Goal: Information Seeking & Learning: Learn about a topic

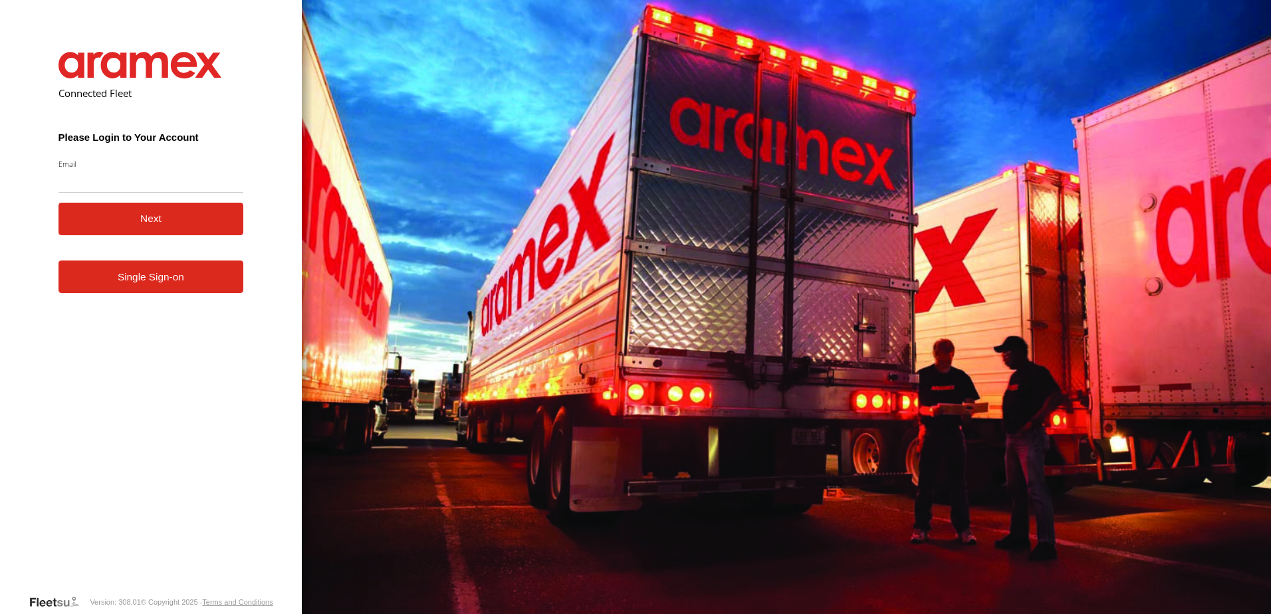
type input "**********"
click at [129, 225] on button "Next" at bounding box center [152, 219] width 186 height 33
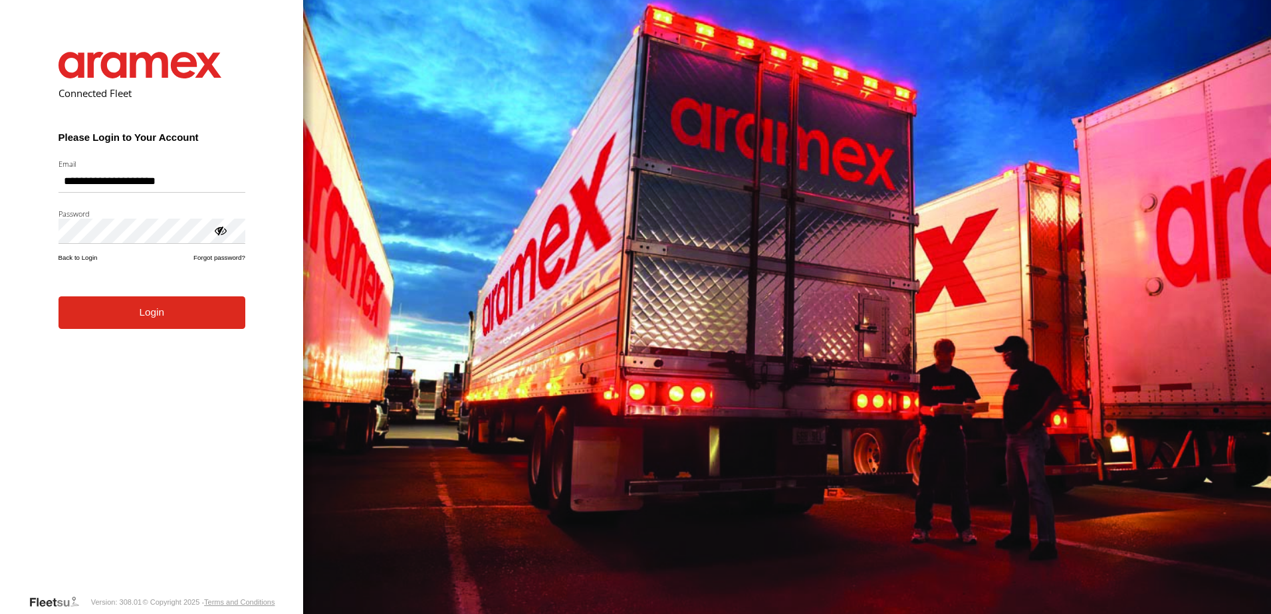
click at [107, 329] on button "Login" at bounding box center [152, 313] width 187 height 33
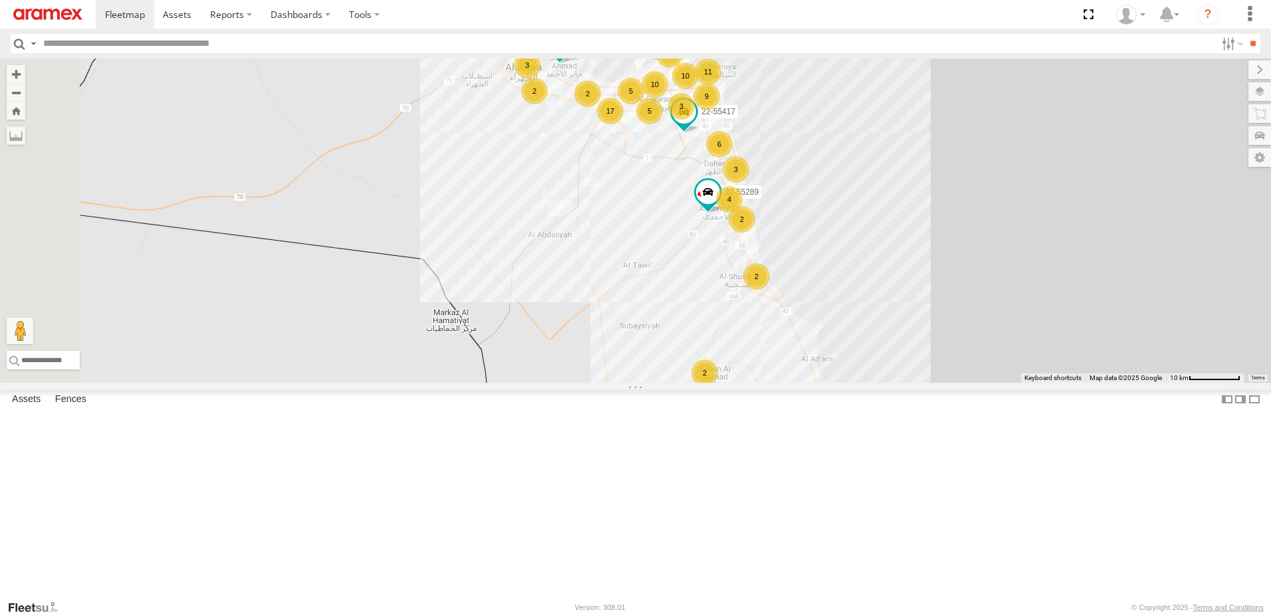
click at [127, 49] on input "text" at bounding box center [627, 43] width 1178 height 19
click at [158, 45] on input "text" at bounding box center [627, 43] width 1178 height 19
type input "***"
click at [1246, 34] on input "**" at bounding box center [1253, 43] width 15 height 19
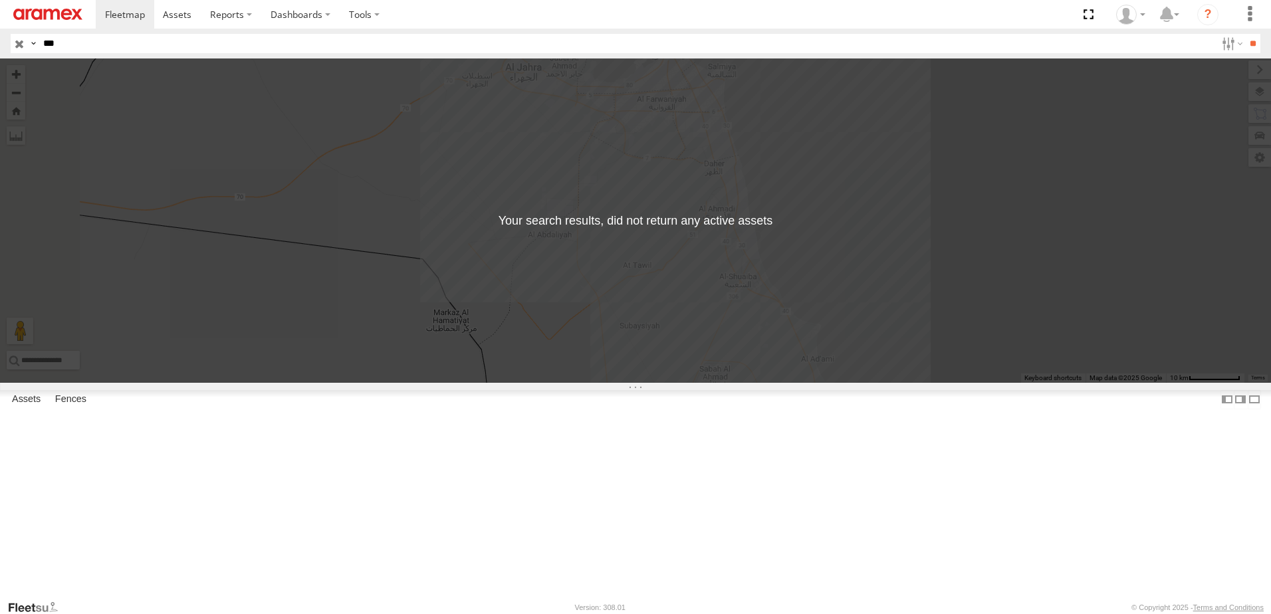
click at [18, 46] on input "button" at bounding box center [19, 43] width 17 height 19
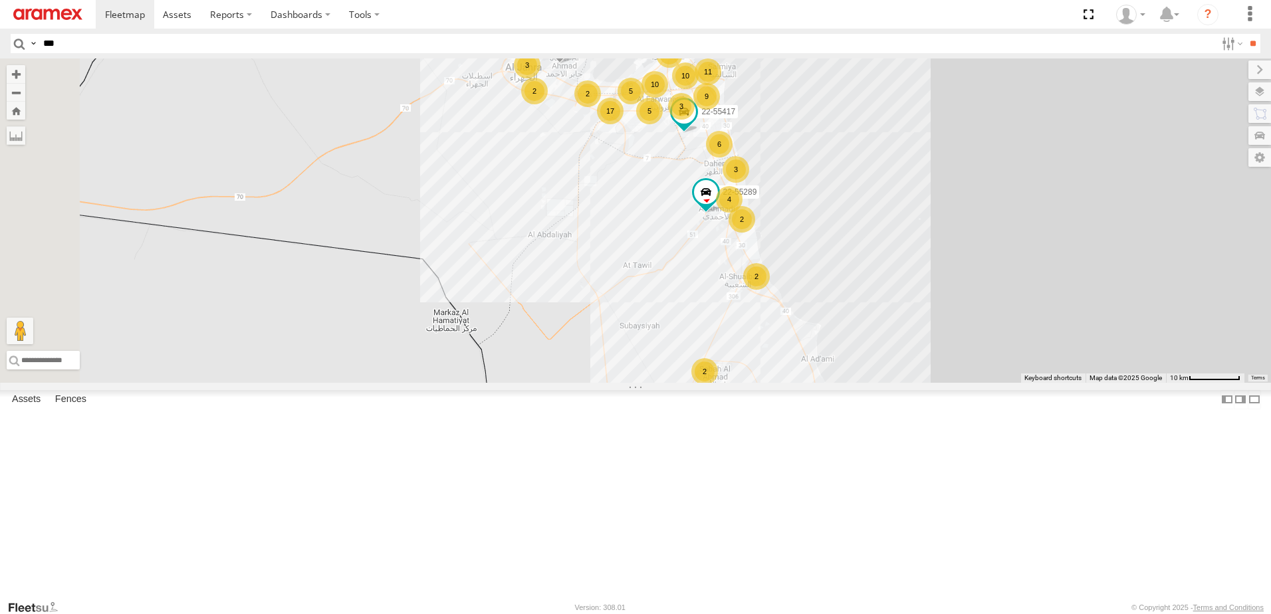
scroll to position [2551, 0]
click at [0, 0] on div "19-47661" at bounding box center [0, 0] width 0 height 0
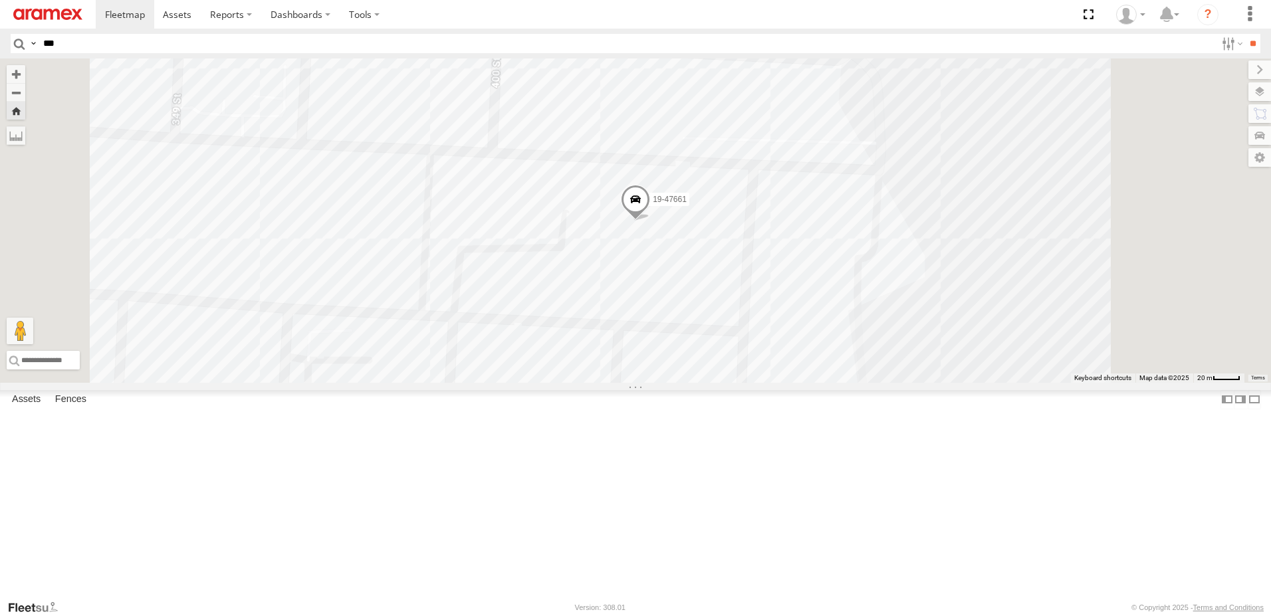
click at [650, 221] on span at bounding box center [635, 204] width 29 height 36
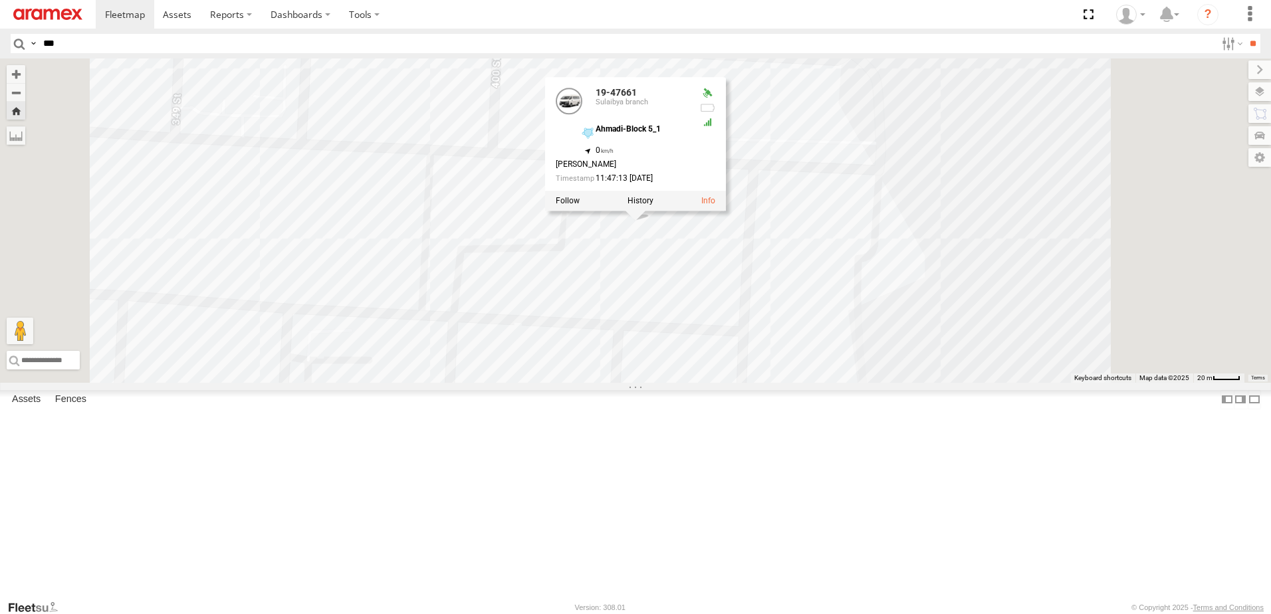
click at [509, 289] on div "19-47661 19-47661 Sulaibya branch Ahmadi-Block 5_1 29.0779 , 48.09019 0 Nagulme…" at bounding box center [635, 221] width 1271 height 325
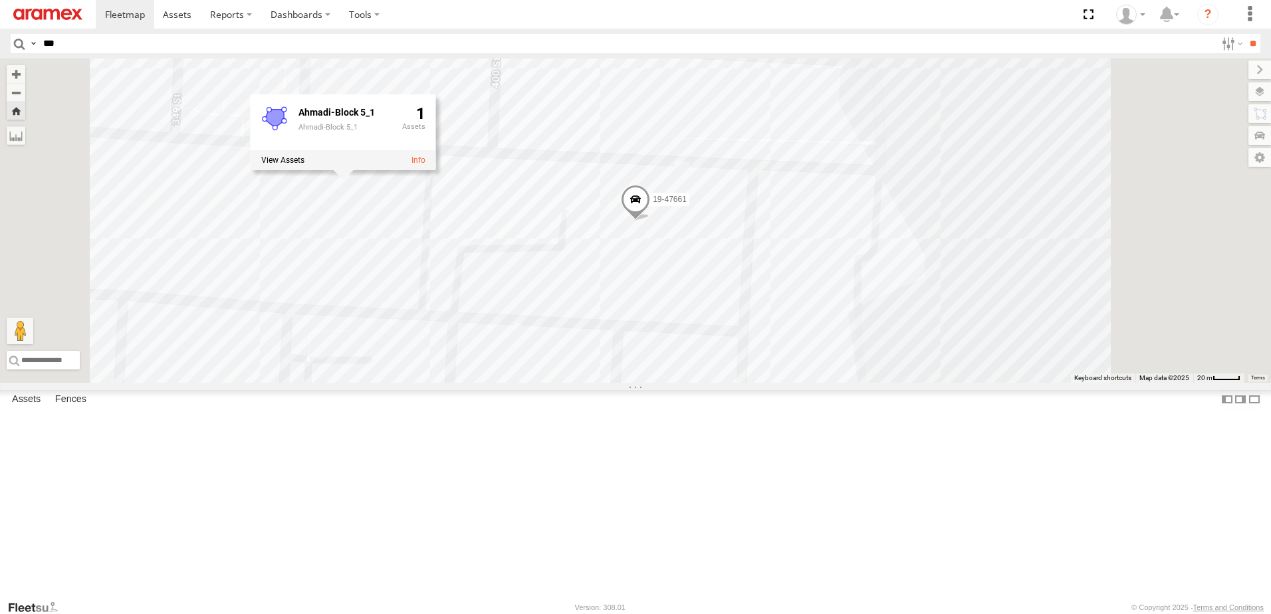
scroll to position [90, 0]
click at [0, 0] on div "22-55289" at bounding box center [0, 0] width 0 height 0
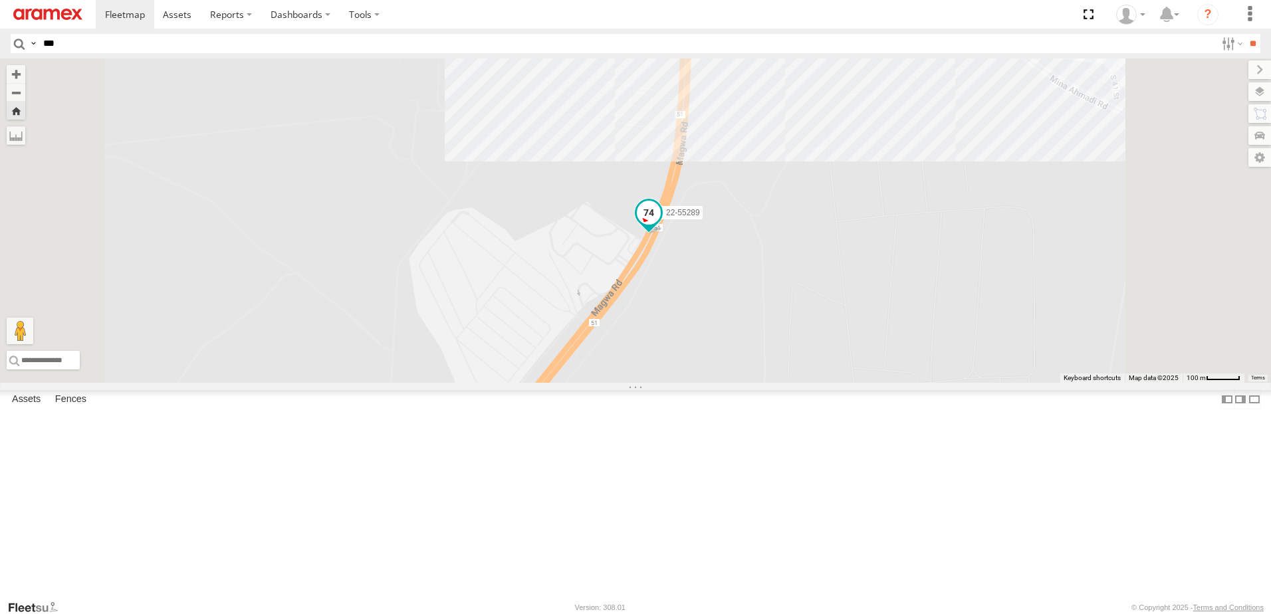
click at [661, 225] on span at bounding box center [649, 213] width 24 height 24
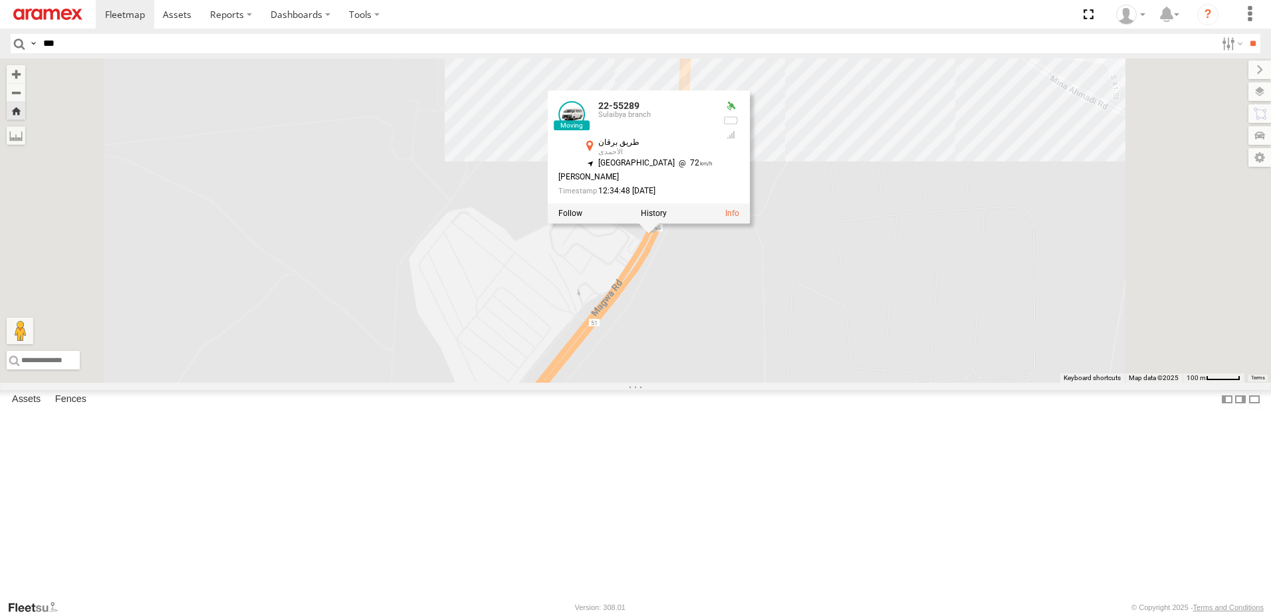
click at [713, 120] on div "Sulaibya branch" at bounding box center [655, 116] width 114 height 8
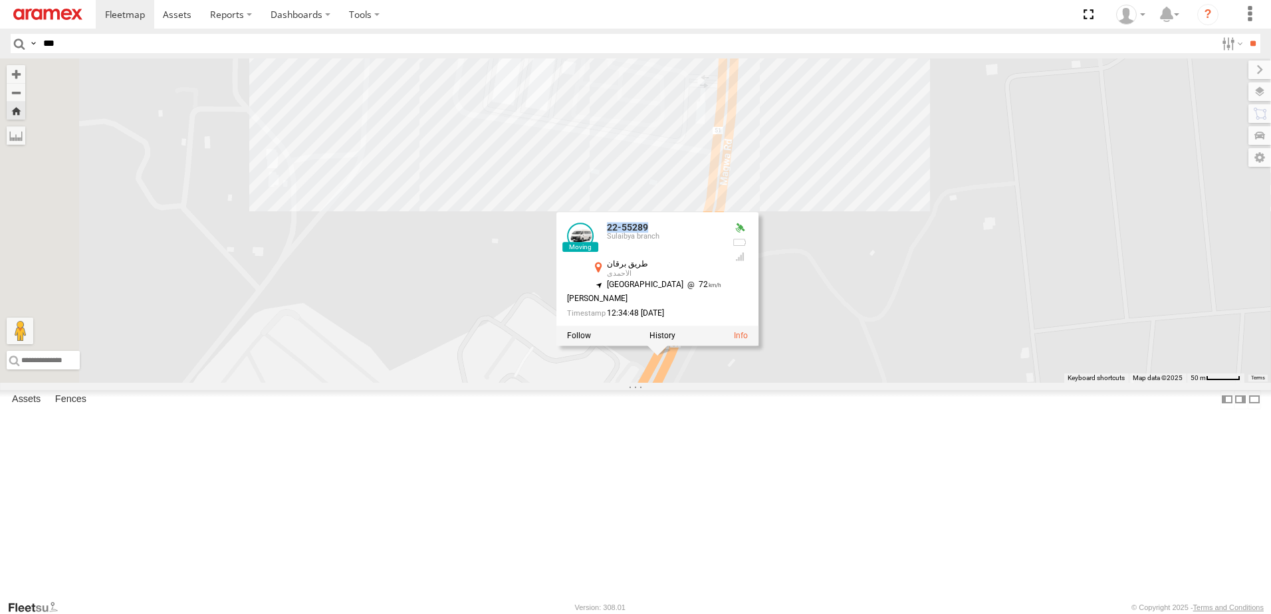
drag, startPoint x: 837, startPoint y: 337, endPoint x: 776, endPoint y: 335, distance: 60.5
click at [722, 255] on div "22-55289 Sulaibya branch" at bounding box center [644, 239] width 154 height 32
copy div "22-55289"
click at [180, 47] on input "***" at bounding box center [627, 43] width 1178 height 19
paste input "********"
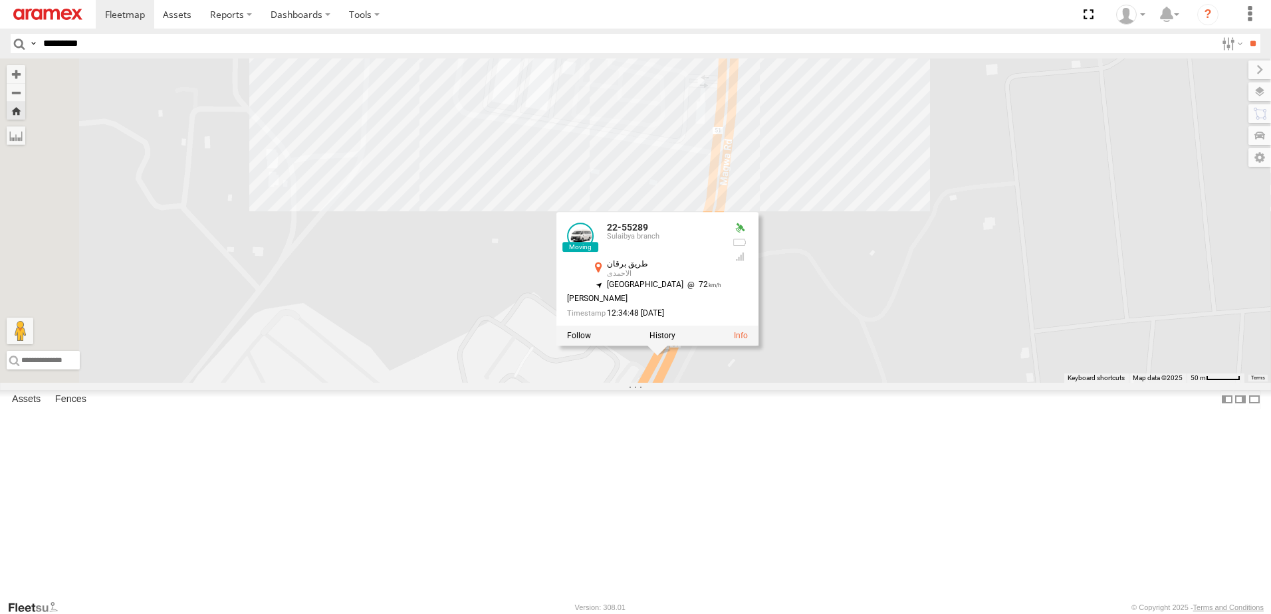
type input "********"
click at [1246, 34] on input "**" at bounding box center [1253, 43] width 15 height 19
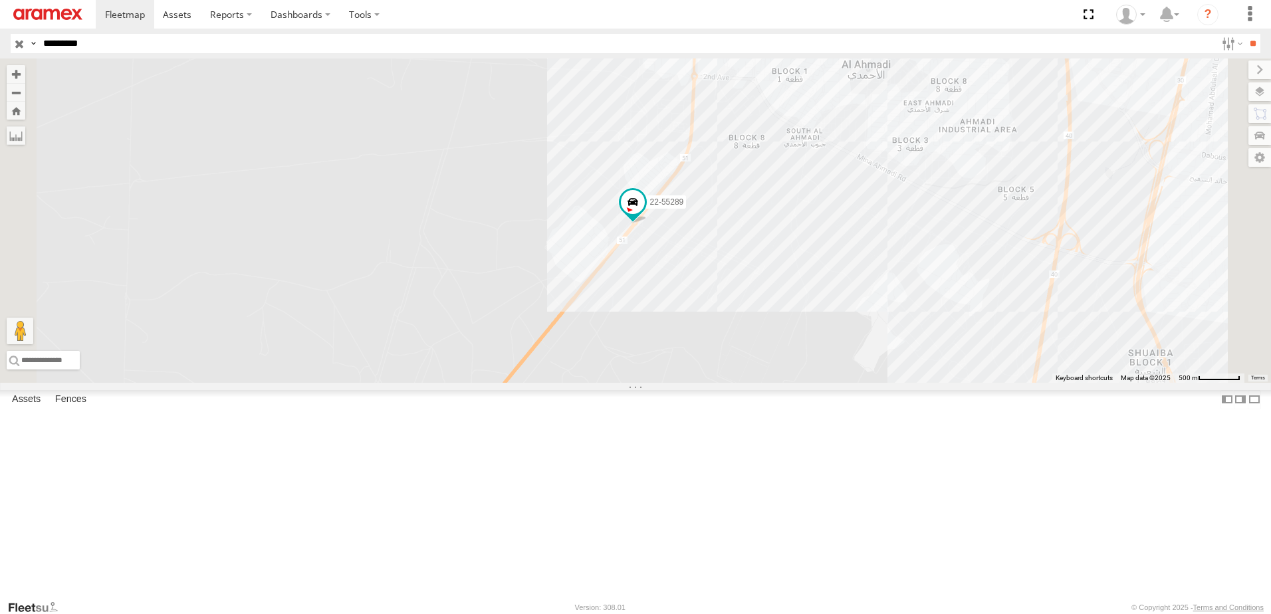
click at [0, 0] on span at bounding box center [0, 0] width 0 height 0
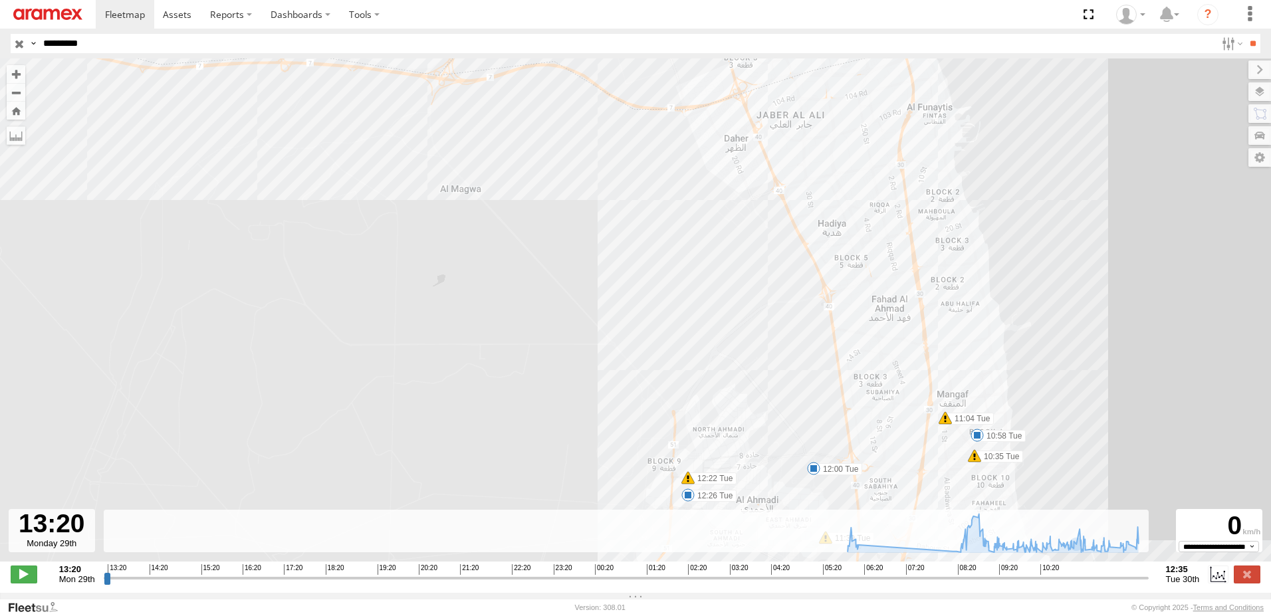
click at [1047, 585] on input "range" at bounding box center [626, 578] width 1045 height 13
click at [1059, 585] on input "range" at bounding box center [626, 578] width 1045 height 13
click at [1091, 584] on input "range" at bounding box center [626, 578] width 1045 height 13
click at [25, 581] on span at bounding box center [24, 574] width 27 height 17
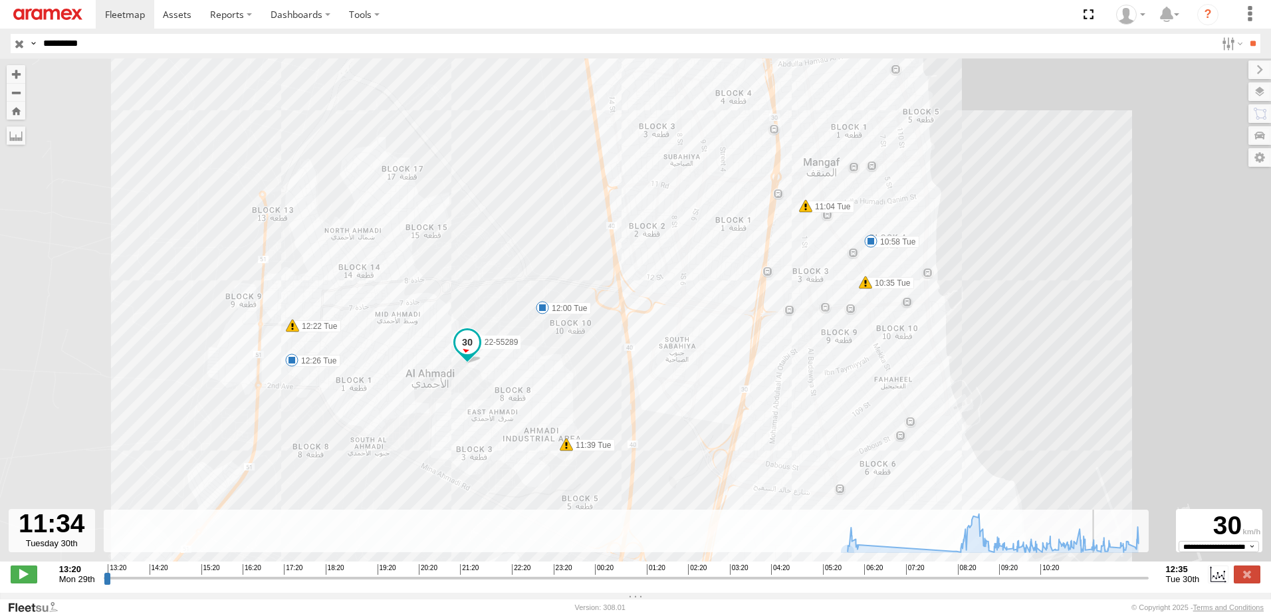
drag, startPoint x: 949, startPoint y: 287, endPoint x: 759, endPoint y: 342, distance: 197.9
click at [759, 342] on div "22-55289 06:18 Tue 08:25 Tue 08:30 Tue 10:35 Tue 10:58 Tue 11:04 Tue 11:39 Tue …" at bounding box center [635, 317] width 1271 height 517
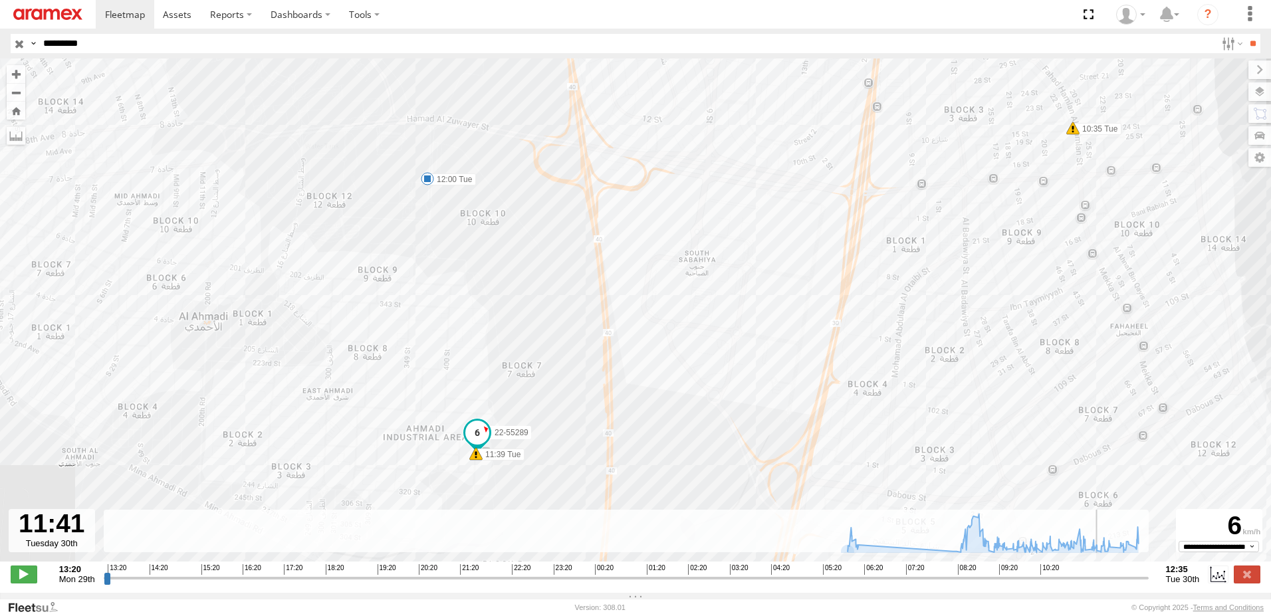
drag, startPoint x: 914, startPoint y: 198, endPoint x: 602, endPoint y: 288, distance: 324.5
click at [602, 288] on div "22-55289 06:18 Tue 08:25 Tue 08:30 Tue 10:35 Tue 10:58 Tue 11:04 Tue 11:39 Tue …" at bounding box center [635, 317] width 1271 height 517
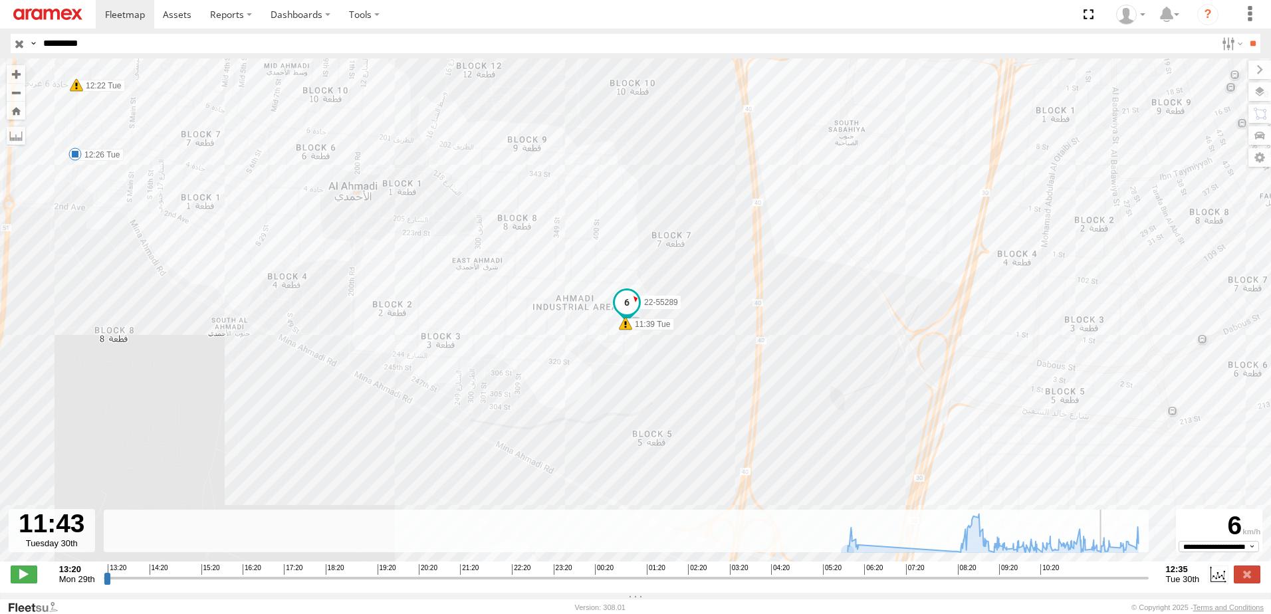
drag, startPoint x: 1047, startPoint y: 228, endPoint x: 884, endPoint y: 424, distance: 255.4
click at [884, 424] on div "22-55289 06:18 Tue 08:25 Tue 08:30 Tue 10:35 Tue 10:58 Tue 11:04 Tue 11:39 Tue …" at bounding box center [635, 317] width 1271 height 517
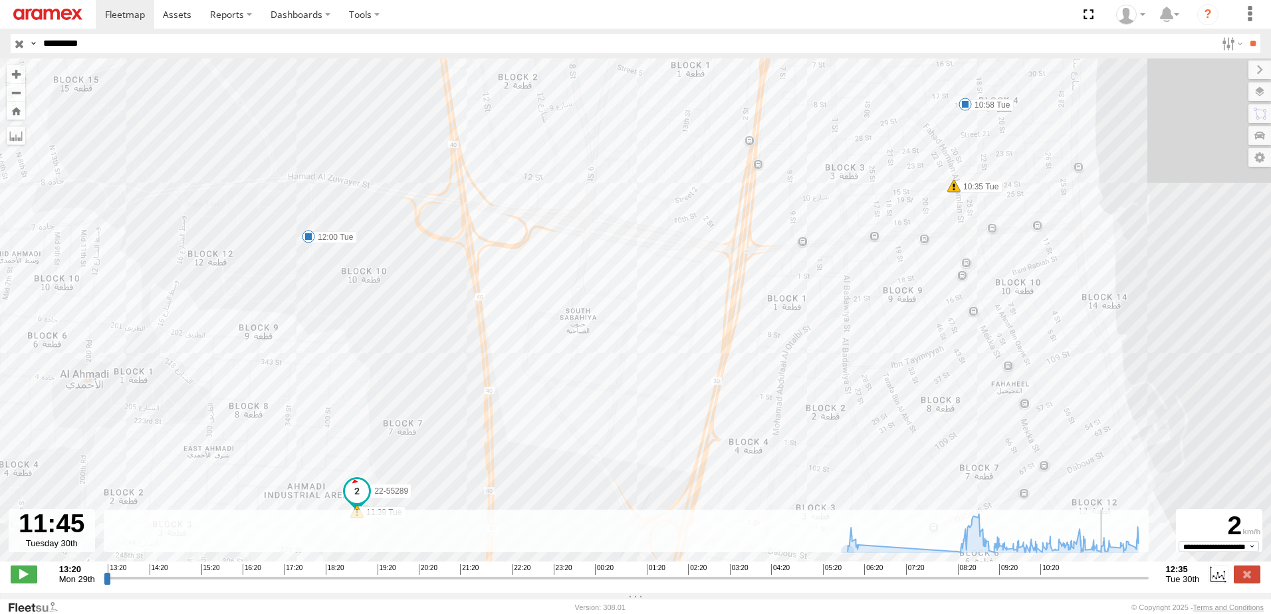
drag, startPoint x: 879, startPoint y: 188, endPoint x: 541, endPoint y: 413, distance: 406.7
click at [541, 413] on div "22-55289 06:18 Tue 08:25 Tue 08:30 Tue 10:35 Tue 10:58 Tue 11:04 Tue 11:39 Tue …" at bounding box center [635, 317] width 1271 height 517
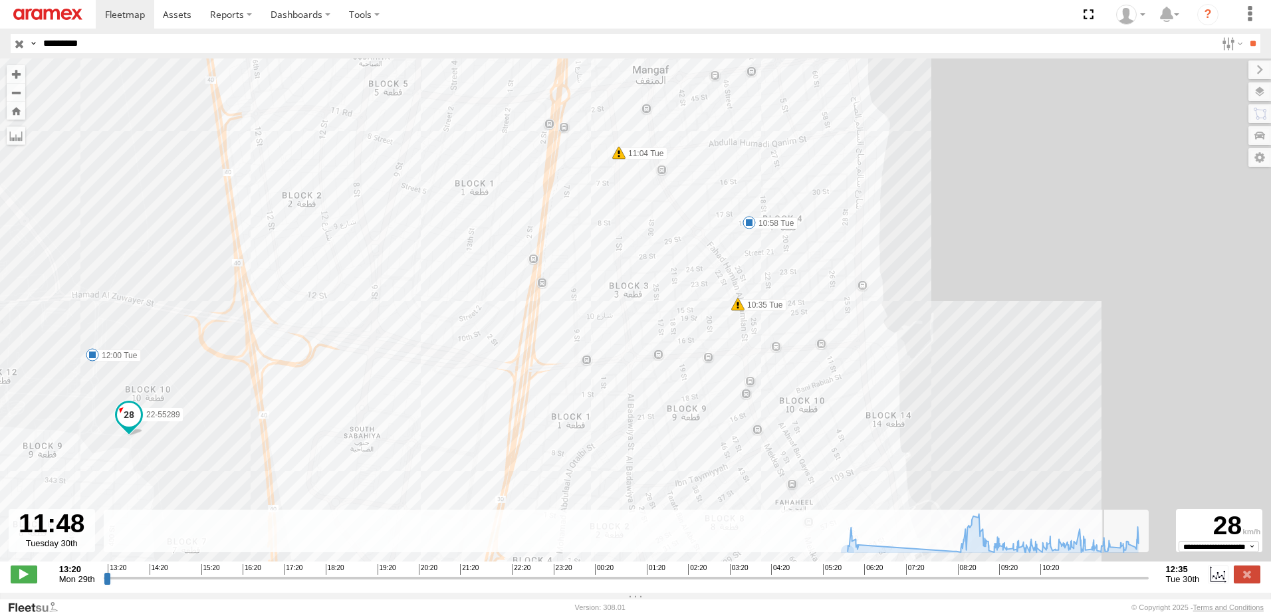
drag, startPoint x: 920, startPoint y: 160, endPoint x: 422, endPoint y: 479, distance: 591.4
click at [422, 479] on div "22-55289 06:18 Tue 08:25 Tue 08:30 Tue 10:35 Tue 10:58 Tue 11:04 Tue 11:39 Tue …" at bounding box center [635, 317] width 1271 height 517
click at [747, 312] on label "10:35 Tue" at bounding box center [761, 308] width 49 height 12
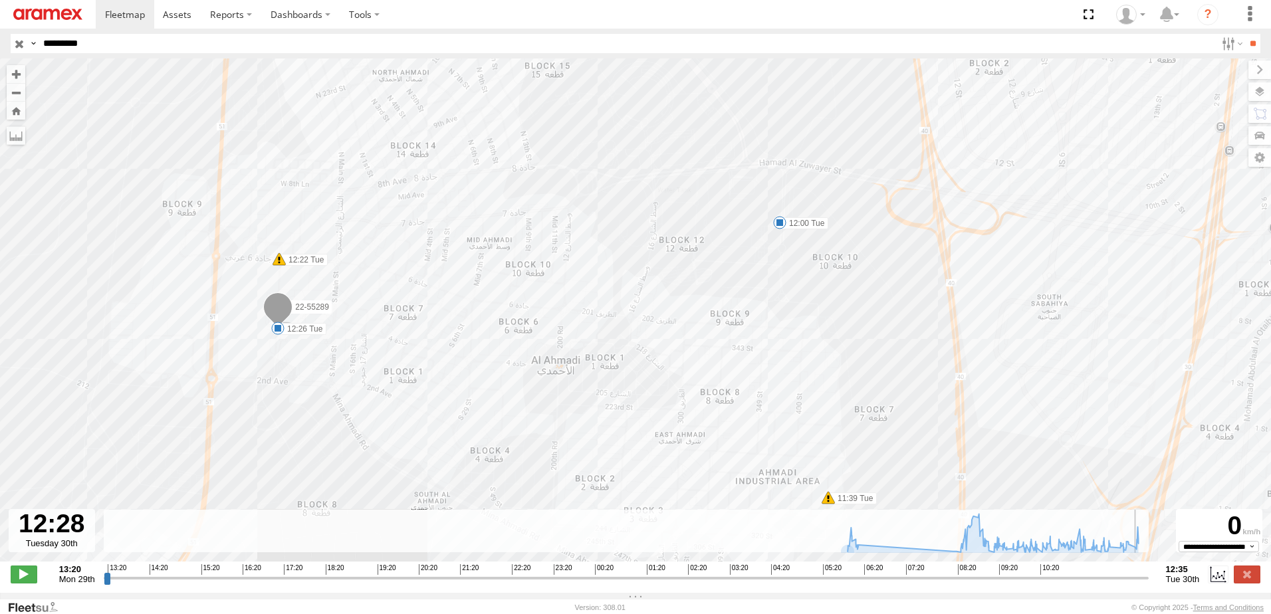
click at [586, 319] on div "22-55289 06:18 Tue 08:25 Tue 08:30 Tue 10:35 Tue 10:58 Tue 11:04 Tue 11:39 Tue …" at bounding box center [635, 317] width 1271 height 517
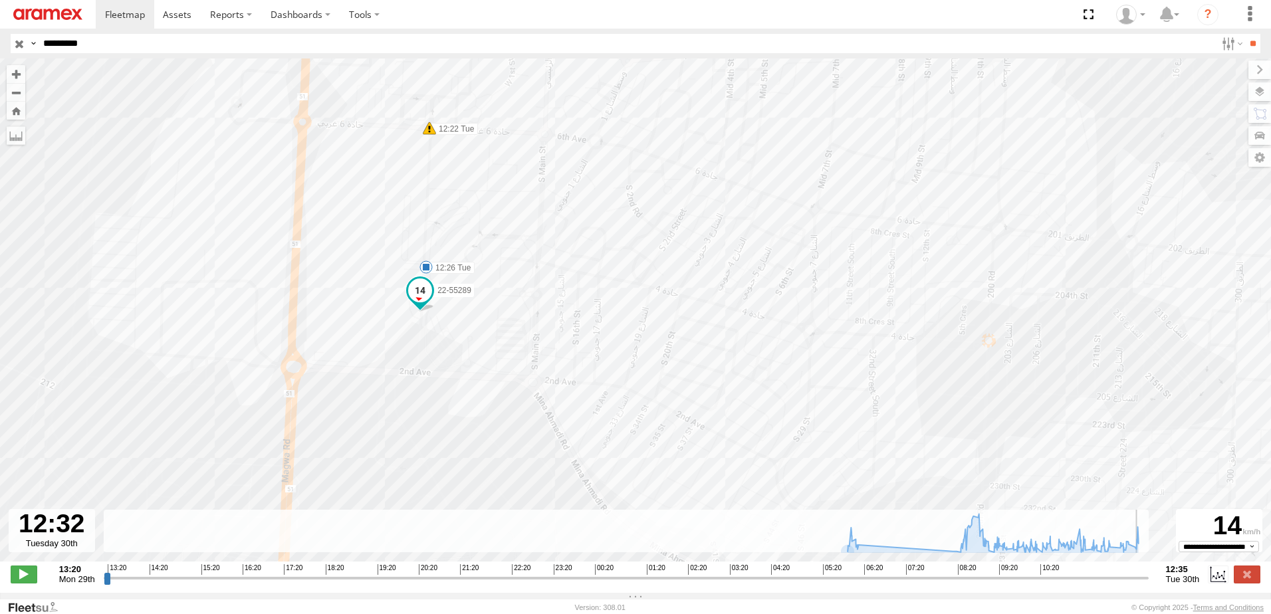
drag, startPoint x: 957, startPoint y: 331, endPoint x: 245, endPoint y: 255, distance: 715.6
click at [245, 255] on div "22-55289 06:18 Tue 08:25 Tue 08:30 Tue 10:35 Tue 10:58 Tue 11:04 Tue 11:39 Tue …" at bounding box center [635, 317] width 1271 height 517
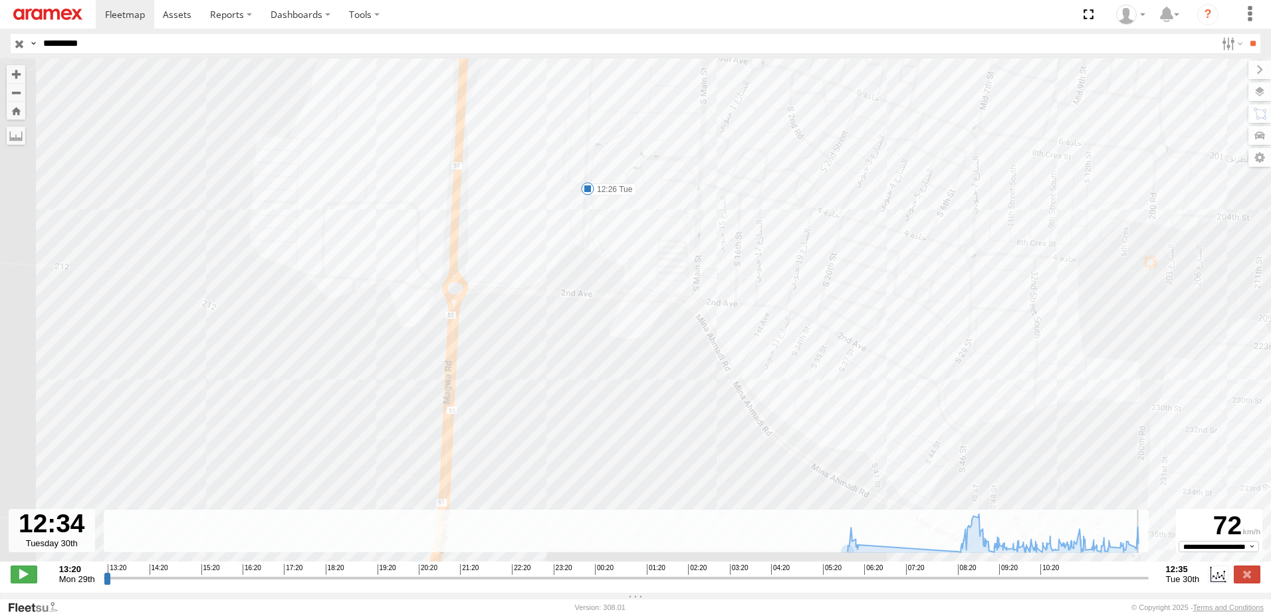
drag, startPoint x: 1133, startPoint y: 329, endPoint x: 541, endPoint y: 253, distance: 596.7
click at [541, 253] on div "22-55289 06:18 Tue 08:25 Tue 08:30 Tue 10:35 Tue 10:58 Tue 11:04 Tue 11:39 Tue …" at bounding box center [635, 317] width 1271 height 517
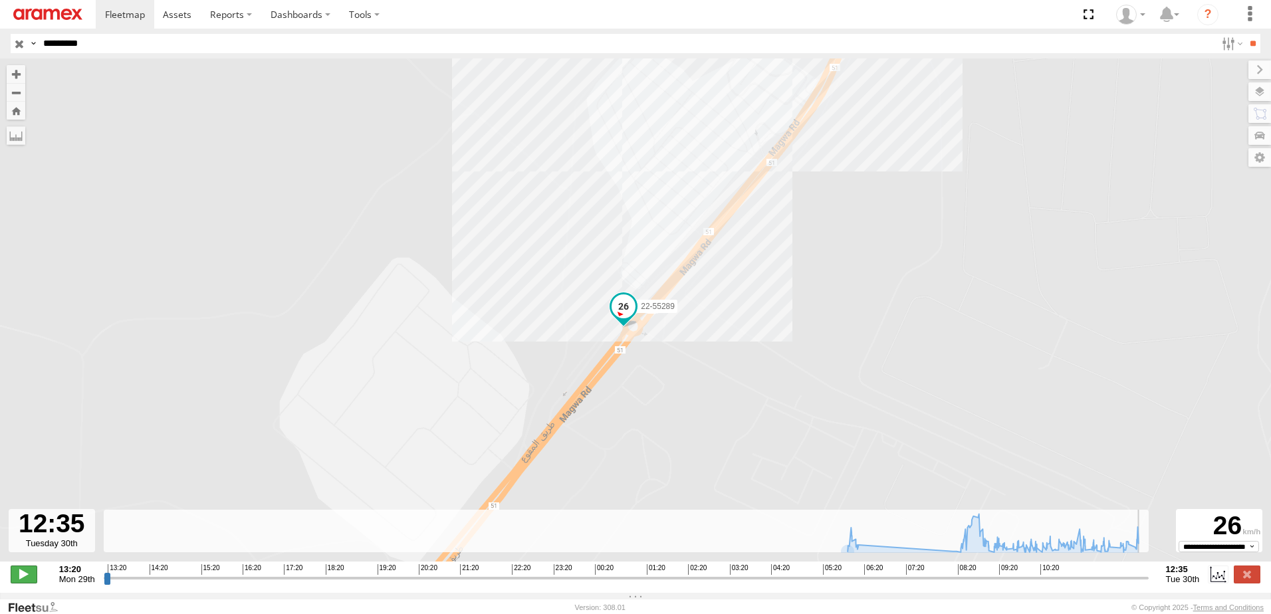
click at [17, 583] on span at bounding box center [24, 574] width 27 height 17
type input "**********"
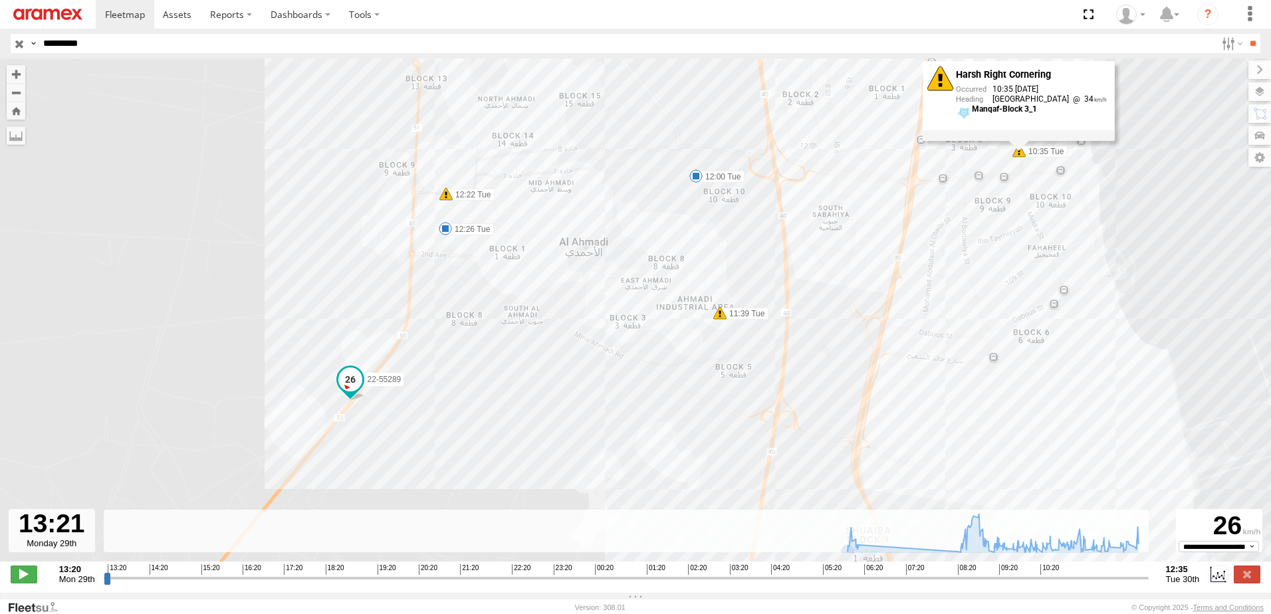
drag, startPoint x: 964, startPoint y: 238, endPoint x: 708, endPoint y: 266, distance: 257.5
click at [708, 266] on div "22-55289 06:18 Tue 08:25 Tue 08:30 Tue 10:35 Tue 10:58 Tue 11:04 Tue 11:39 Tue …" at bounding box center [635, 317] width 1271 height 517
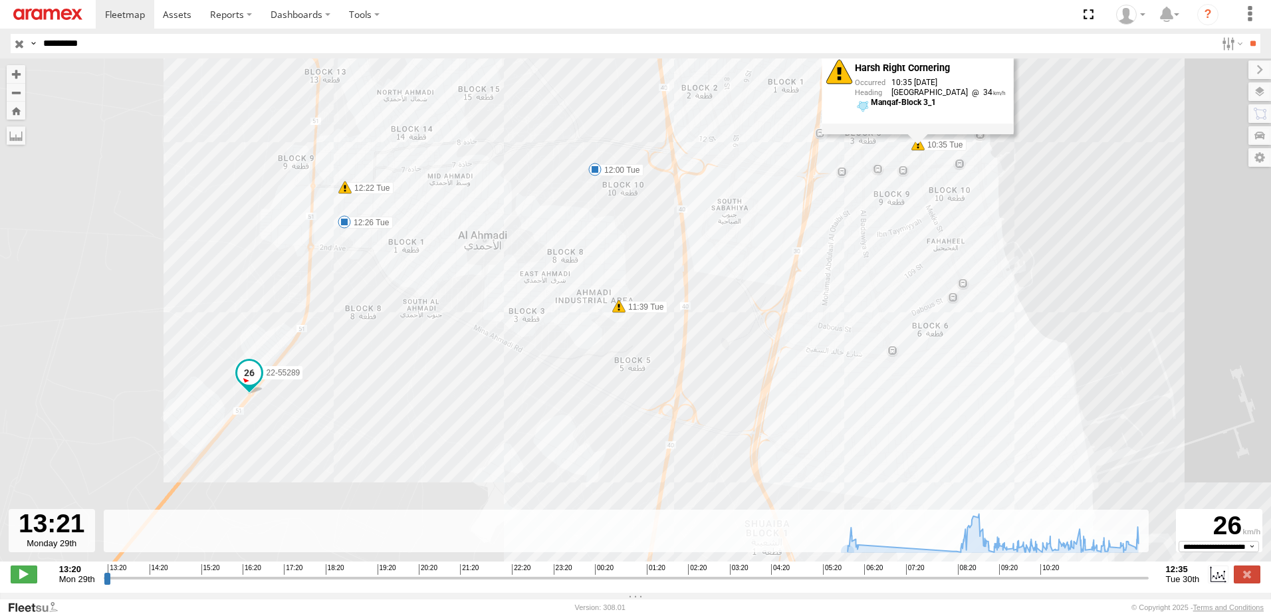
click at [604, 175] on label "12:00 Tue" at bounding box center [619, 170] width 49 height 12
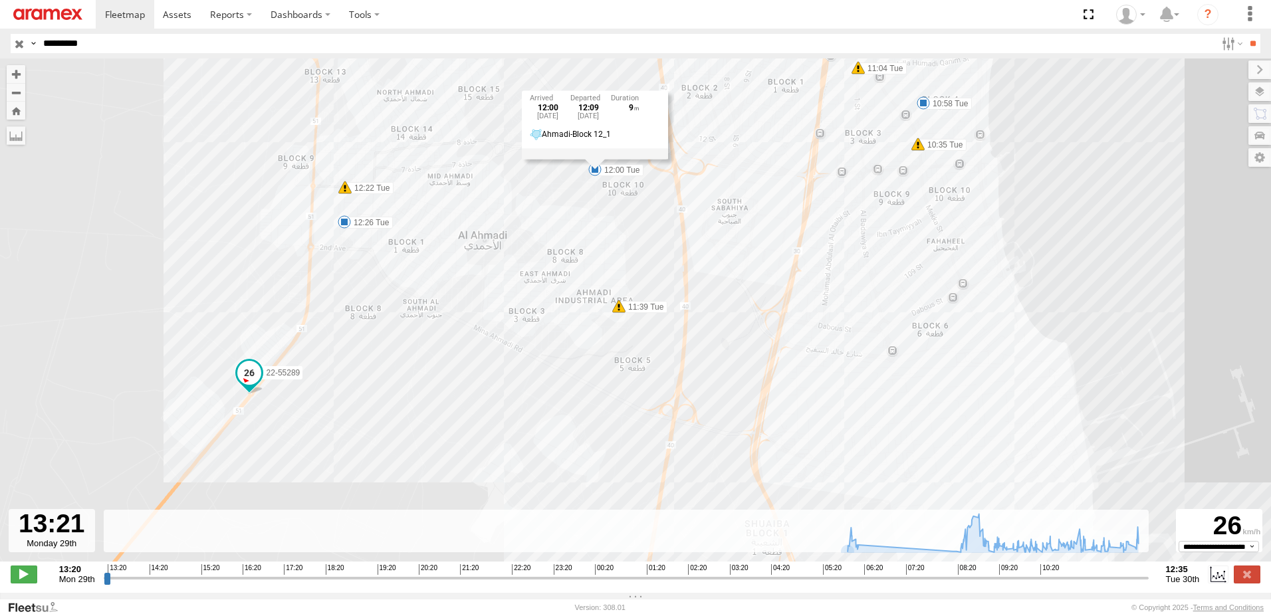
click at [640, 313] on label "11:39 Tue" at bounding box center [643, 307] width 49 height 12
click at [509, 190] on div "22-55289 06:18 Tue 08:25 Tue 08:30 Tue 10:35 Tue 10:58 Tue 11:04 Tue 11:39 Tue …" at bounding box center [635, 317] width 1271 height 517
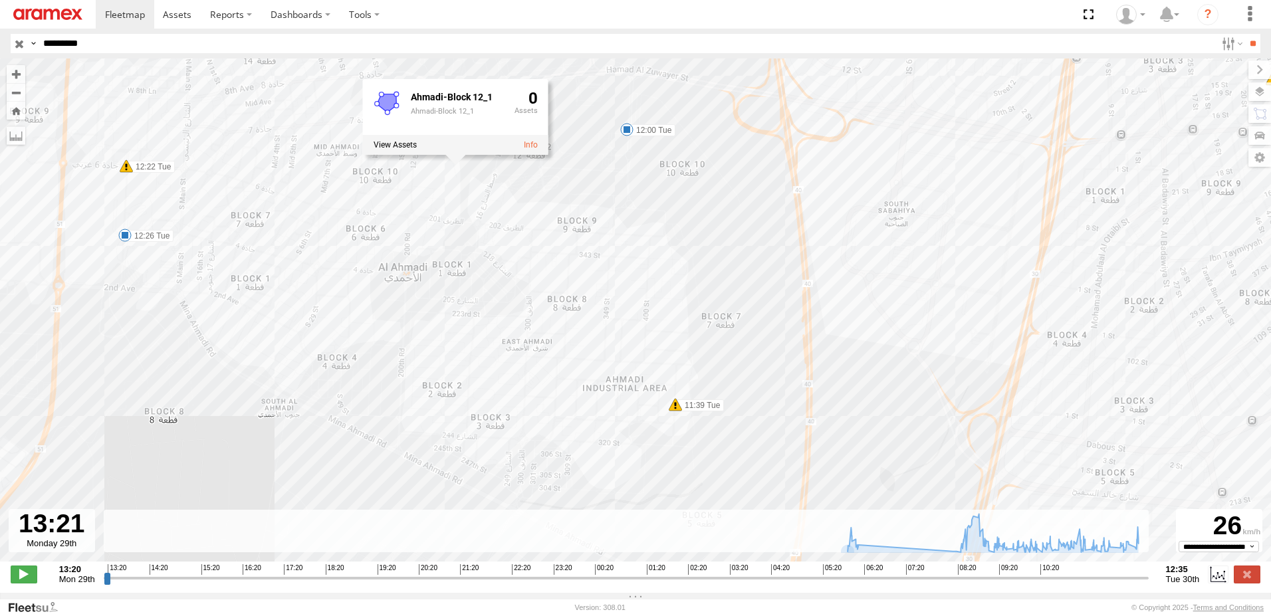
drag, startPoint x: 406, startPoint y: 215, endPoint x: 430, endPoint y: 269, distance: 58.9
click at [430, 269] on div "22-55289 06:18 Tue 08:25 Tue 08:30 Tue 10:35 Tue 10:58 Tue 11:04 Tue 11:39 Tue …" at bounding box center [635, 317] width 1271 height 517
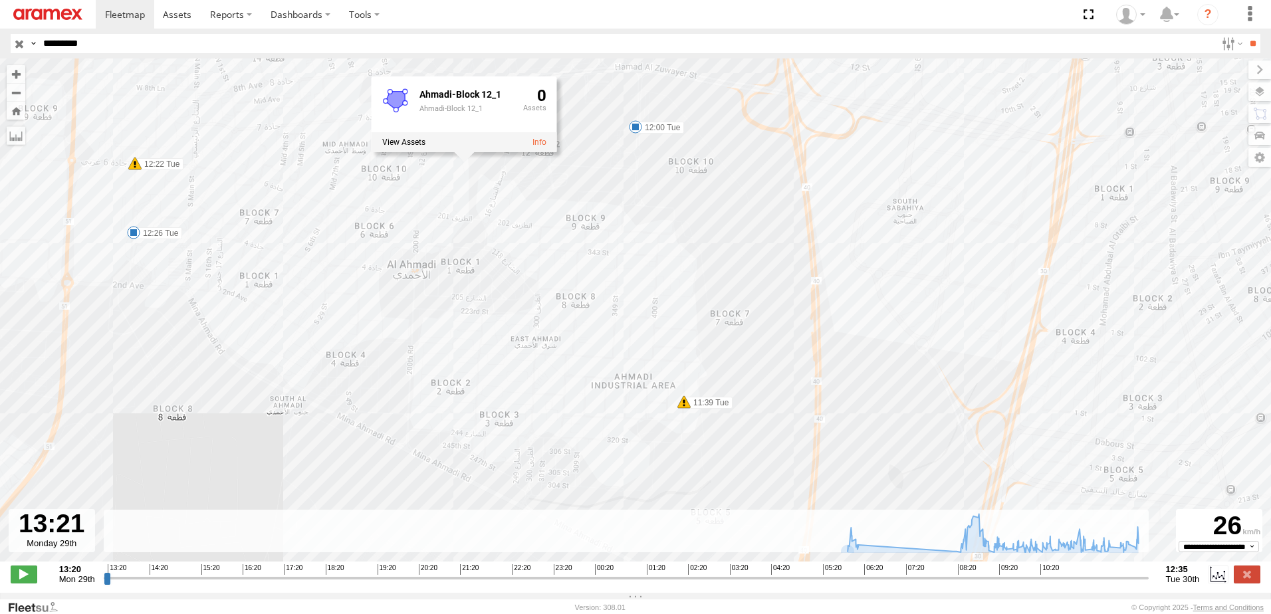
click at [156, 239] on label "12:26 Tue" at bounding box center [158, 233] width 49 height 12
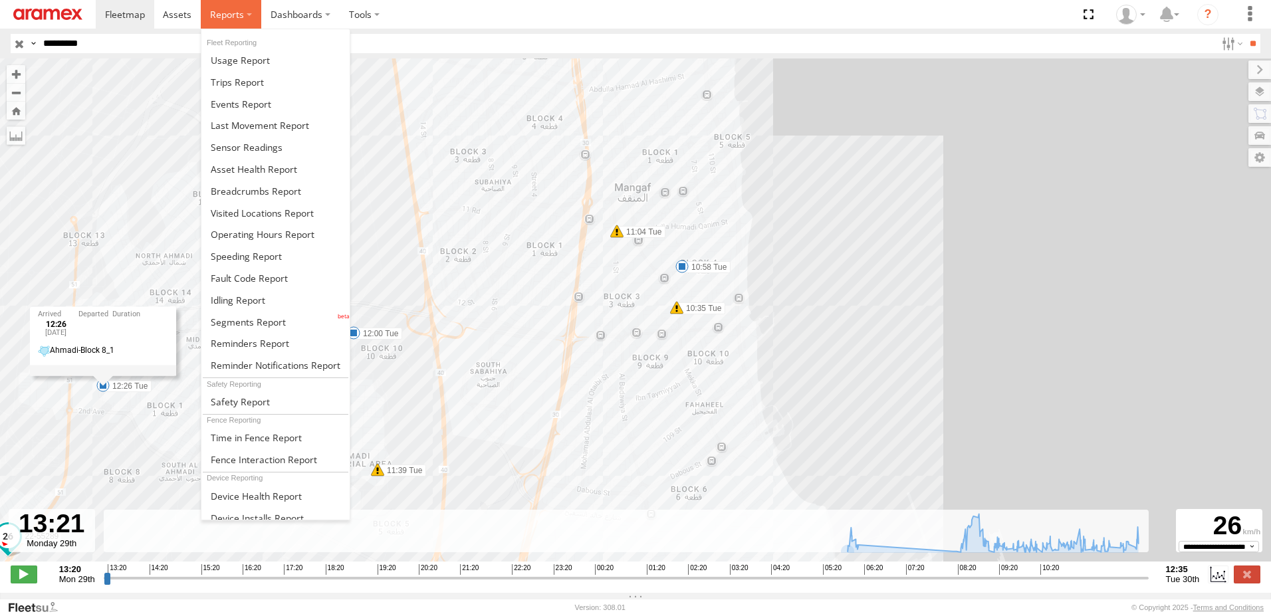
click at [233, 14] on span at bounding box center [227, 14] width 34 height 13
click at [242, 196] on span at bounding box center [256, 191] width 90 height 13
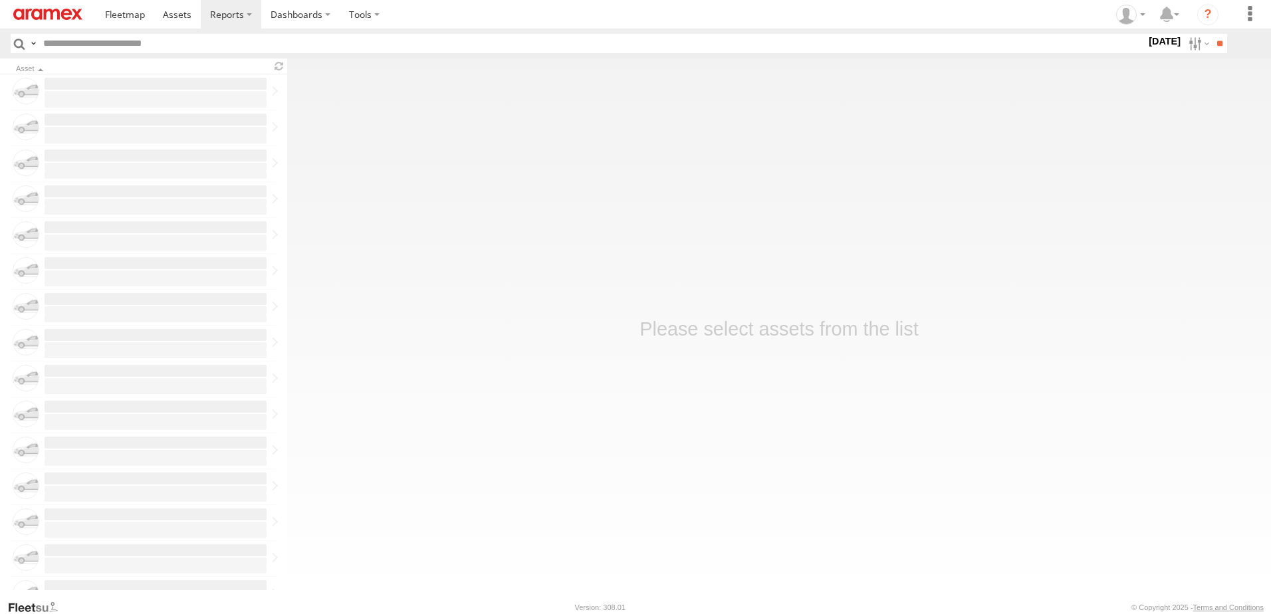
click at [93, 49] on input "text" at bounding box center [592, 43] width 1109 height 19
paste input "**********"
type input "**********"
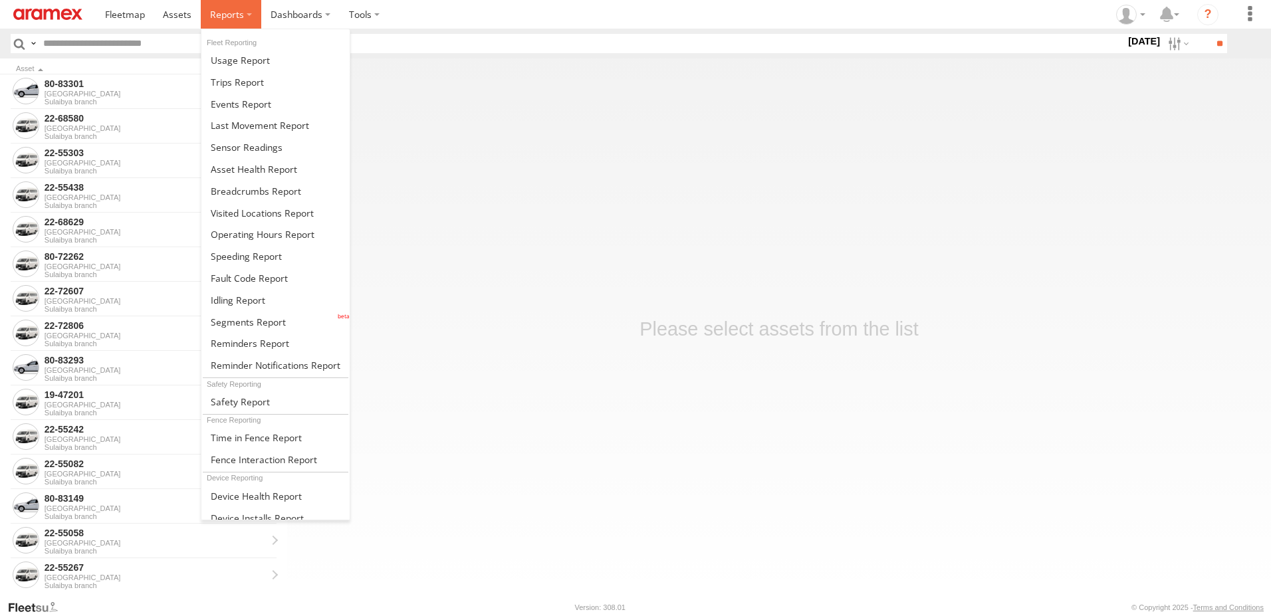
click at [239, 15] on span at bounding box center [227, 14] width 34 height 13
click at [232, 192] on span at bounding box center [256, 191] width 90 height 13
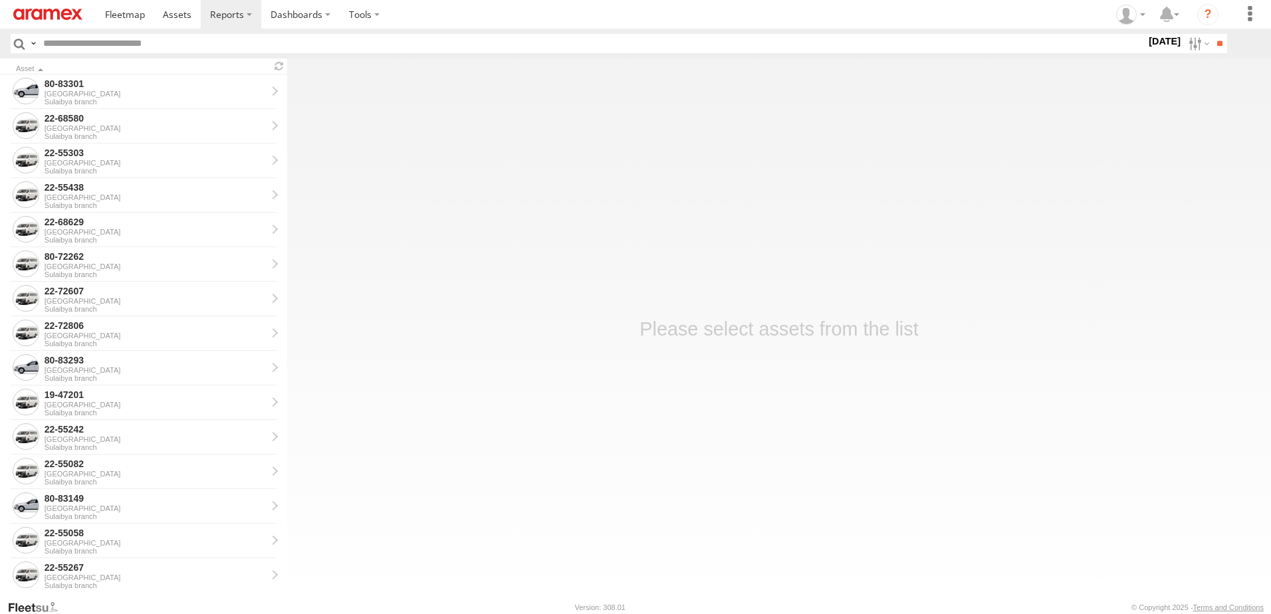
click at [90, 47] on input "text" at bounding box center [592, 43] width 1109 height 19
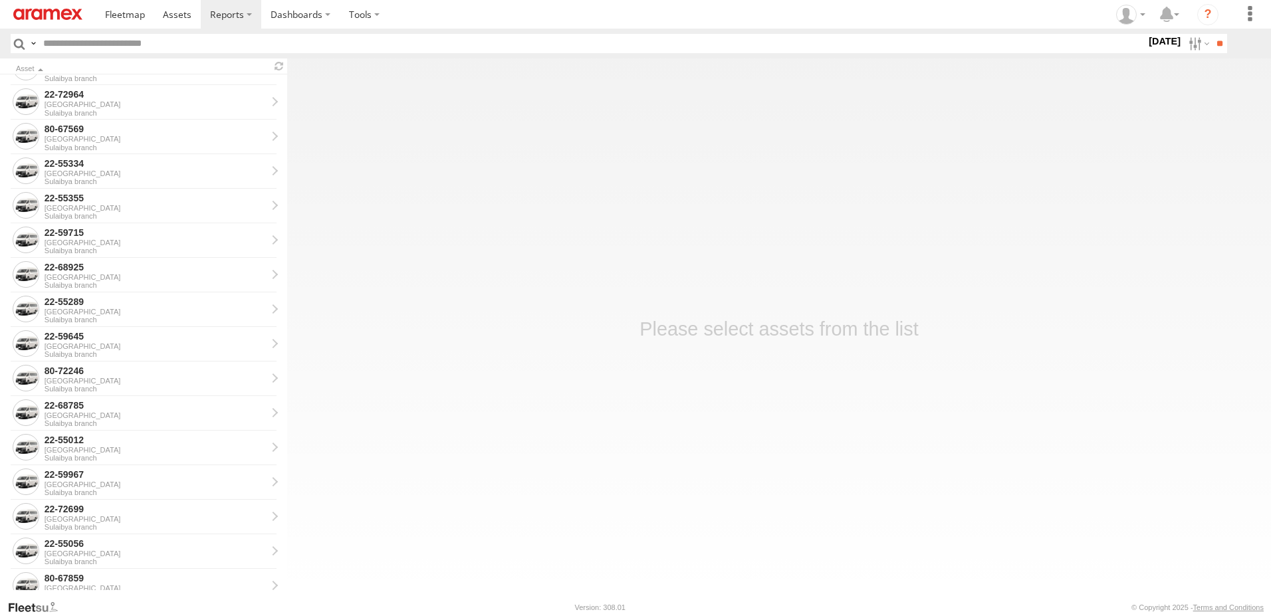
scroll to position [2128, 0]
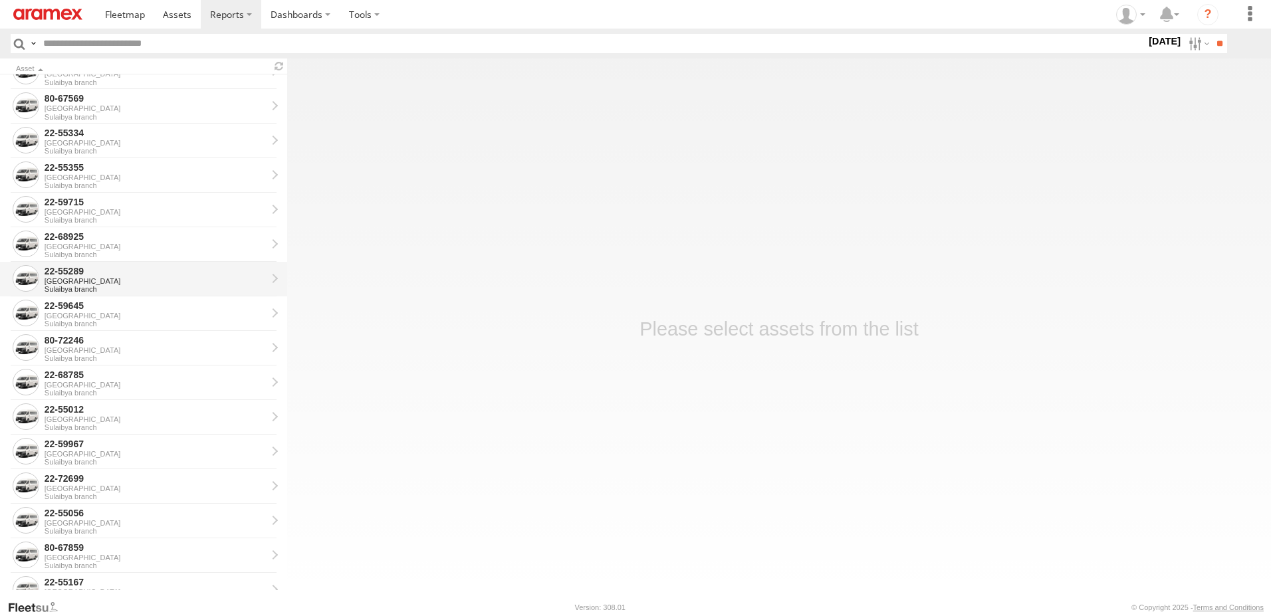
click at [81, 278] on div "[GEOGRAPHIC_DATA]" at bounding box center [156, 281] width 222 height 8
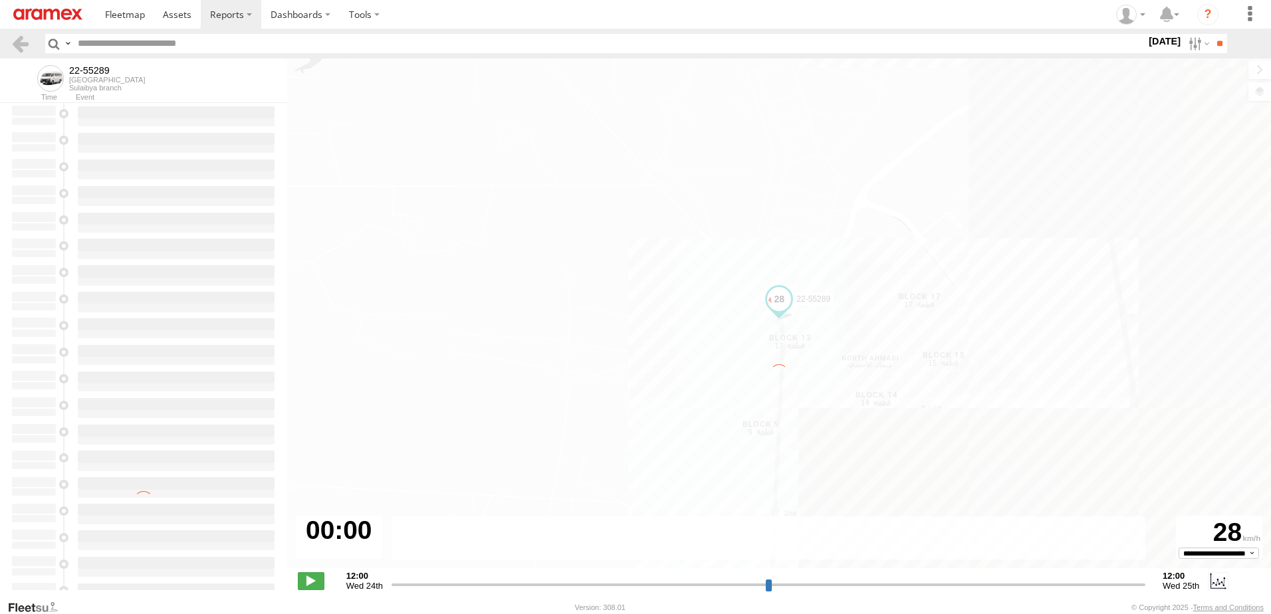
type input "**********"
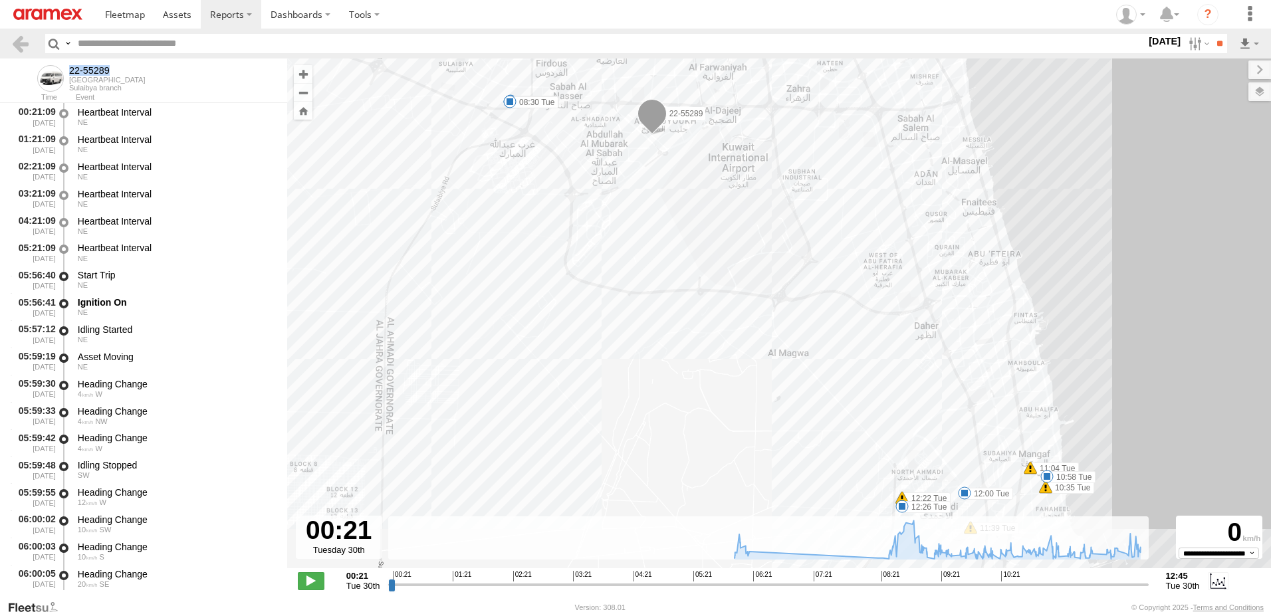
drag, startPoint x: 115, startPoint y: 70, endPoint x: 70, endPoint y: 69, distance: 44.6
click at [70, 69] on div "22-55289" at bounding box center [107, 70] width 76 height 11
copy div "22-55289"
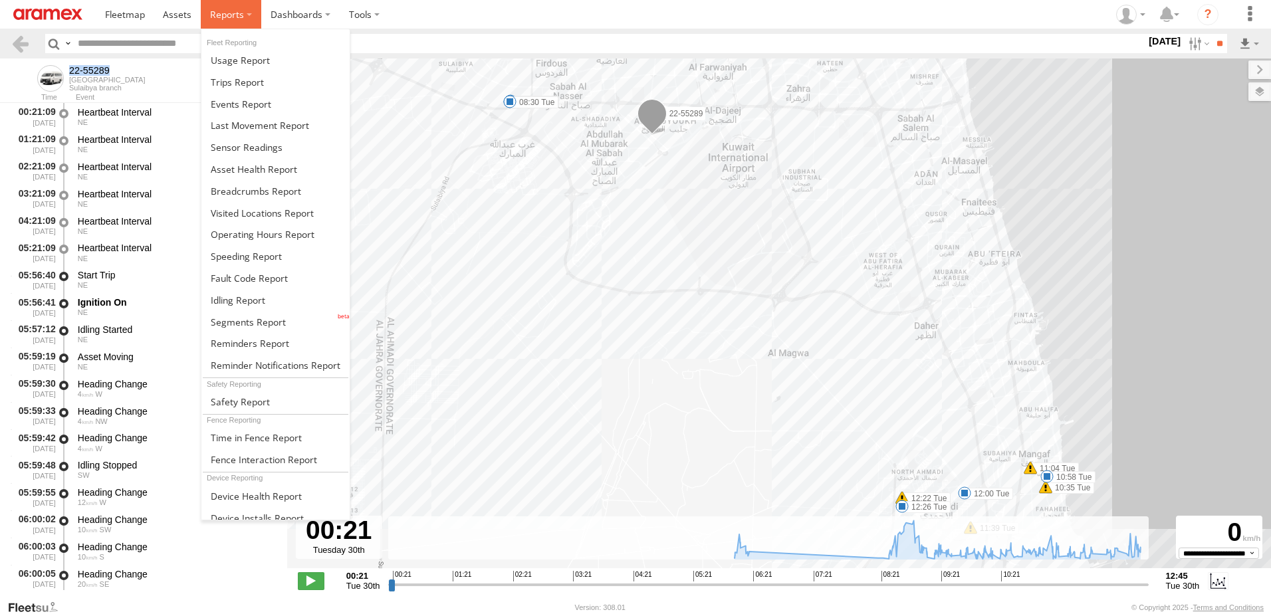
click at [237, 11] on span at bounding box center [227, 14] width 34 height 13
click at [237, 191] on span at bounding box center [256, 191] width 90 height 13
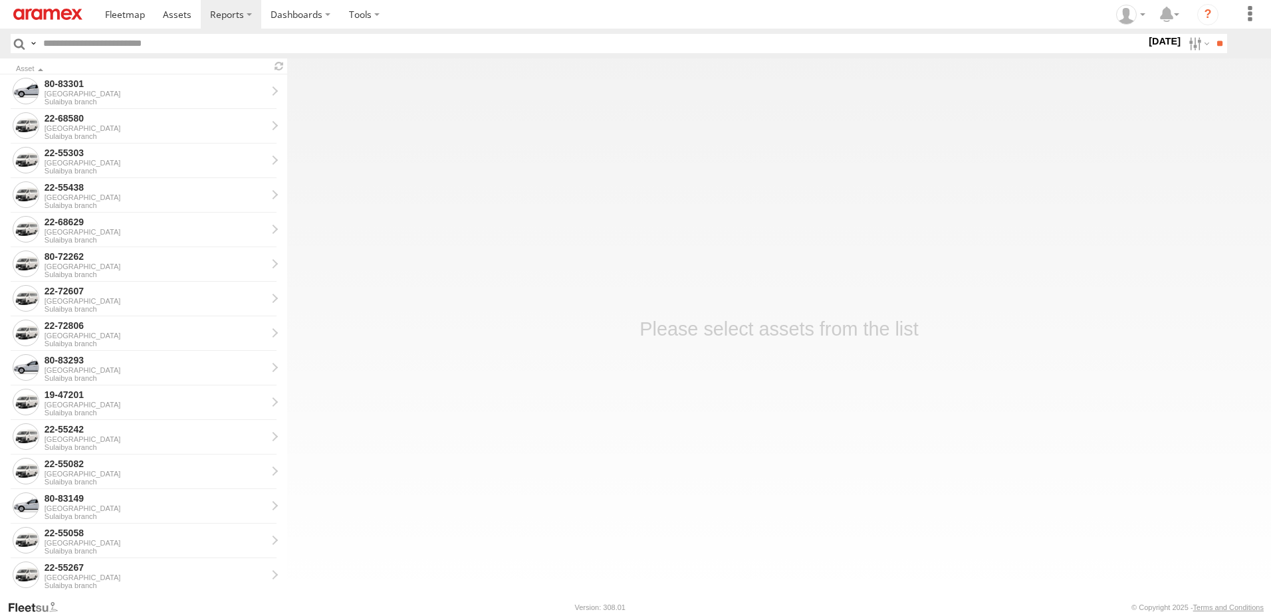
click at [152, 44] on input "text" at bounding box center [592, 43] width 1109 height 19
paste input "********"
type input "********"
click at [1212, 34] on input "**" at bounding box center [1219, 43] width 15 height 19
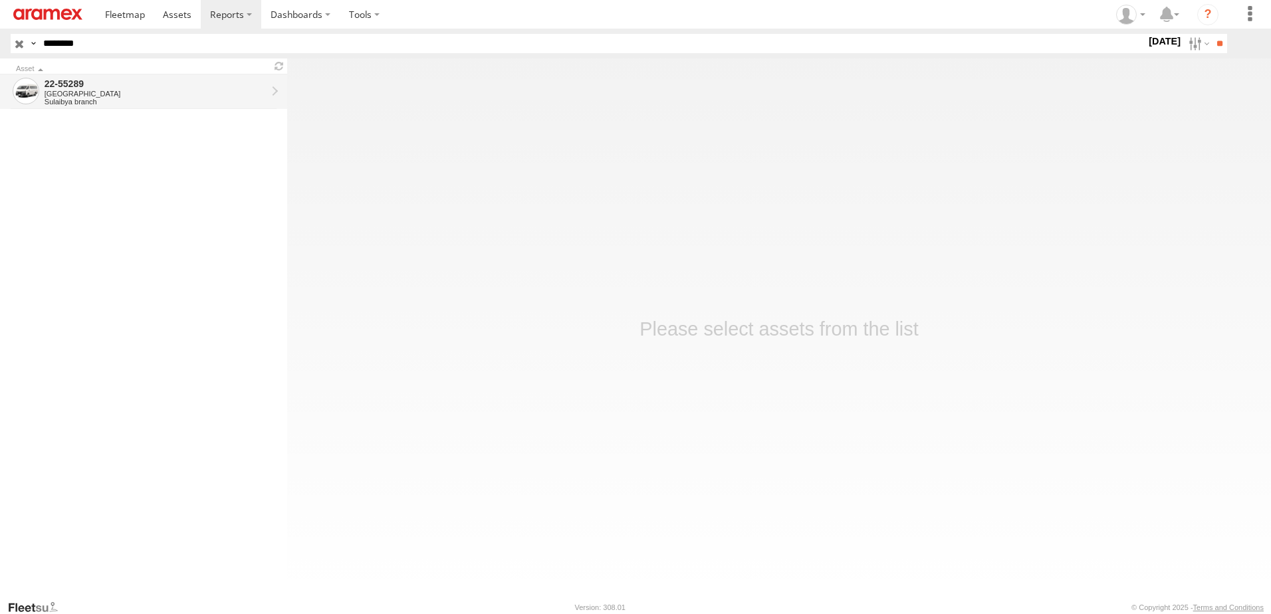
click at [119, 97] on div "[GEOGRAPHIC_DATA]" at bounding box center [156, 94] width 222 height 8
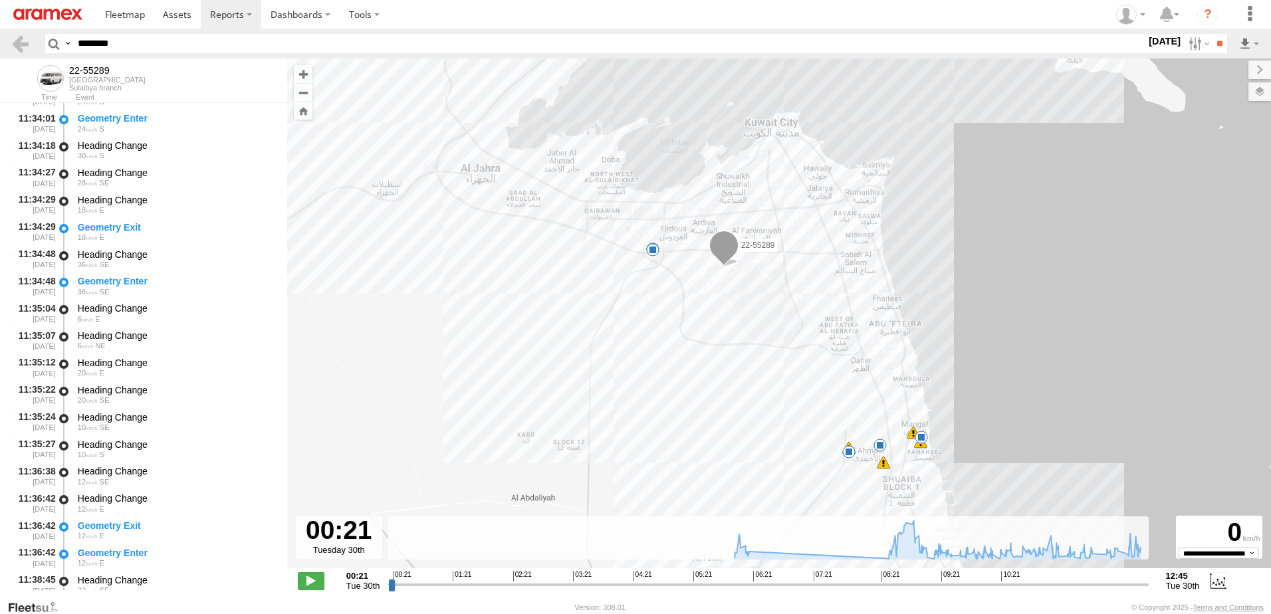
scroll to position [13169, 0]
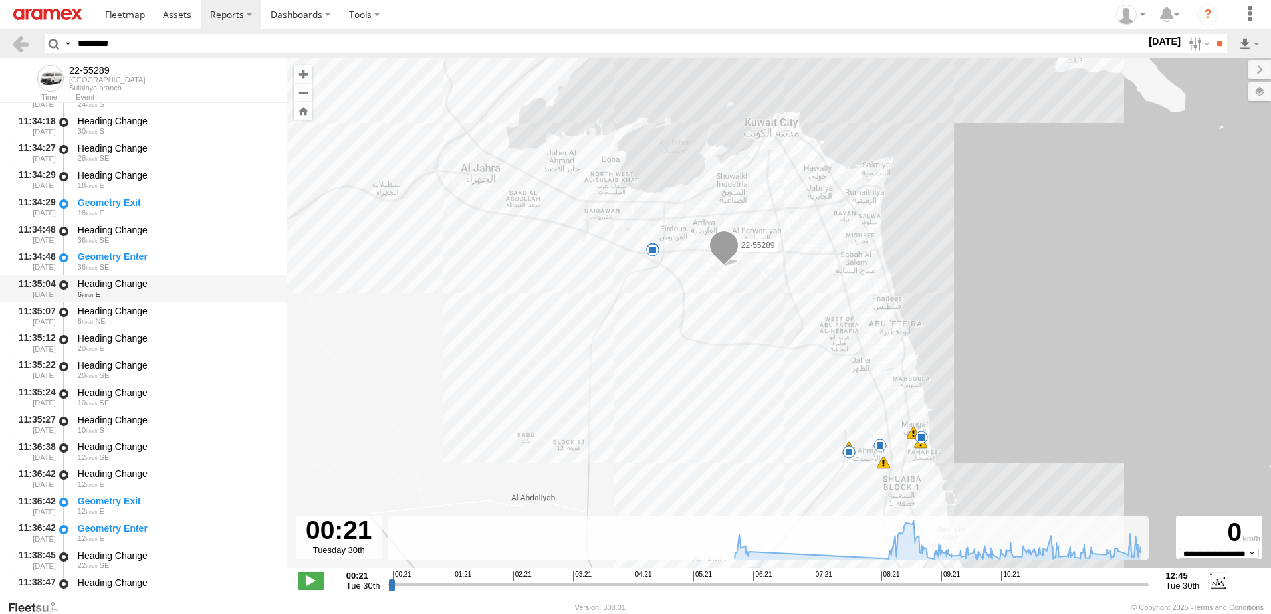
click at [116, 287] on div "Heading Change" at bounding box center [176, 284] width 197 height 12
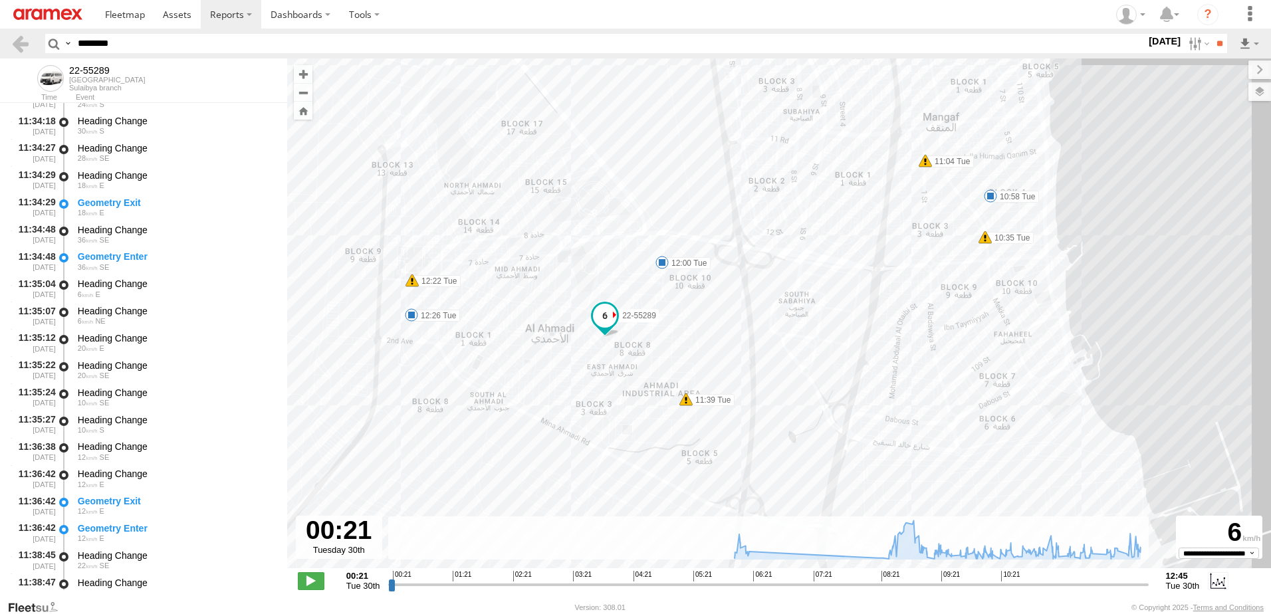
drag, startPoint x: 507, startPoint y: 374, endPoint x: 960, endPoint y: 332, distance: 454.8
click at [960, 332] on div "22-55289 06:18 Tue 08:25 Tue 08:30 Tue 10:35 Tue 10:58 Tue 11:04 Tue 11:39 Tue …" at bounding box center [779, 321] width 984 height 524
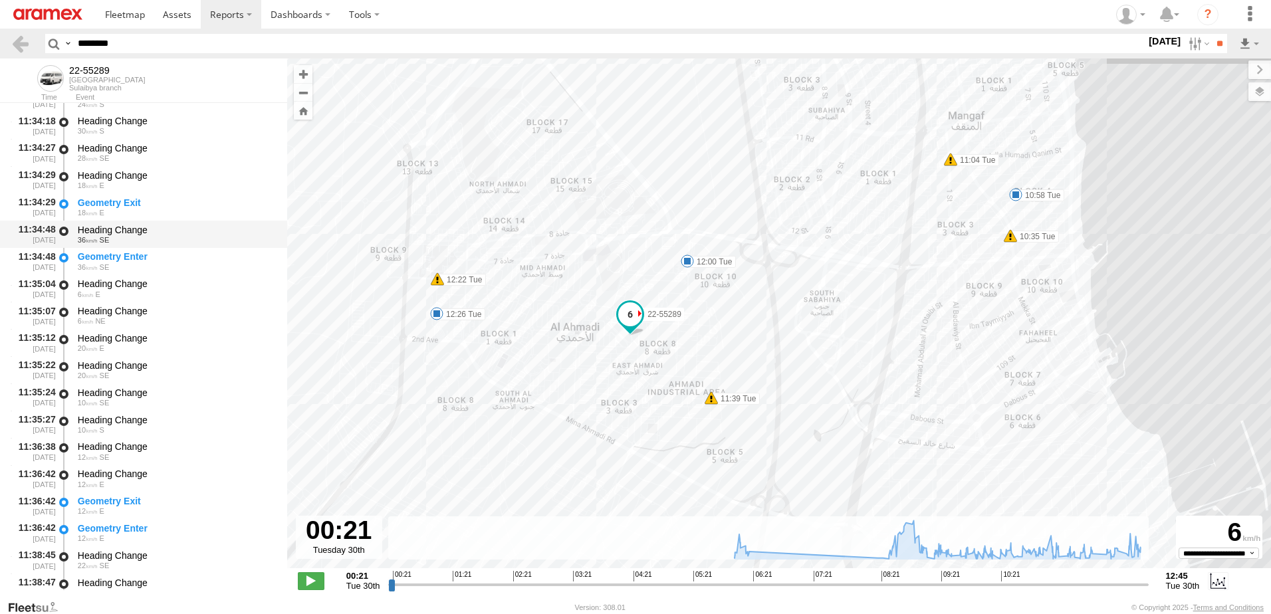
click at [110, 241] on div "36 SE" at bounding box center [176, 240] width 197 height 8
click at [103, 215] on span "E" at bounding box center [102, 213] width 5 height 8
click at [82, 243] on span "36" at bounding box center [88, 240] width 20 height 8
click at [82, 257] on div "Geometry Enter" at bounding box center [176, 257] width 197 height 12
click at [88, 281] on div "Heading Change" at bounding box center [176, 284] width 197 height 12
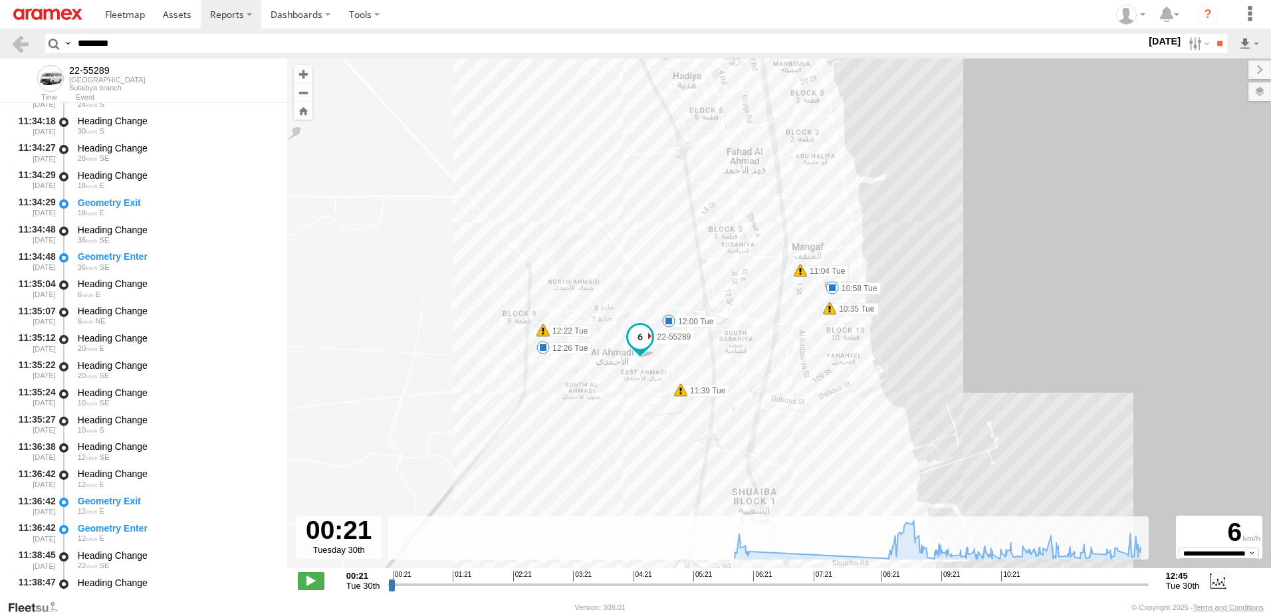
drag, startPoint x: 874, startPoint y: 284, endPoint x: 793, endPoint y: 317, distance: 86.8
click at [793, 317] on div "22-55289 06:18 Tue 08:25 Tue 08:30 Tue 10:35 Tue 10:58 Tue 11:04 Tue 11:39 Tue …" at bounding box center [779, 321] width 984 height 524
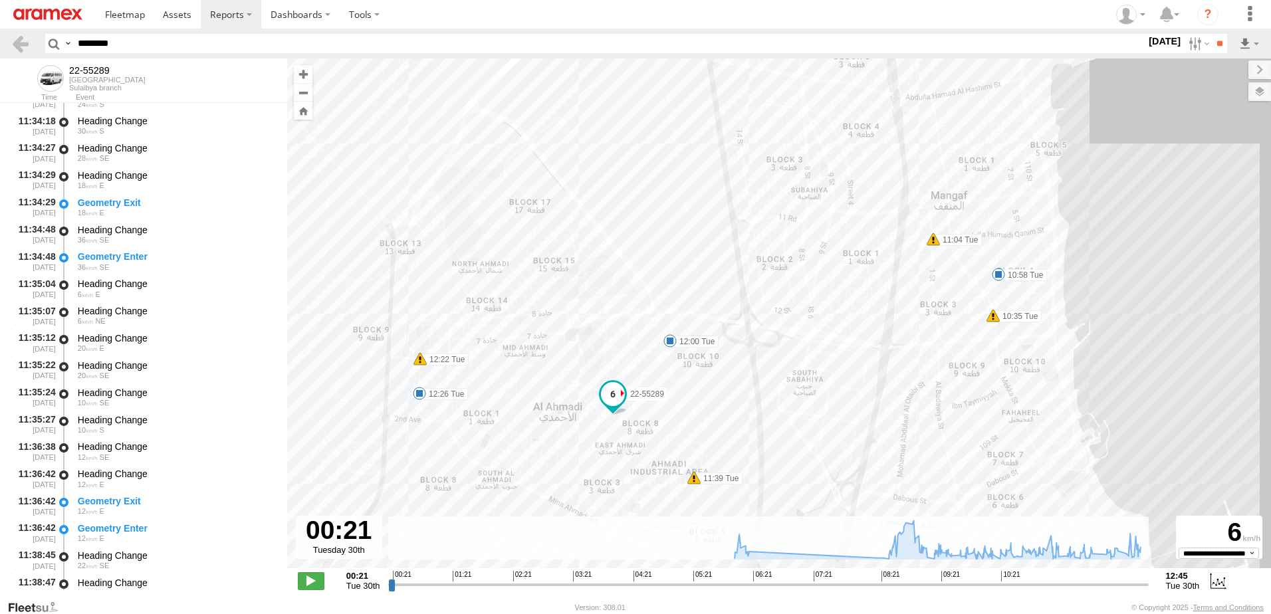
drag, startPoint x: 464, startPoint y: 261, endPoint x: 563, endPoint y: 285, distance: 101.8
click at [563, 285] on div "22-55289 06:18 Tue 08:25 Tue 08:30 Tue 10:35 Tue 10:58 Tue 11:04 Tue 11:39 Tue …" at bounding box center [779, 321] width 984 height 524
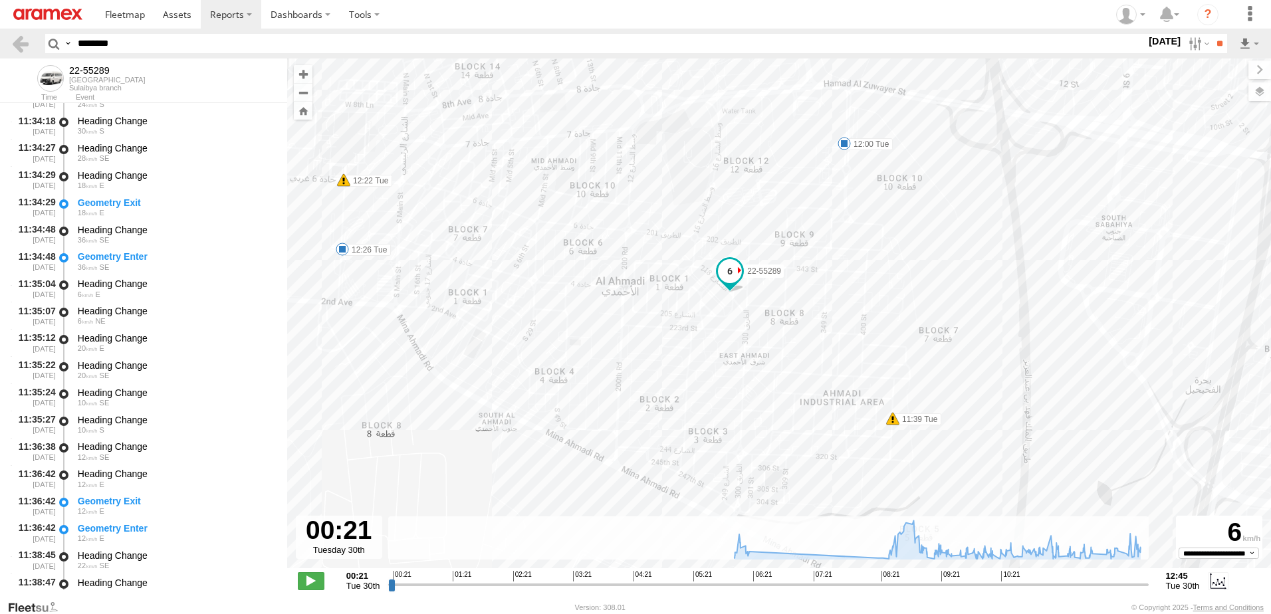
drag, startPoint x: 613, startPoint y: 418, endPoint x: 629, endPoint y: 171, distance: 247.2
click at [629, 171] on div "22-55289 06:18 Tue 08:25 Tue 08:30 Tue 10:35 Tue 10:58 Tue 11:04 Tue 11:39 Tue …" at bounding box center [779, 321] width 984 height 524
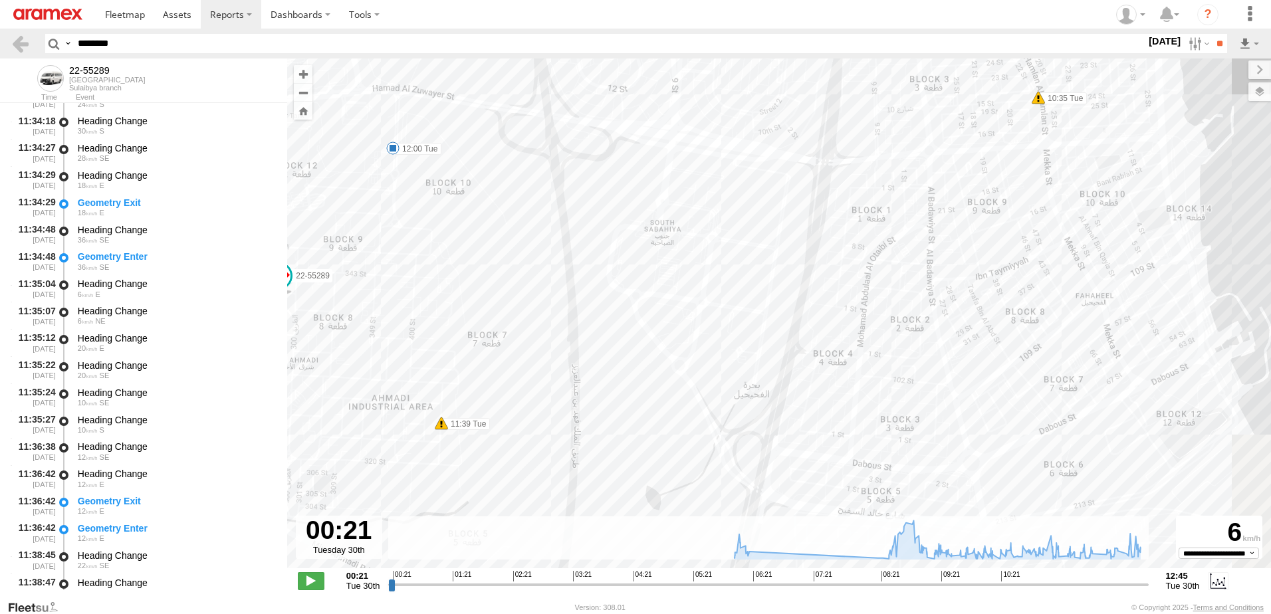
drag, startPoint x: 1069, startPoint y: 242, endPoint x: 466, endPoint y: 267, distance: 603.7
click at [466, 267] on div "22-55289 06:18 Tue 08:25 Tue 08:30 Tue 10:35 Tue 10:58 Tue 11:04 Tue 11:39 Tue …" at bounding box center [779, 321] width 984 height 524
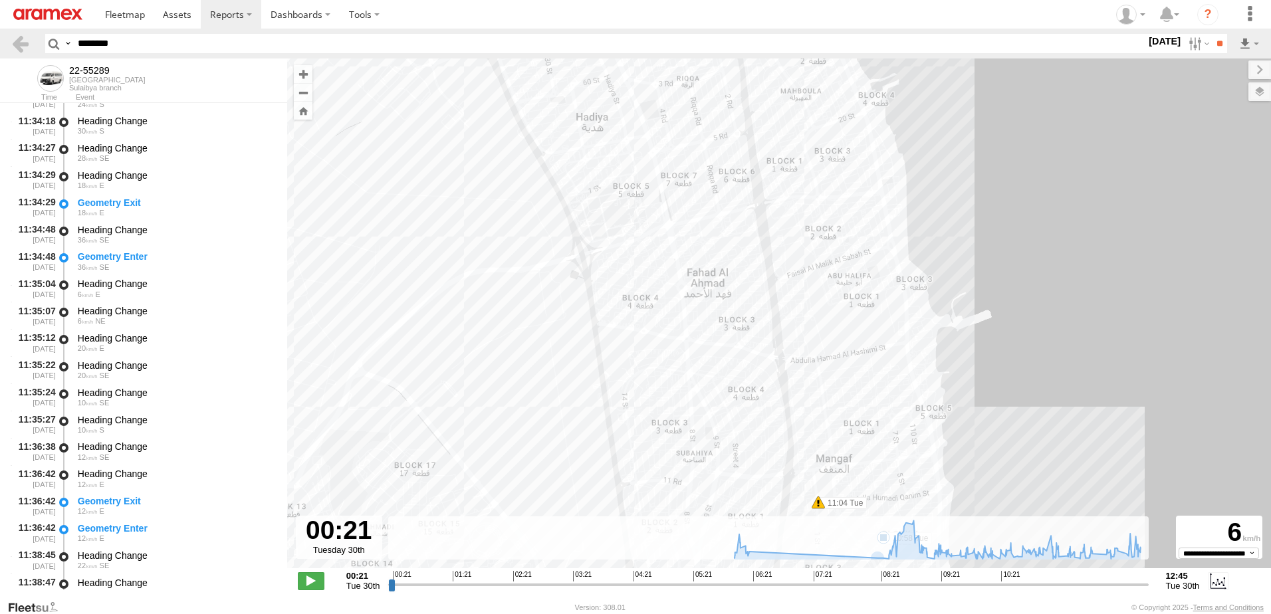
drag, startPoint x: 833, startPoint y: 207, endPoint x: 784, endPoint y: 477, distance: 273.8
click at [899, 591] on div "← Move left → Move right ↑ Move up ↓ Move down + Zoom in - Zoom out Home Jump l…" at bounding box center [779, 329] width 984 height 541
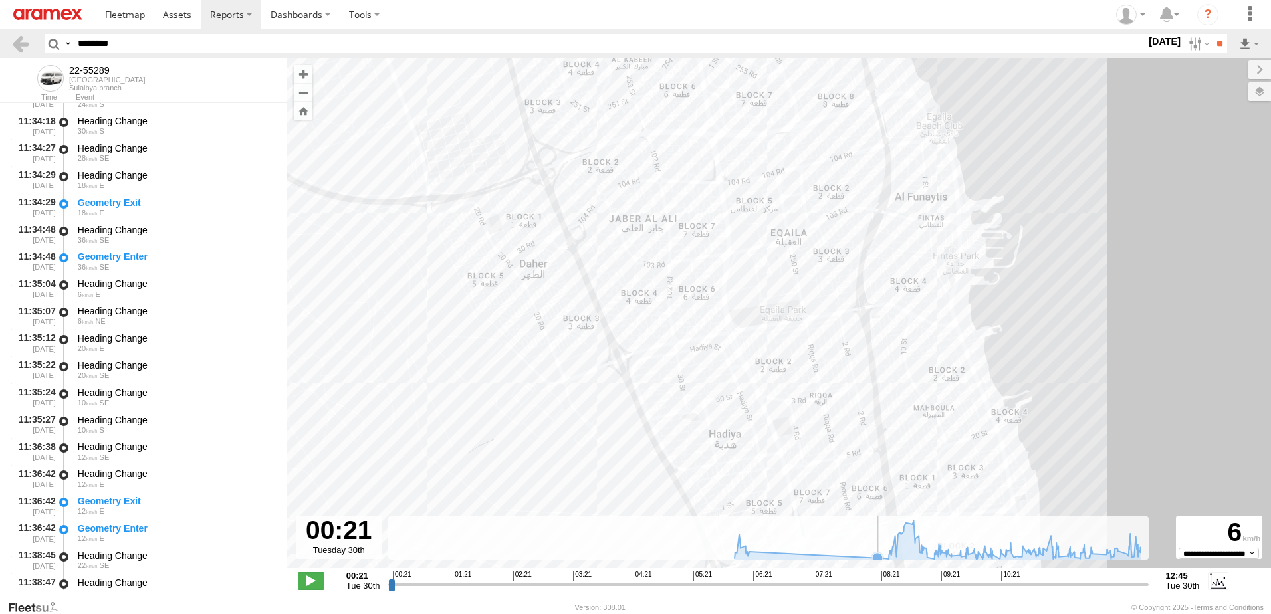
drag, startPoint x: 668, startPoint y: 166, endPoint x: 822, endPoint y: 541, distance: 405.5
click at [822, 541] on div "← Move left → Move right ↑ Move up ↓ Move down + Zoom in - Zoom out Home Jump l…" at bounding box center [779, 329] width 984 height 541
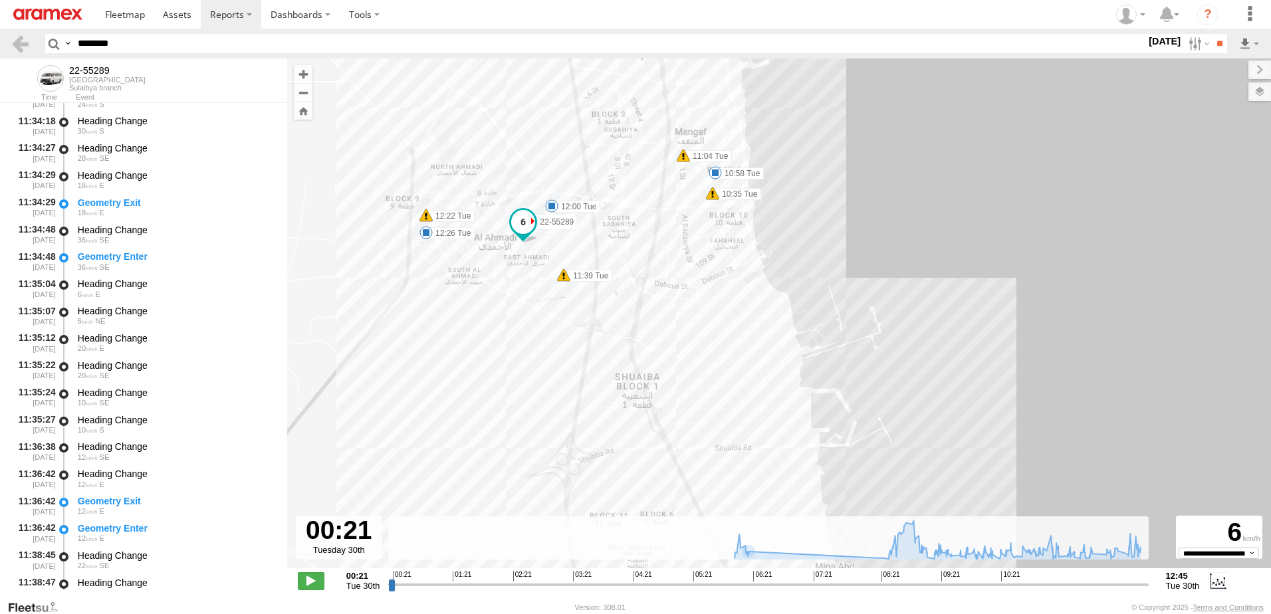
drag, startPoint x: 687, startPoint y: 442, endPoint x: 638, endPoint y: 179, distance: 267.9
click at [638, 179] on div "22-55289 06:18 Tue 08:25 Tue 08:30 Tue 10:35 Tue 10:58 Tue 11:04 Tue 11:39 Tue …" at bounding box center [779, 321] width 984 height 524
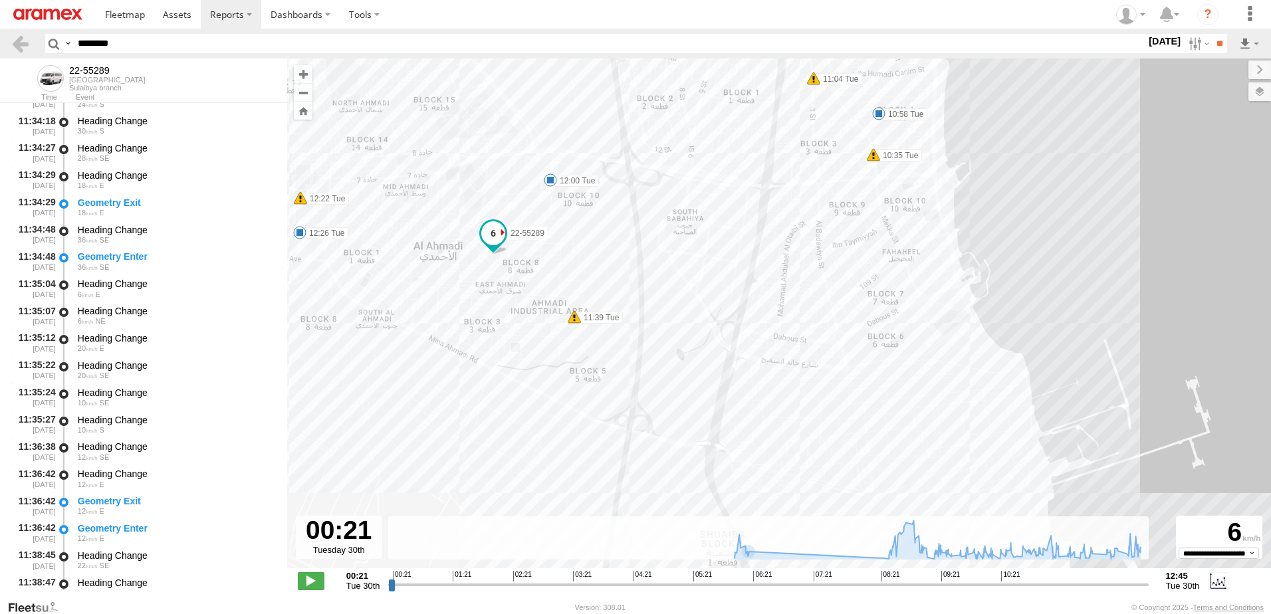
drag, startPoint x: 497, startPoint y: 251, endPoint x: 572, endPoint y: 245, distance: 75.3
click at [572, 245] on div "22-55289 06:18 Tue 08:25 Tue 08:30 Tue 10:35 Tue 10:58 Tue 11:04 Tue 11:39 Tue …" at bounding box center [779, 321] width 984 height 524
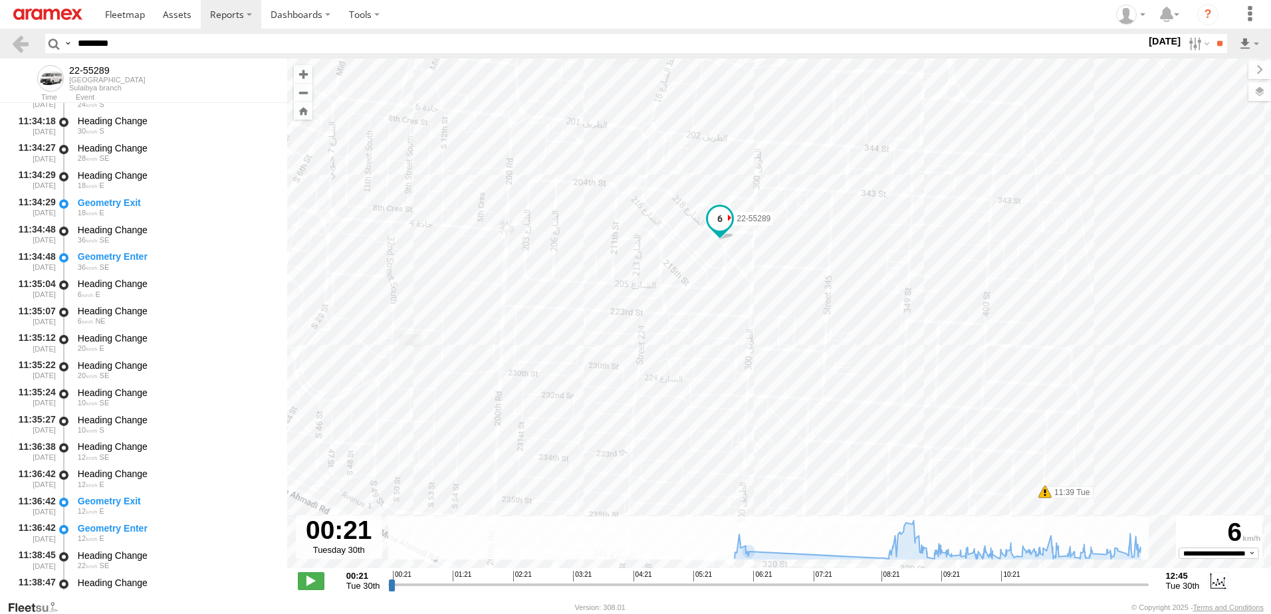
drag, startPoint x: 511, startPoint y: 260, endPoint x: 818, endPoint y: 264, distance: 306.6
click at [818, 264] on div "22-55289 06:18 Tue 08:25 Tue 08:30 Tue 10:35 Tue 10:58 Tue 11:04 Tue 11:39 Tue …" at bounding box center [779, 321] width 984 height 524
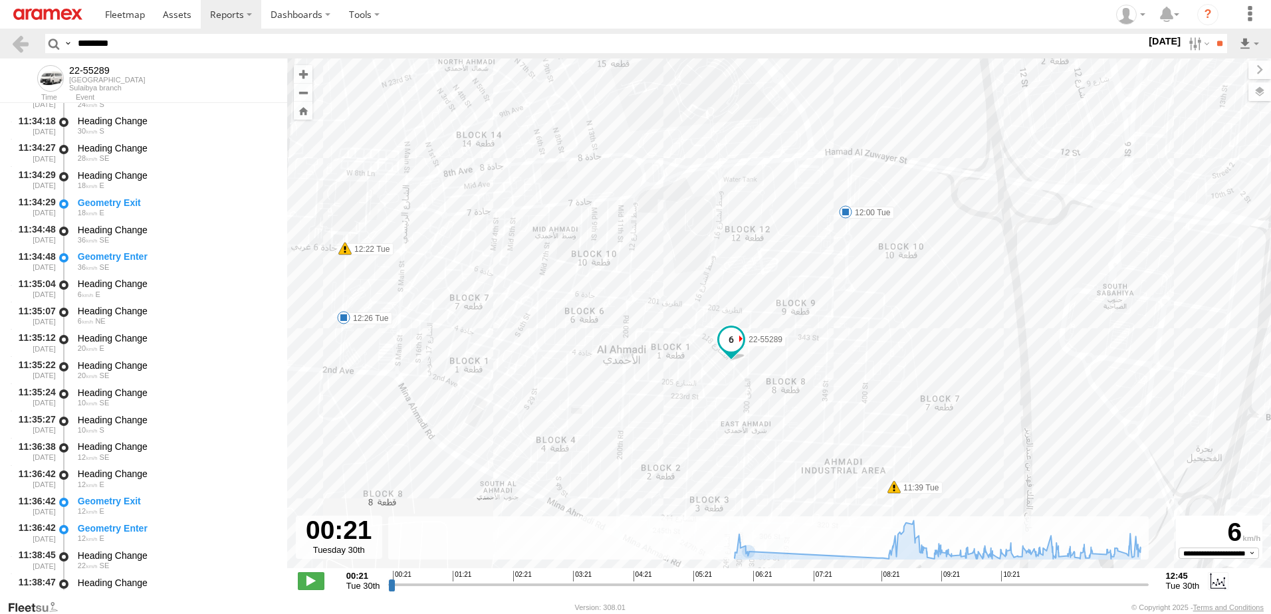
drag, startPoint x: 704, startPoint y: 217, endPoint x: 673, endPoint y: 328, distance: 114.5
click at [673, 329] on div "22-55289 06:18 Tue 08:25 Tue 08:30 Tue 10:35 Tue 10:58 Tue 11:04 Tue 11:39 Tue …" at bounding box center [779, 321] width 984 height 524
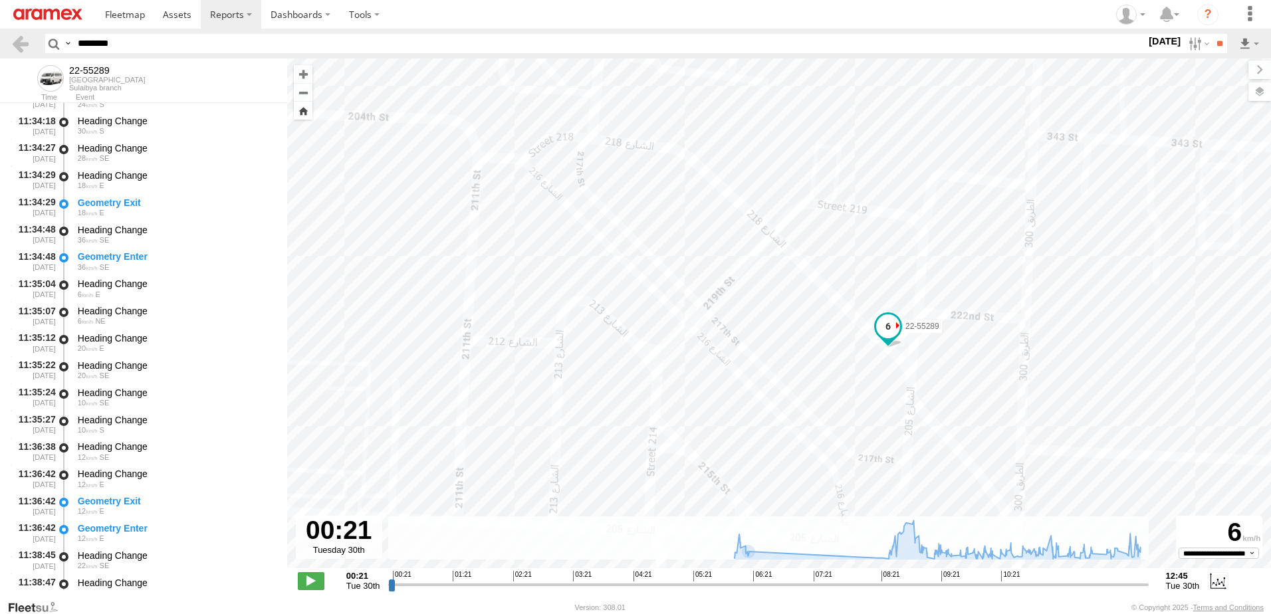
click at [301, 110] on button "Zoom Home" at bounding box center [303, 111] width 19 height 18
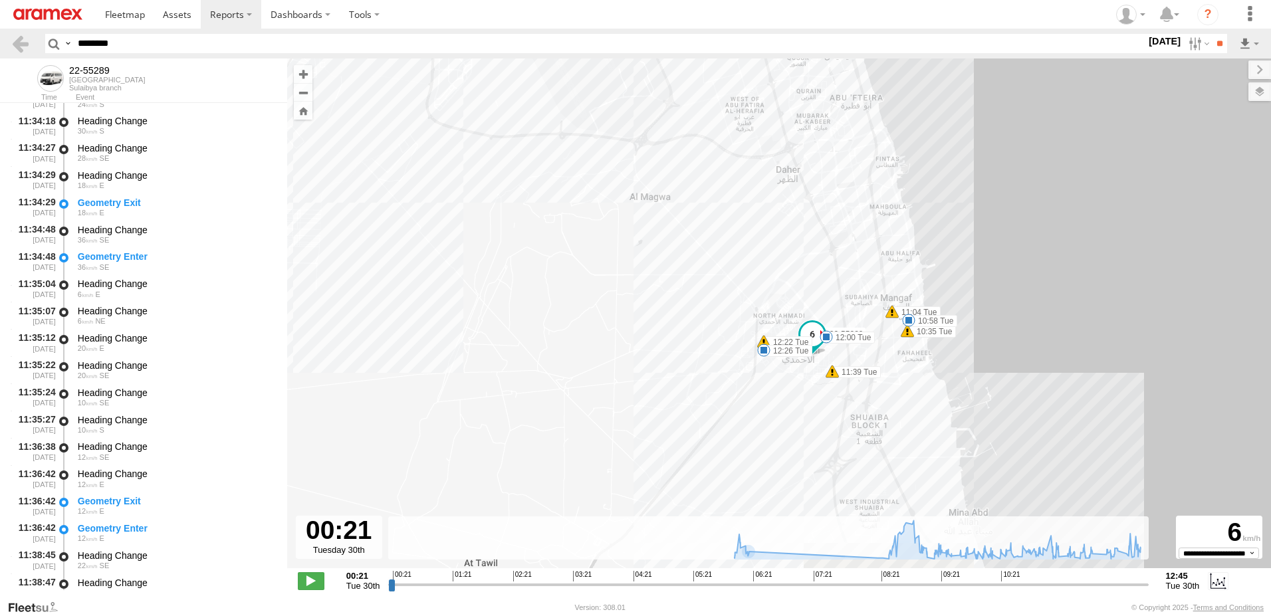
drag, startPoint x: 624, startPoint y: 193, endPoint x: 483, endPoint y: -1, distance: 239.6
click at [483, 0] on html at bounding box center [635, 307] width 1271 height 614
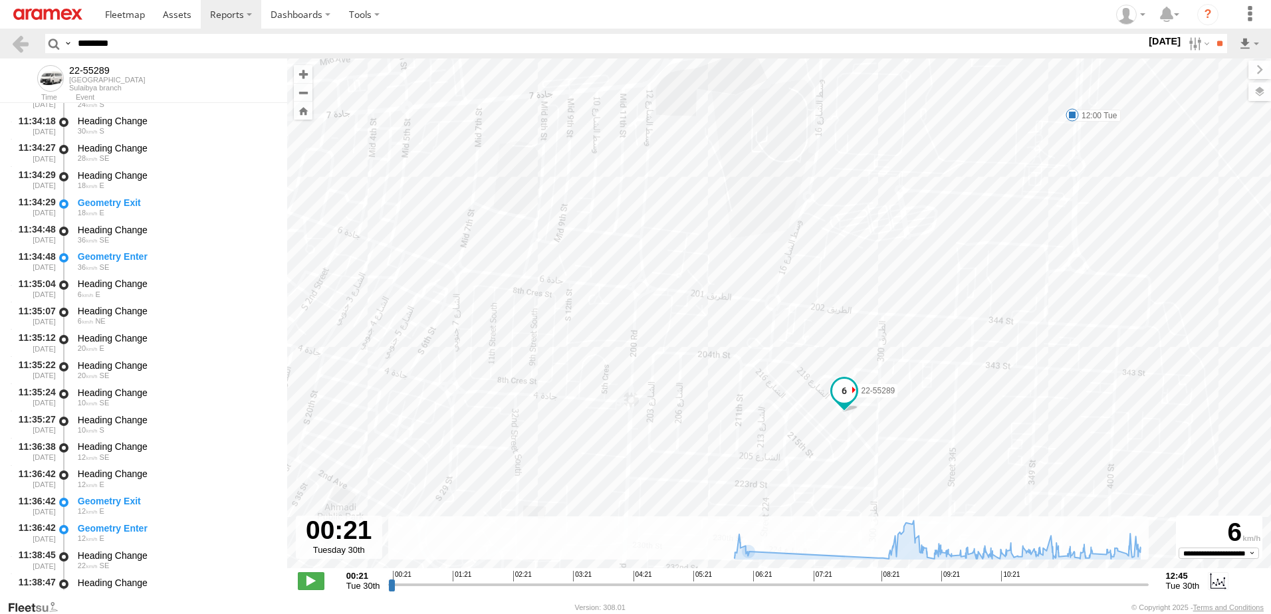
drag, startPoint x: 587, startPoint y: 253, endPoint x: 693, endPoint y: 421, distance: 198.7
click at [693, 421] on div "22-55289 06:18 Tue 08:25 Tue 08:30 Tue 10:35 Tue 10:58 Tue 11:04 Tue 11:39 Tue …" at bounding box center [779, 321] width 984 height 524
drag, startPoint x: 589, startPoint y: 253, endPoint x: 679, endPoint y: 336, distance: 122.8
click at [679, 336] on div "22-55289 06:18 Tue 08:25 Tue 08:30 Tue 10:35 Tue 10:58 Tue 11:04 Tue 11:39 Tue …" at bounding box center [779, 321] width 984 height 524
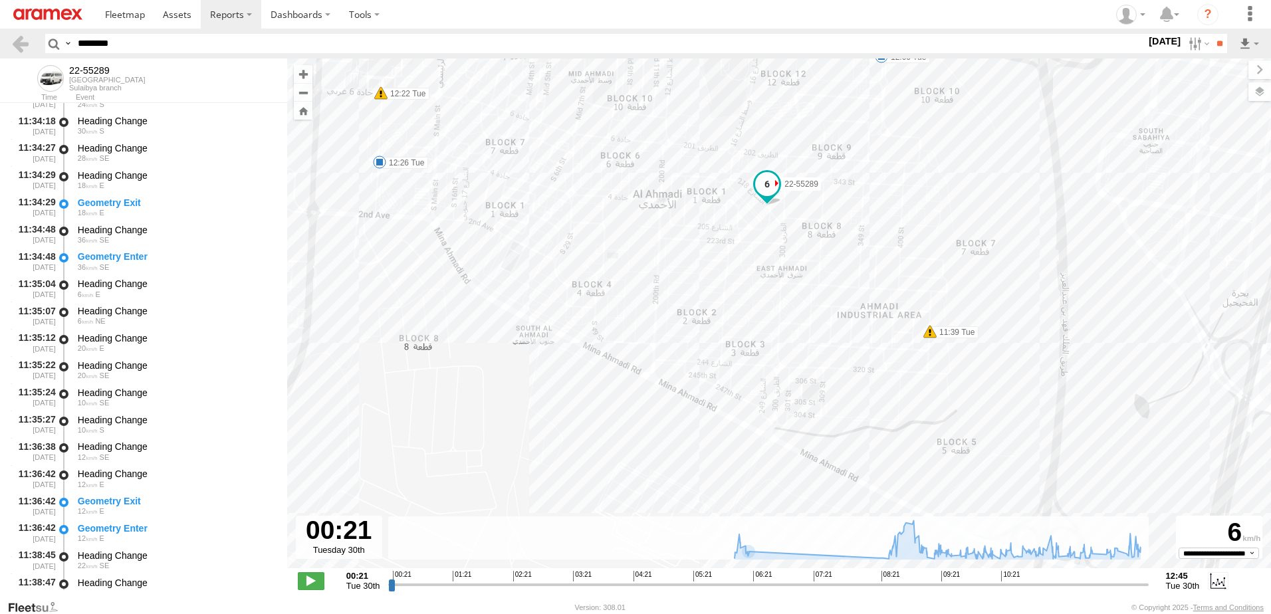
drag, startPoint x: 640, startPoint y: 458, endPoint x: 563, endPoint y: 183, distance: 285.9
click at [563, 183] on div "22-55289 06:18 Tue 08:25 Tue 08:30 Tue 10:35 Tue 10:58 Tue 11:04 Tue 11:39 Tue …" at bounding box center [779, 321] width 984 height 524
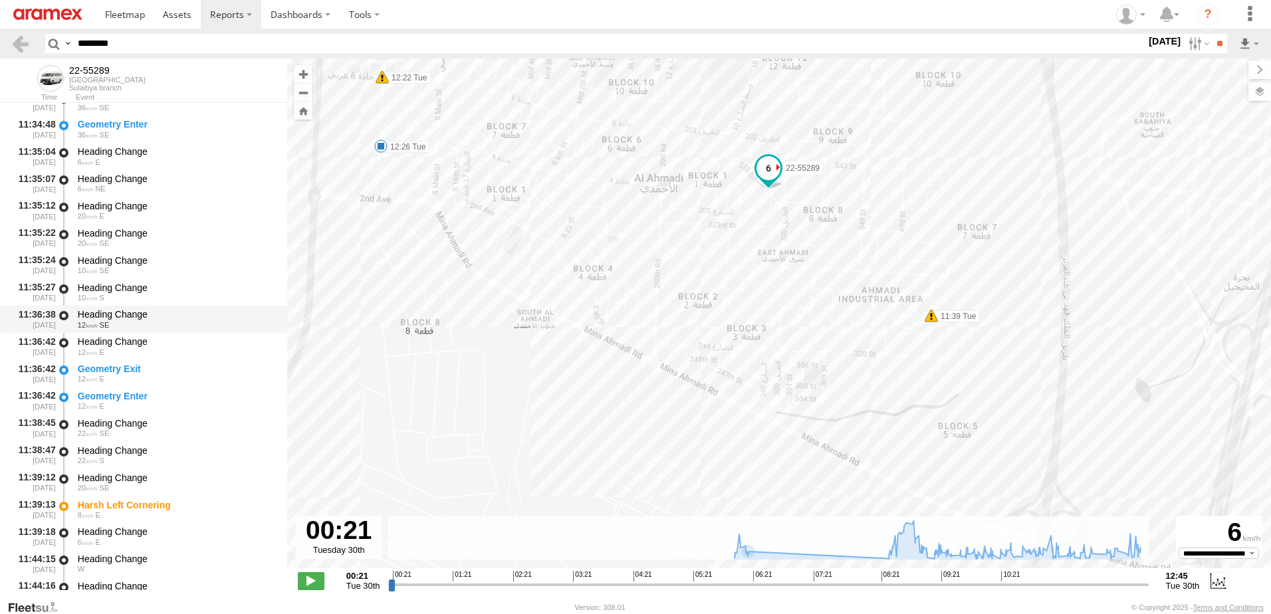
scroll to position [13302, 0]
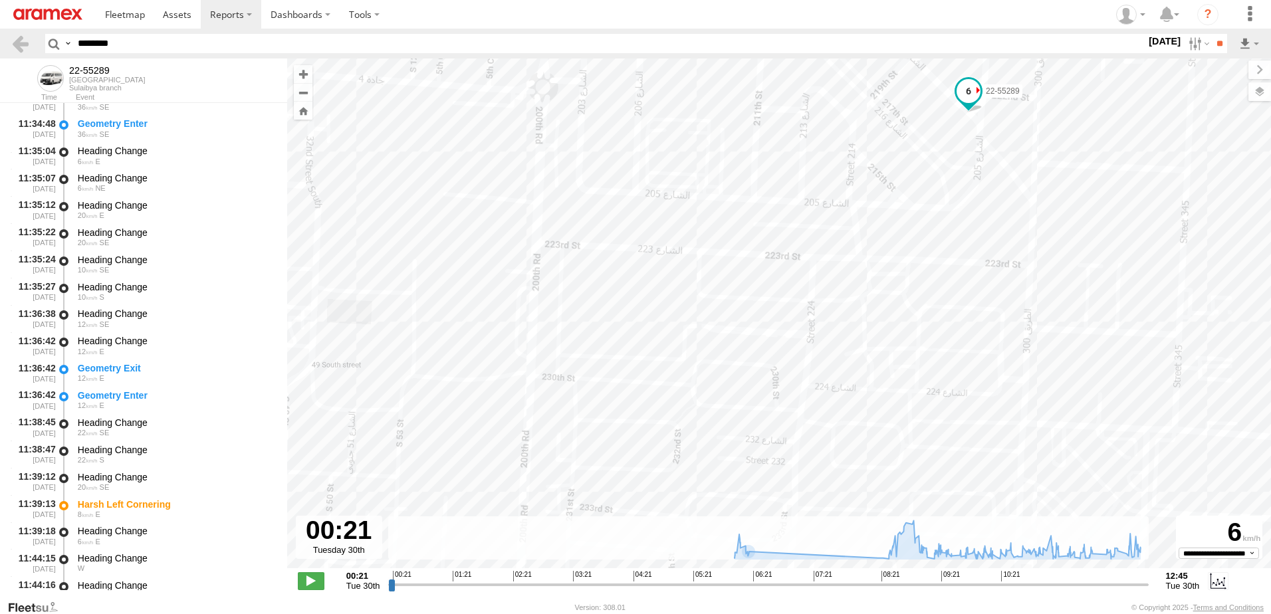
drag, startPoint x: 619, startPoint y: 162, endPoint x: 701, endPoint y: 467, distance: 315.4
click at [701, 467] on div "22-55289 06:18 Tue 08:25 Tue 08:30 Tue 10:35 Tue 10:58 Tue 11:04 Tue 11:39 Tue …" at bounding box center [779, 321] width 984 height 524
drag, startPoint x: 642, startPoint y: 163, endPoint x: 676, endPoint y: 399, distance: 238.6
click at [676, 399] on div "22-55289 06:18 Tue 08:25 Tue 08:30 Tue 10:35 Tue 10:58 Tue 11:04 Tue 11:39 Tue …" at bounding box center [779, 321] width 984 height 524
click at [307, 90] on button "Zoom out" at bounding box center [303, 92] width 19 height 19
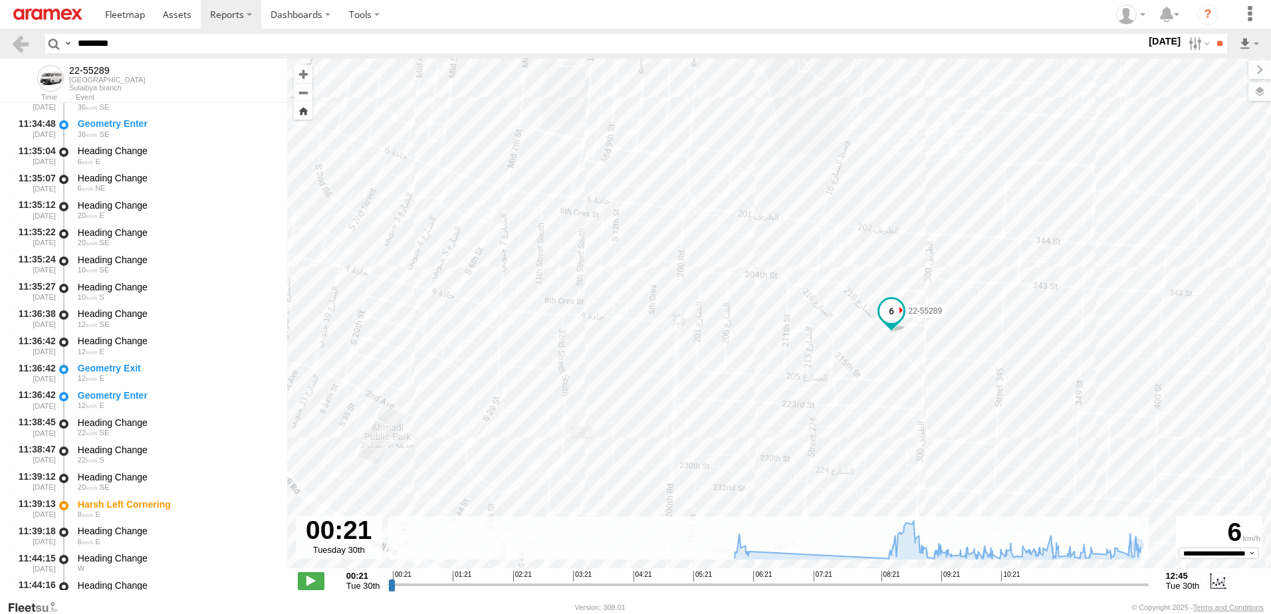
click at [306, 114] on button "Zoom Home" at bounding box center [303, 111] width 19 height 18
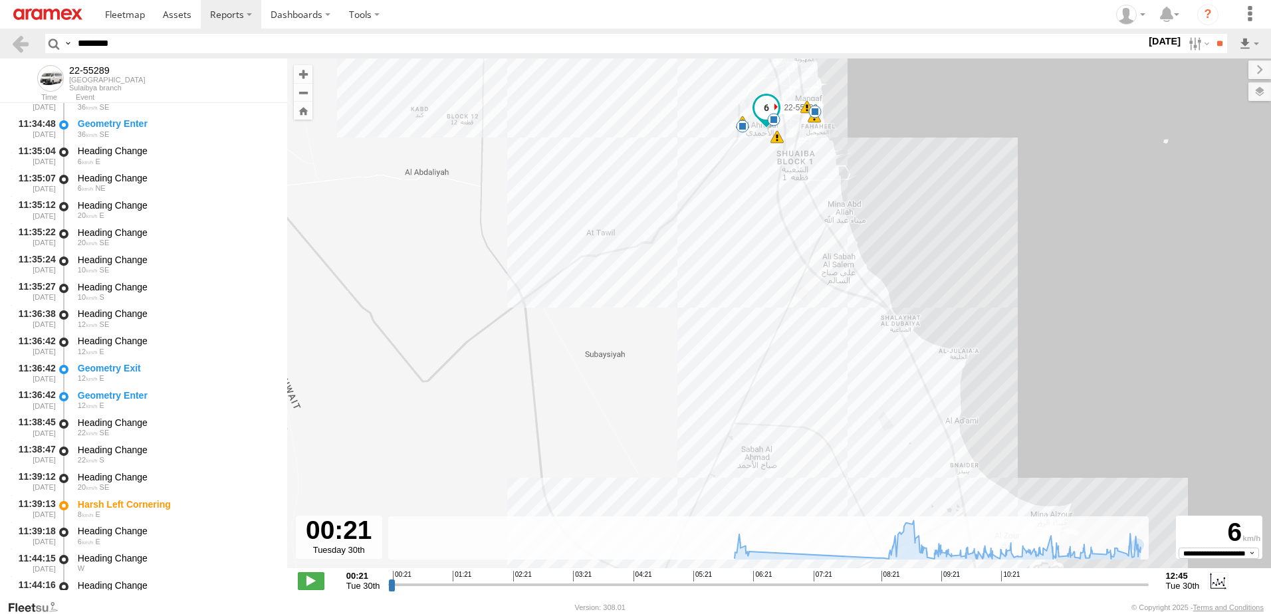
drag, startPoint x: 822, startPoint y: 426, endPoint x: 688, endPoint y: 130, distance: 324.7
click at [688, 130] on div "22-55289 06:18 Tue 08:25 Tue 08:30 Tue 10:35 Tue 10:58 Tue 11:04 Tue 11:39 Tue …" at bounding box center [779, 321] width 984 height 524
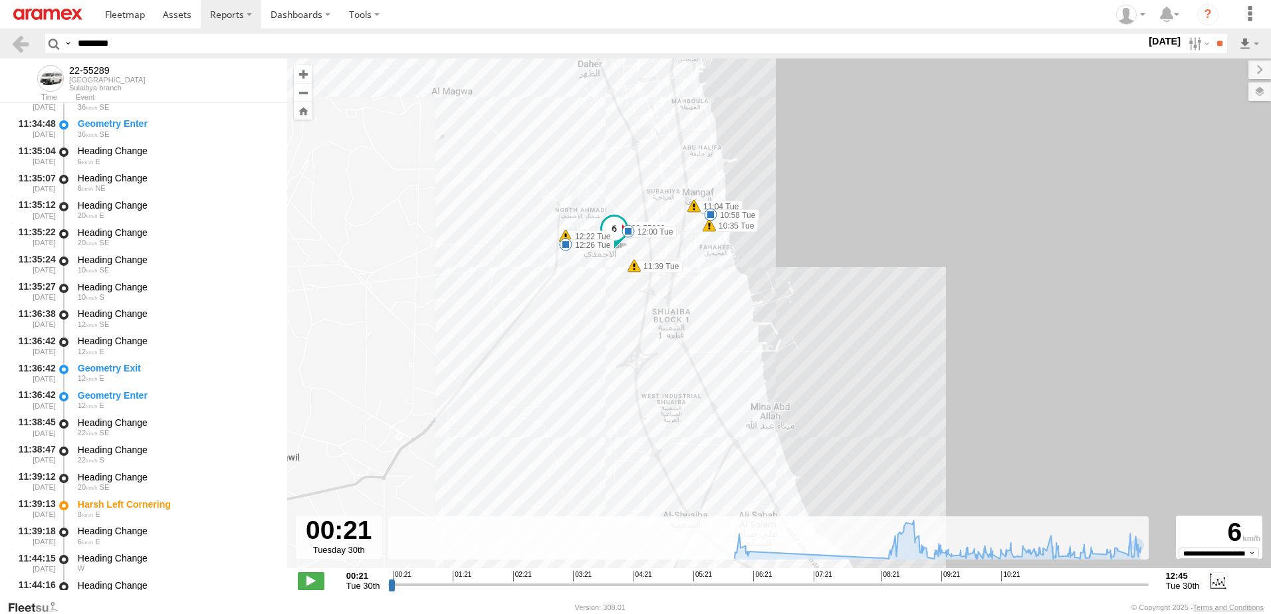
drag, startPoint x: 733, startPoint y: 161, endPoint x: 600, endPoint y: 390, distance: 264.9
click at [600, 390] on div "22-55289 06:18 Tue 08:25 Tue 08:30 Tue 10:35 Tue 10:58 Tue 11:04 Tue 11:39 Tue …" at bounding box center [779, 321] width 984 height 524
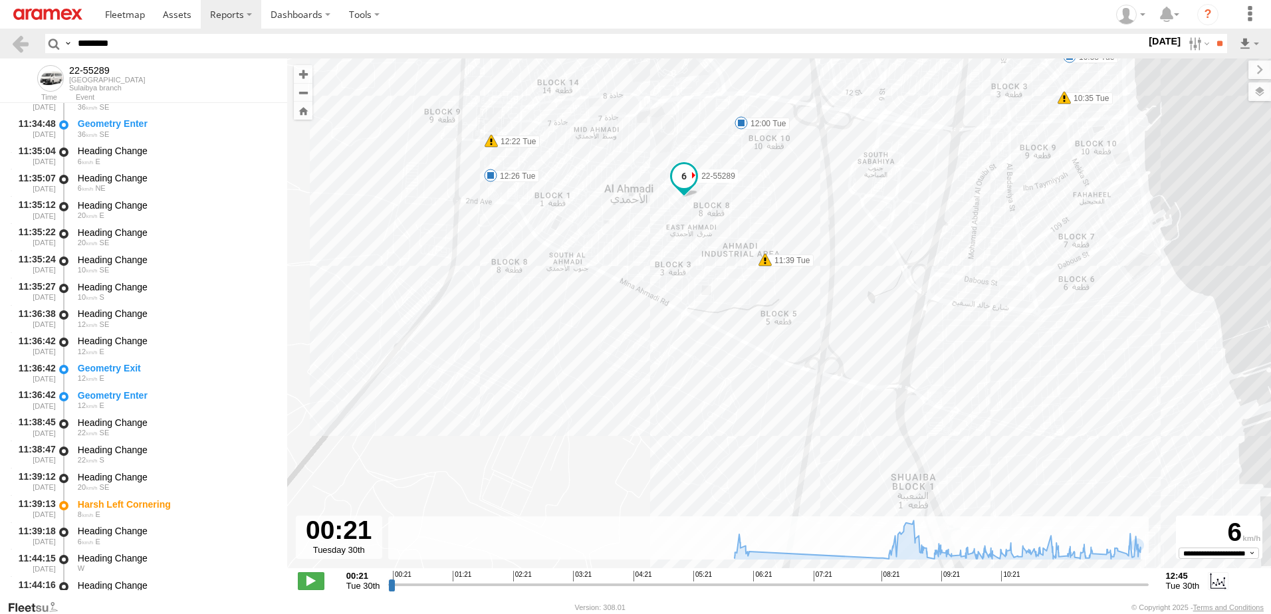
drag, startPoint x: 602, startPoint y: 161, endPoint x: 624, endPoint y: 257, distance: 98.1
click at [624, 257] on div "22-55289 06:18 Tue 08:25 Tue 08:30 Tue 10:35 Tue 10:58 Tue 11:04 Tue 11:39 Tue …" at bounding box center [779, 321] width 984 height 524
click at [691, 179] on span at bounding box center [684, 179] width 24 height 24
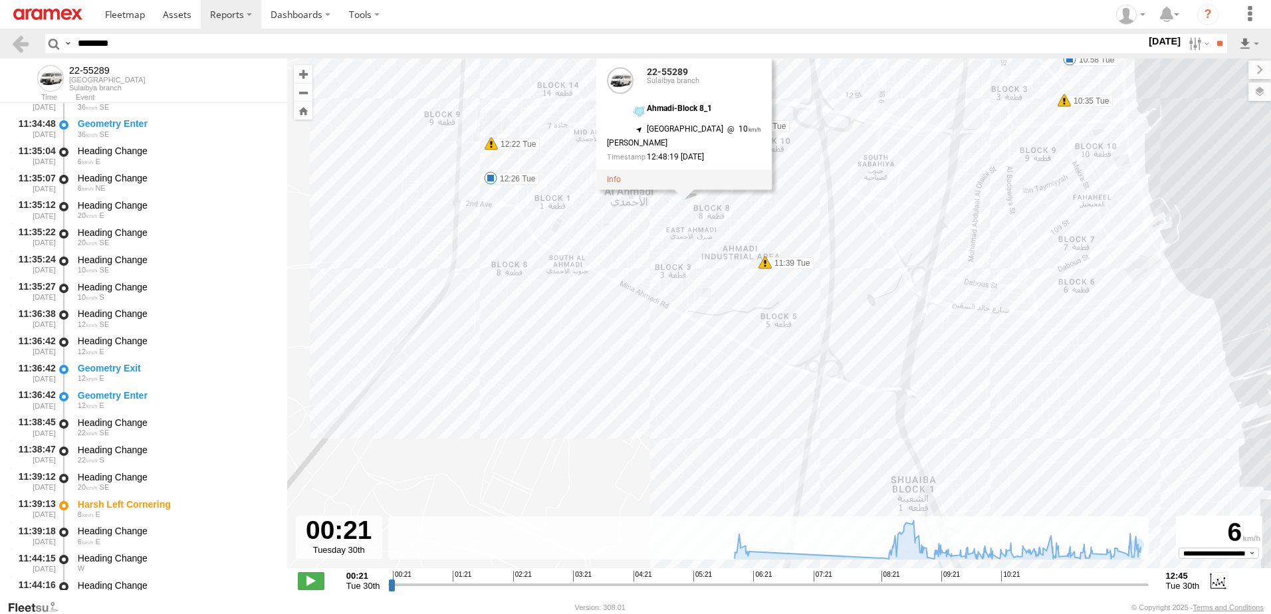
click at [690, 219] on div "22-55289 06:18 Tue 08:25 Tue 08:30 Tue 10:35 Tue 10:58 Tue 11:04 Tue 11:39 Tue …" at bounding box center [779, 321] width 984 height 524
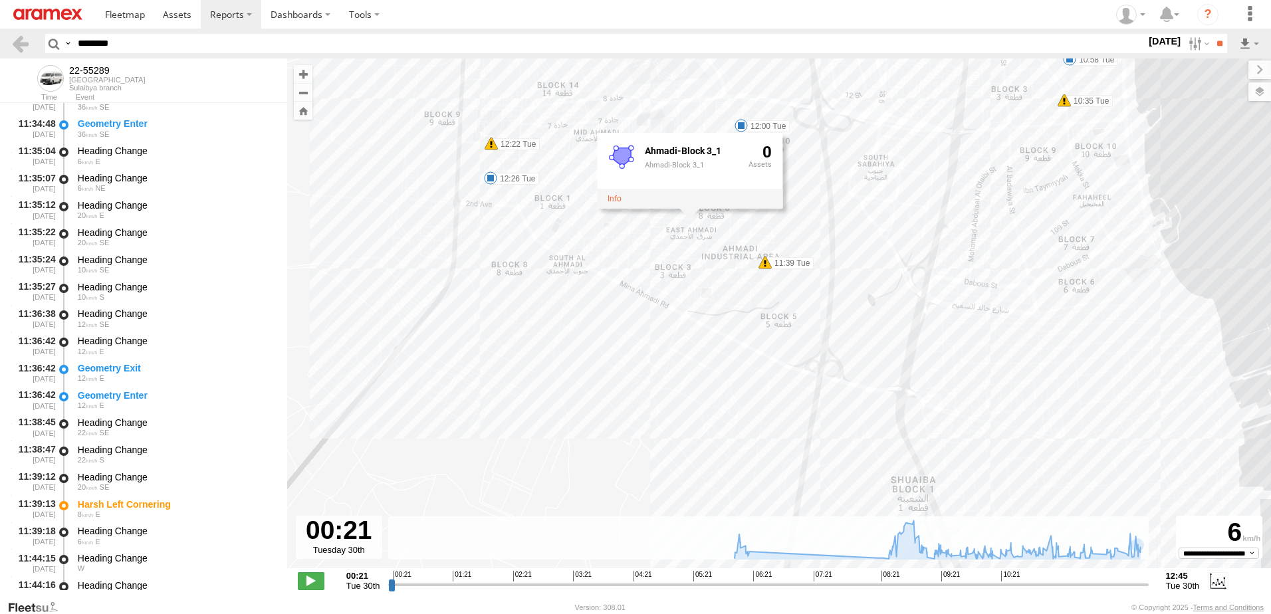
click at [690, 209] on div "Ahmadi-Block 3_1 Ahmadi-Block 3_1 0" at bounding box center [690, 171] width 186 height 76
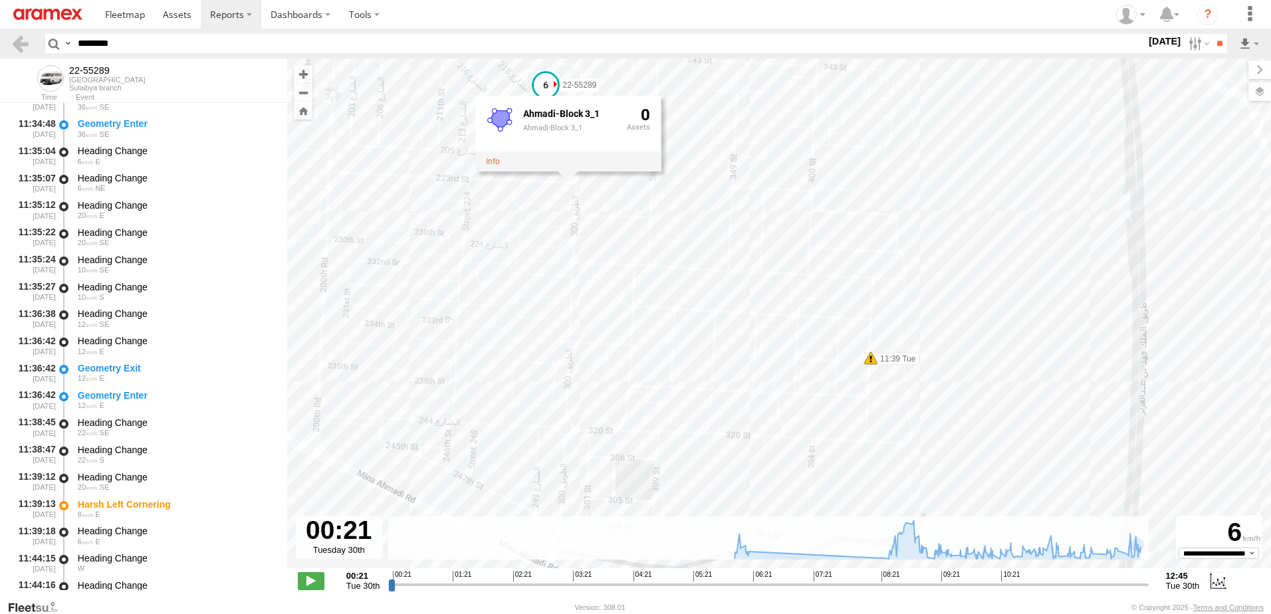
click at [543, 84] on span at bounding box center [546, 86] width 24 height 24
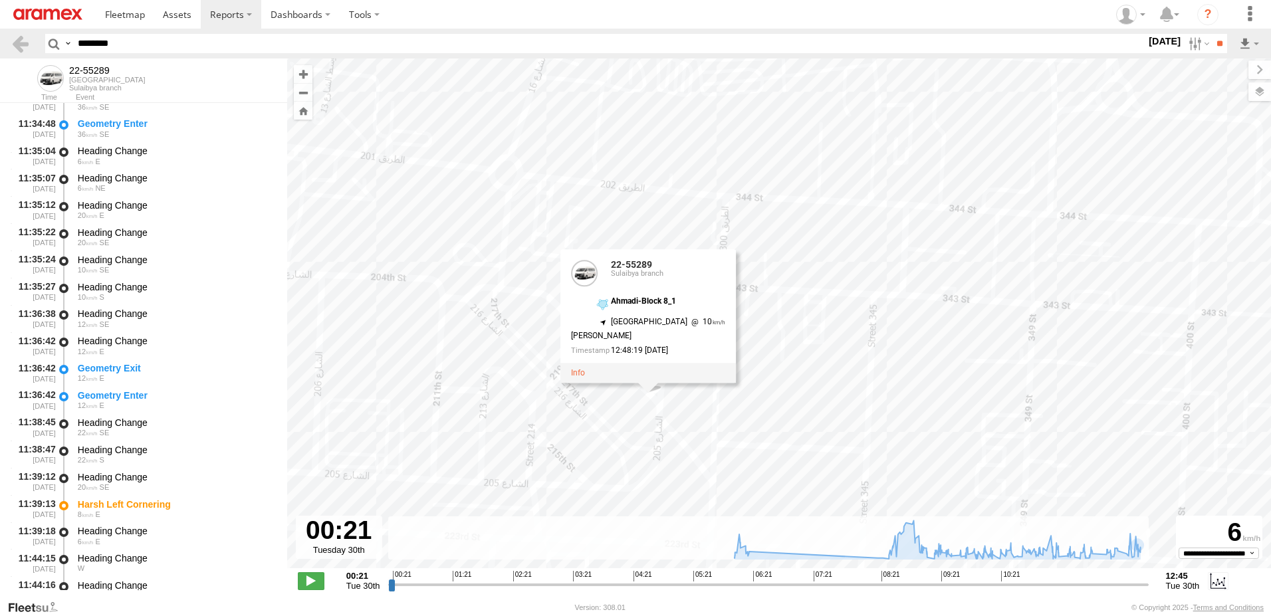
drag, startPoint x: 538, startPoint y: 125, endPoint x: 670, endPoint y: 513, distance: 409.4
click at [670, 513] on div "22-55289 06:18 Tue 08:25 Tue 08:30 Tue 10:35 Tue 10:58 Tue 11:04 Tue 11:39 Tue …" at bounding box center [779, 321] width 984 height 524
click at [773, 309] on div "22-55289 06:18 Tue 08:25 Tue 08:30 Tue 10:35 Tue 10:58 Tue 11:04 Tue 11:39 Tue …" at bounding box center [779, 321] width 984 height 524
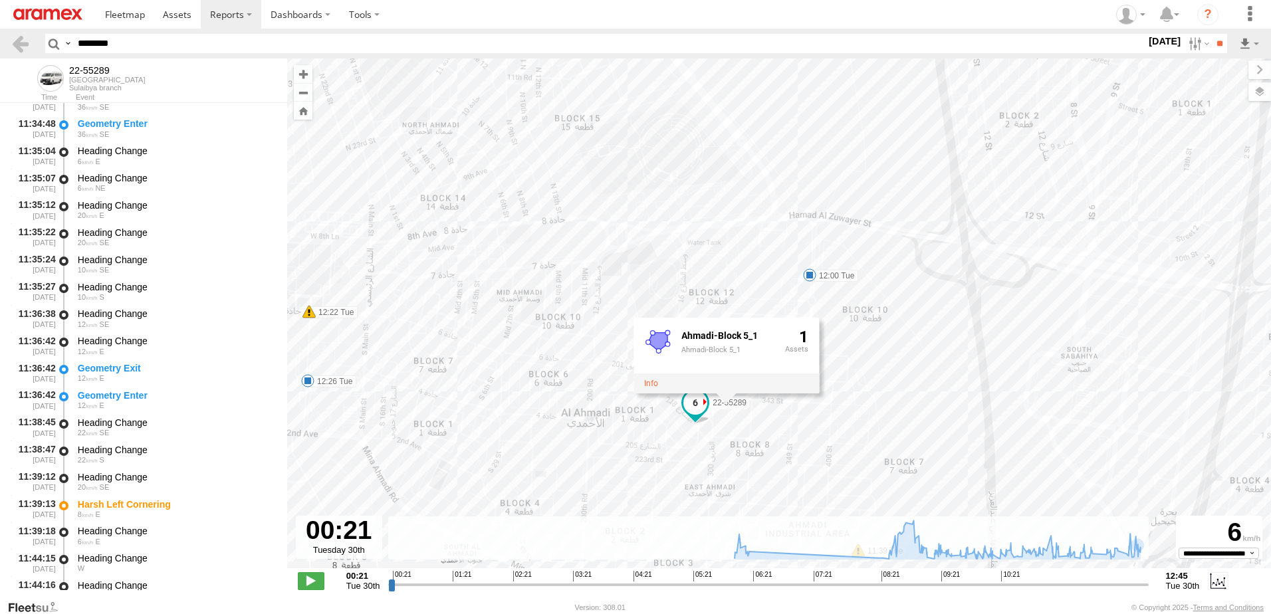
drag, startPoint x: 637, startPoint y: 379, endPoint x: 629, endPoint y: 425, distance: 46.6
click at [629, 425] on div "22-55289 06:18 Tue 08:25 Tue 08:30 Tue 10:35 Tue 10:58 Tue 11:04 Tue 11:39 Tue …" at bounding box center [779, 321] width 984 height 524
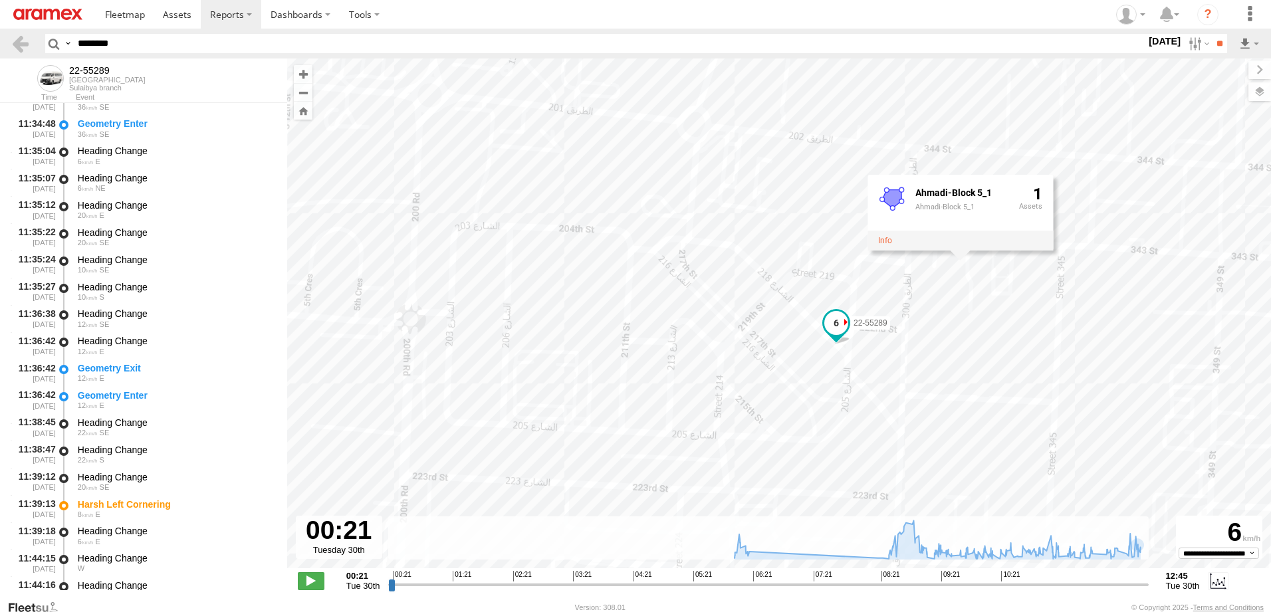
drag, startPoint x: 814, startPoint y: 428, endPoint x: 765, endPoint y: 344, distance: 96.3
click at [765, 344] on div "22-55289 06:18 Tue 08:25 Tue 08:30 Tue 10:35 Tue 10:58 Tue 11:04 Tue 11:39 Tue …" at bounding box center [779, 321] width 984 height 524
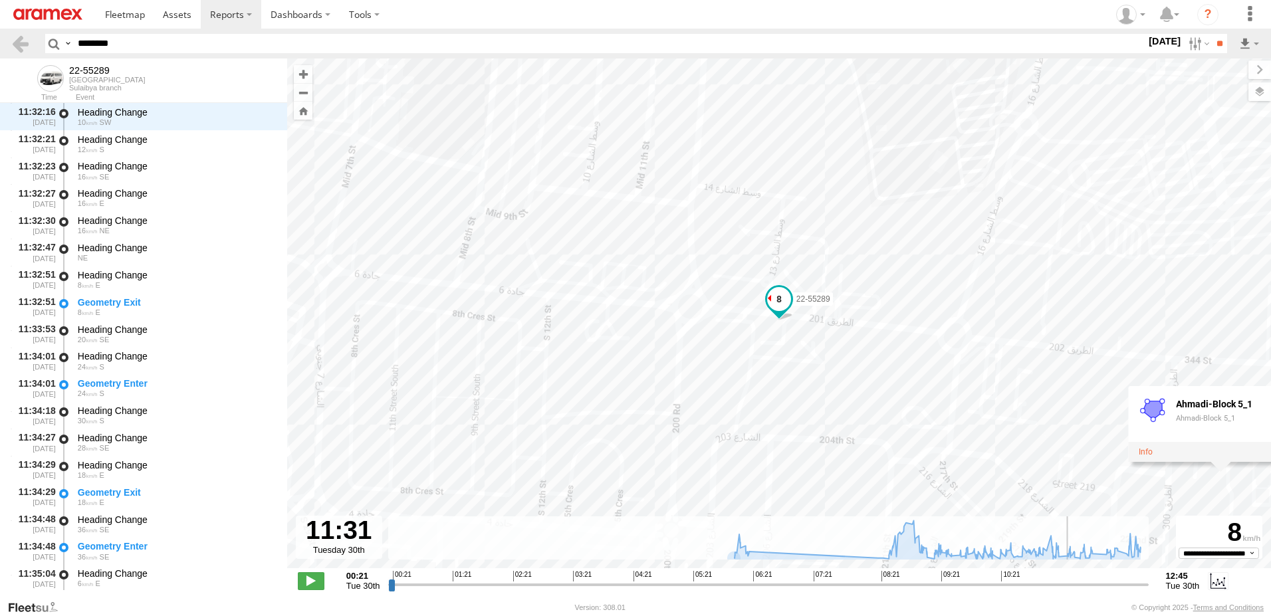
drag, startPoint x: 391, startPoint y: 584, endPoint x: 1071, endPoint y: 577, distance: 679.7
type input "**********"
click at [1071, 579] on input "range" at bounding box center [768, 585] width 760 height 13
click at [153, 223] on div "Heading Change" at bounding box center [176, 221] width 197 height 12
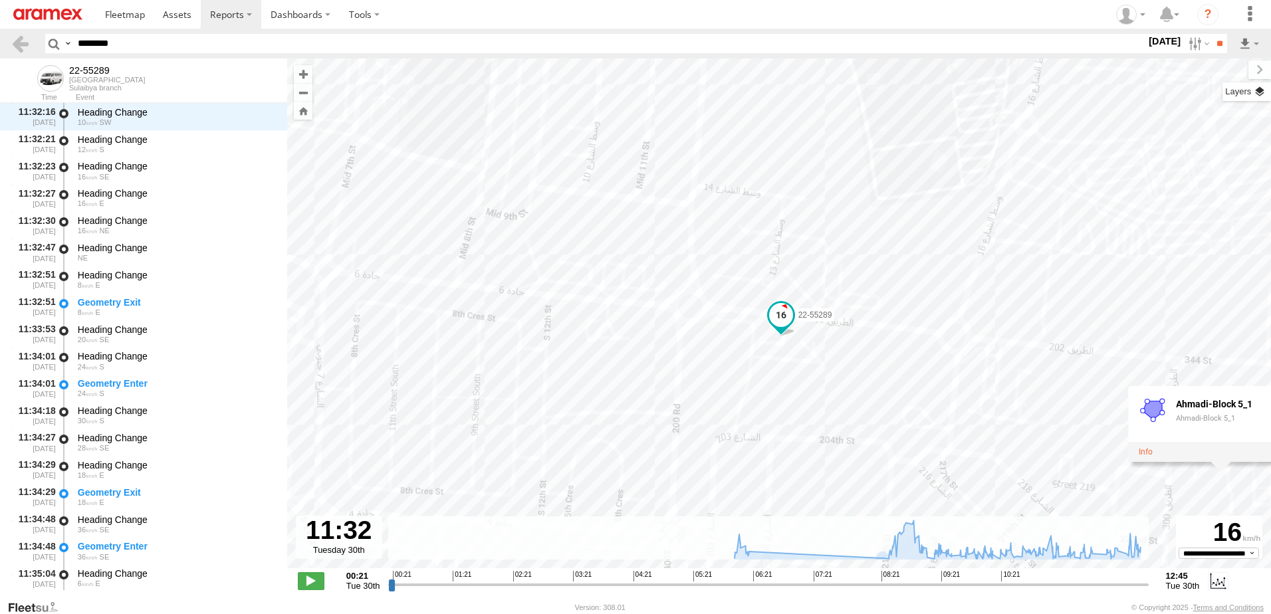
click at [1259, 85] on label at bounding box center [1247, 91] width 49 height 19
click at [0, 0] on label at bounding box center [0, 0] width 0 height 0
click at [0, 0] on span "Satellite + Roadmap" at bounding box center [0, 0] width 0 height 0
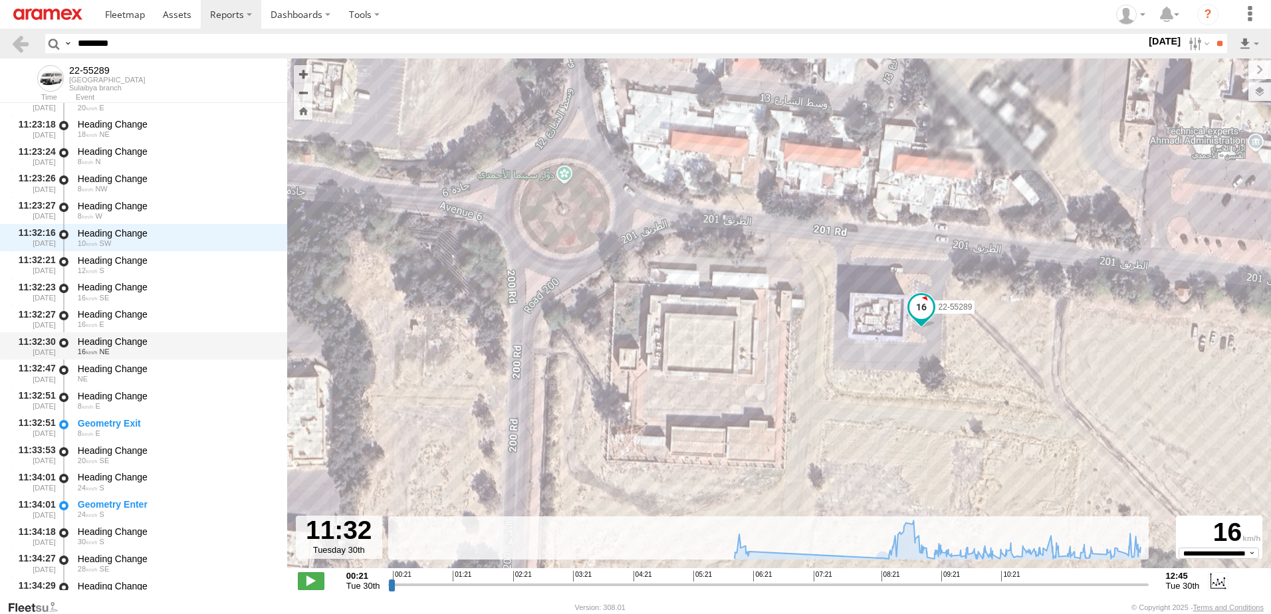
scroll to position [12747, 0]
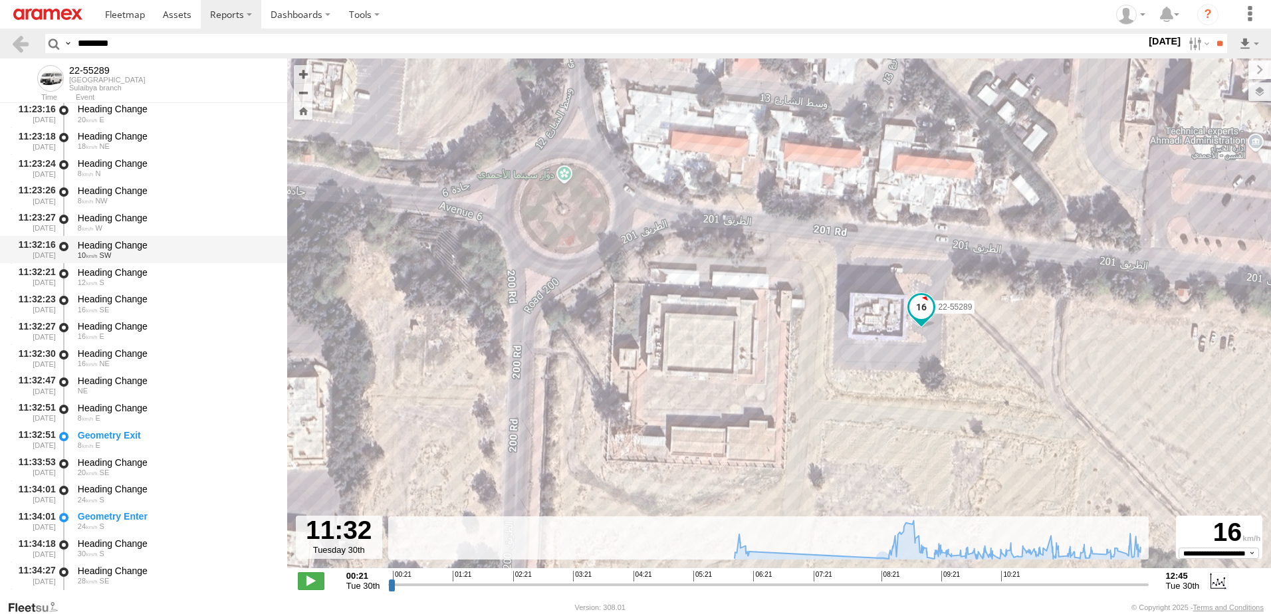
click at [97, 244] on div "Heading Change" at bounding box center [176, 245] width 197 height 12
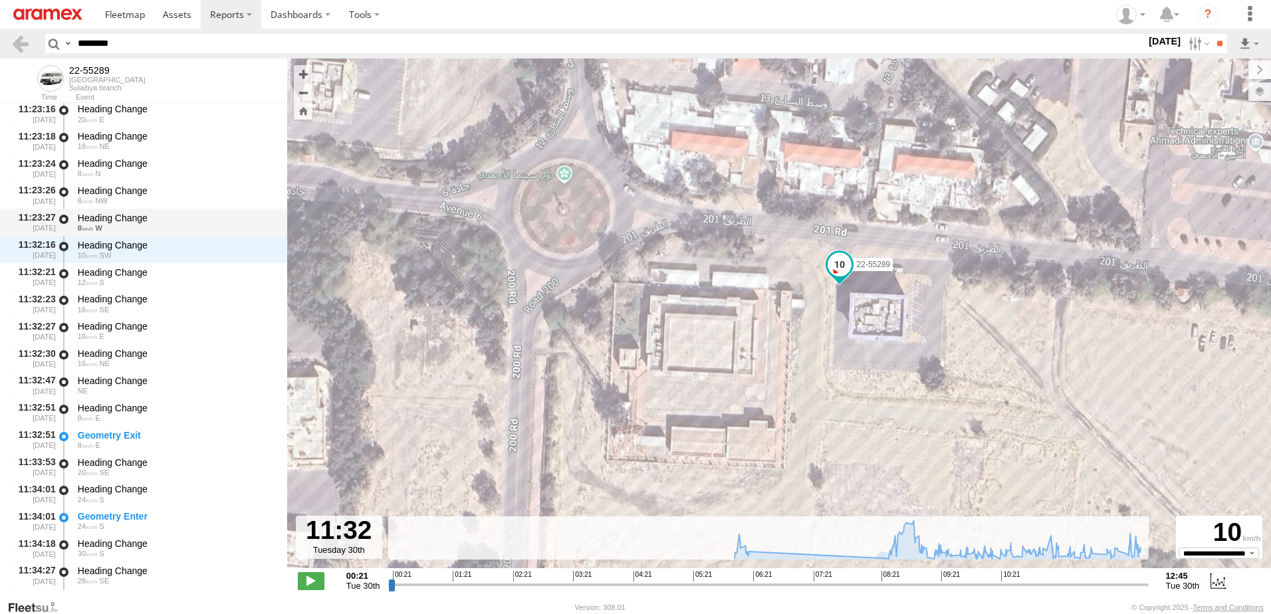
click at [102, 222] on div "Heading Change" at bounding box center [176, 218] width 197 height 12
click at [108, 196] on div "Heading Change" at bounding box center [176, 191] width 197 height 12
click at [102, 223] on div "Heading Change" at bounding box center [176, 218] width 197 height 12
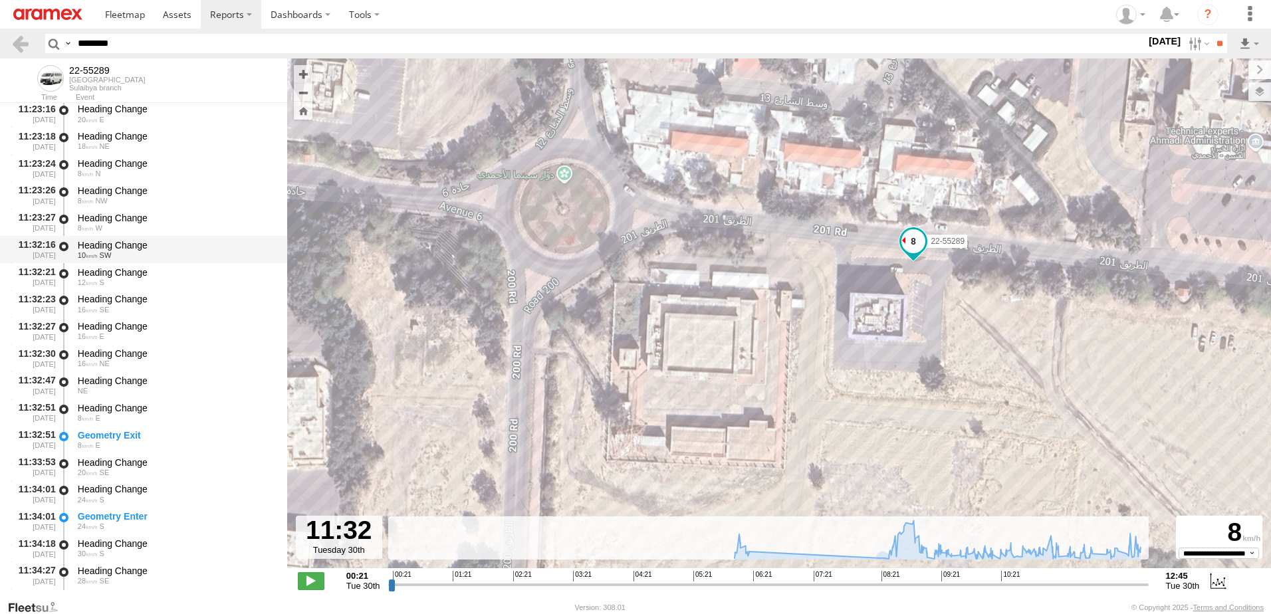
click at [102, 248] on div "Heading Change" at bounding box center [176, 245] width 197 height 12
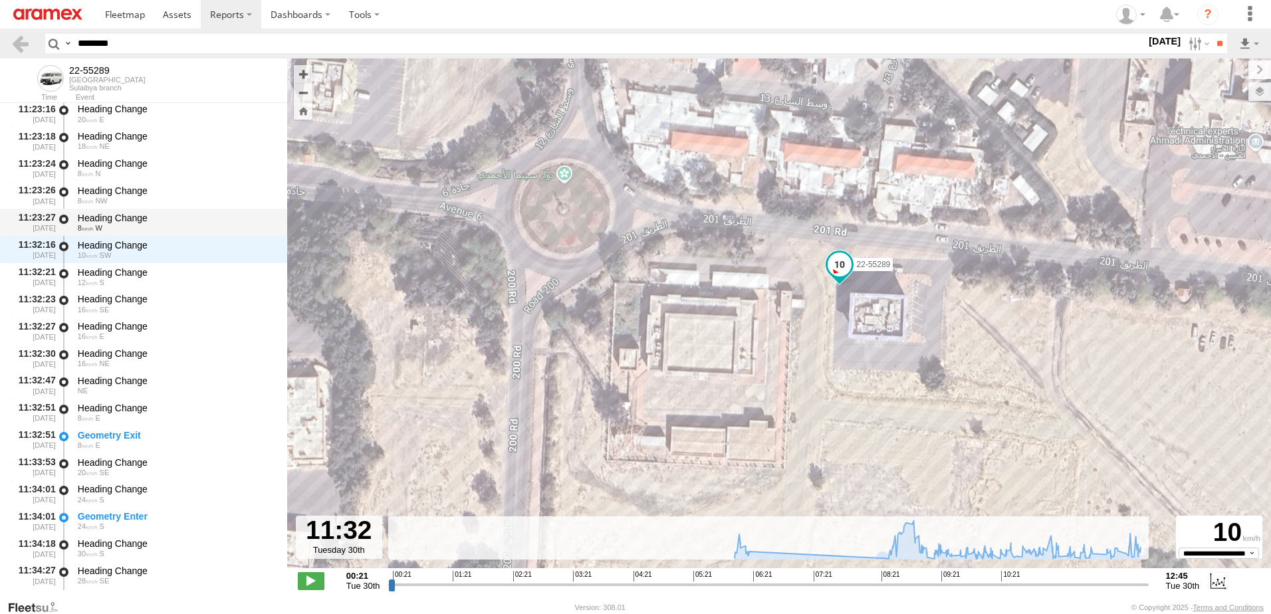
click at [116, 221] on div "Heading Change" at bounding box center [176, 218] width 197 height 12
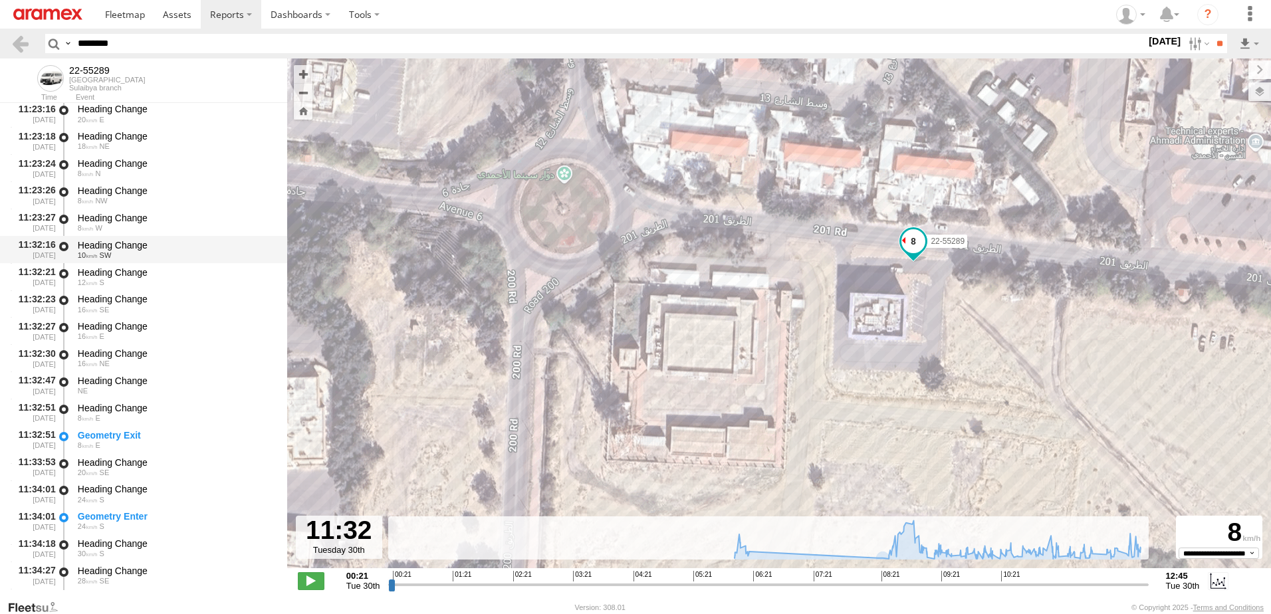
click at [113, 247] on div "Heading Change" at bounding box center [176, 245] width 197 height 12
click at [101, 253] on span "SW" at bounding box center [106, 255] width 12 height 8
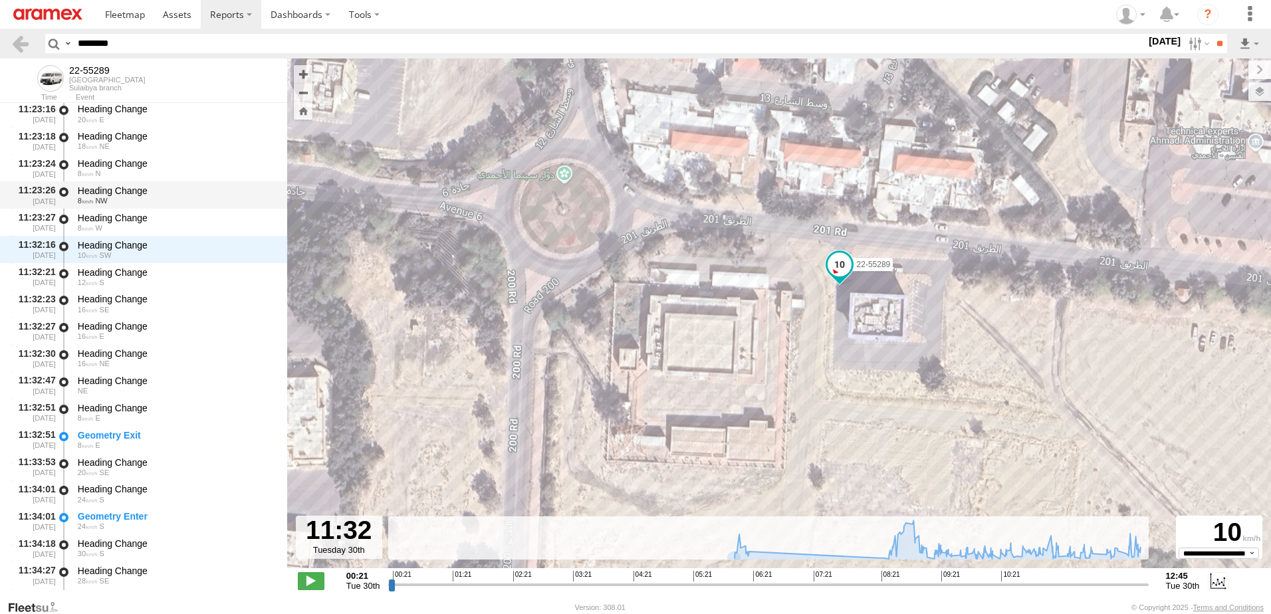
click at [112, 207] on div "Heading Change 8 NW" at bounding box center [176, 195] width 201 height 25
click at [106, 223] on div "Heading Change" at bounding box center [176, 218] width 197 height 12
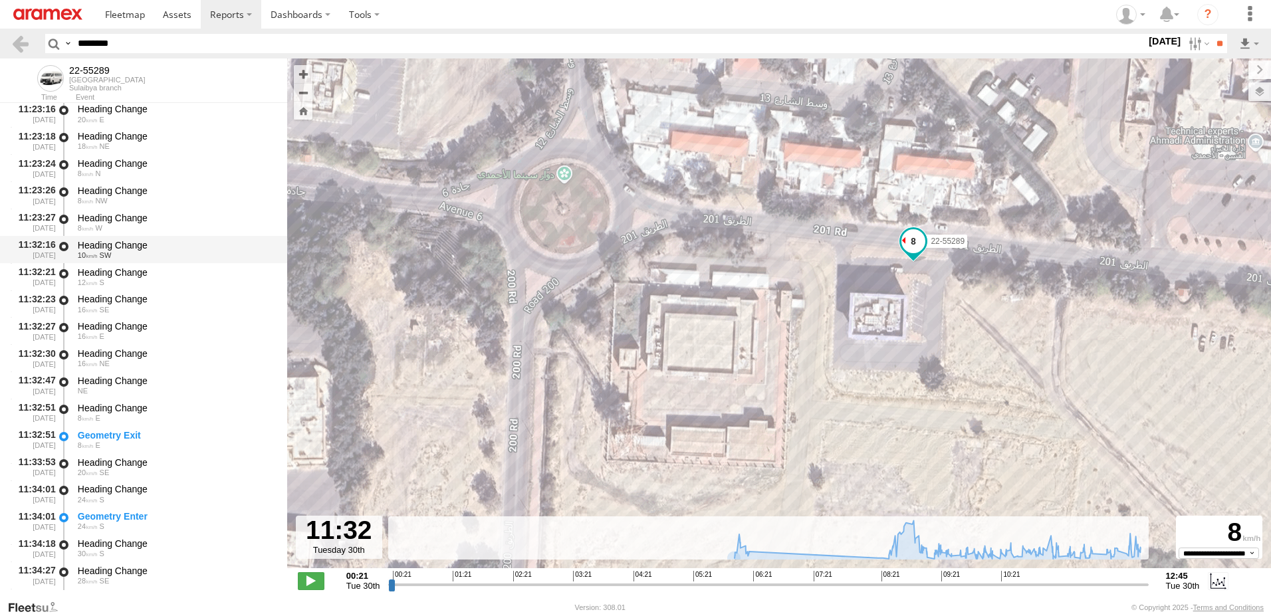
click at [106, 245] on div "Heading Change" at bounding box center [176, 245] width 197 height 12
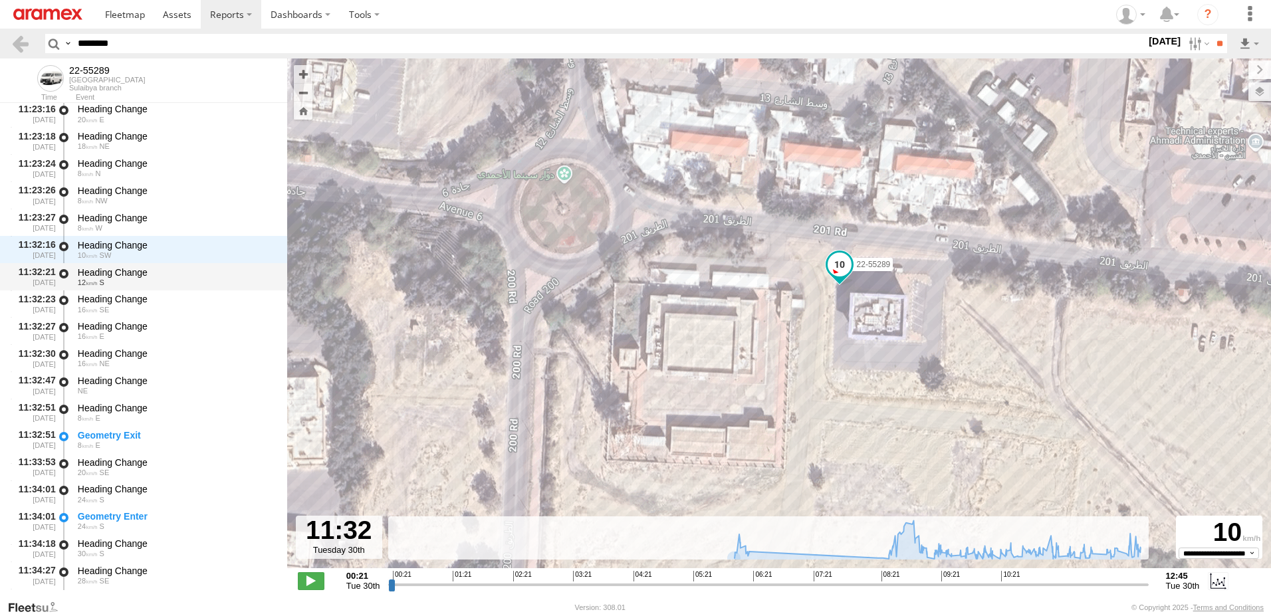
click at [105, 272] on div "Heading Change" at bounding box center [176, 273] width 197 height 12
click at [96, 303] on div "Heading Change" at bounding box center [176, 299] width 197 height 12
click at [95, 321] on div "Heading Change" at bounding box center [176, 327] width 197 height 12
click at [97, 356] on div "Heading Change" at bounding box center [176, 354] width 197 height 12
click at [98, 382] on div "Heading Change" at bounding box center [176, 381] width 197 height 12
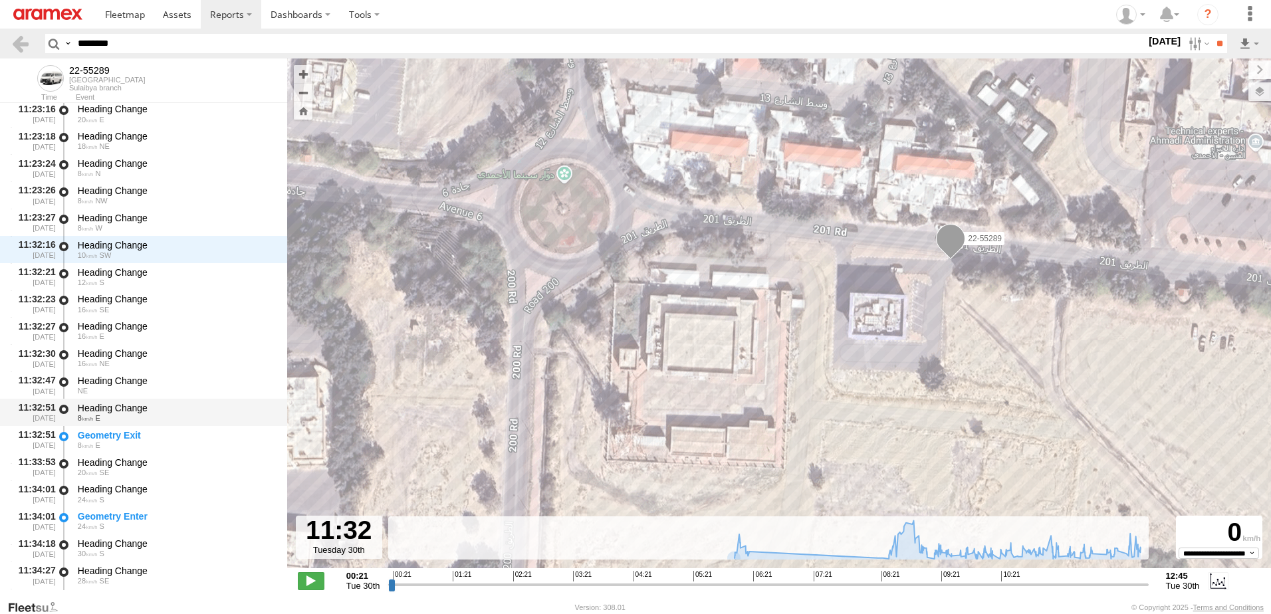
click at [102, 413] on div "Heading Change" at bounding box center [176, 408] width 197 height 12
click at [108, 388] on div "NE" at bounding box center [176, 391] width 197 height 8
click at [104, 411] on div "Heading Change" at bounding box center [176, 408] width 197 height 12
click at [109, 383] on div "Heading Change" at bounding box center [176, 381] width 197 height 12
click at [109, 359] on div "Heading Change" at bounding box center [176, 354] width 197 height 12
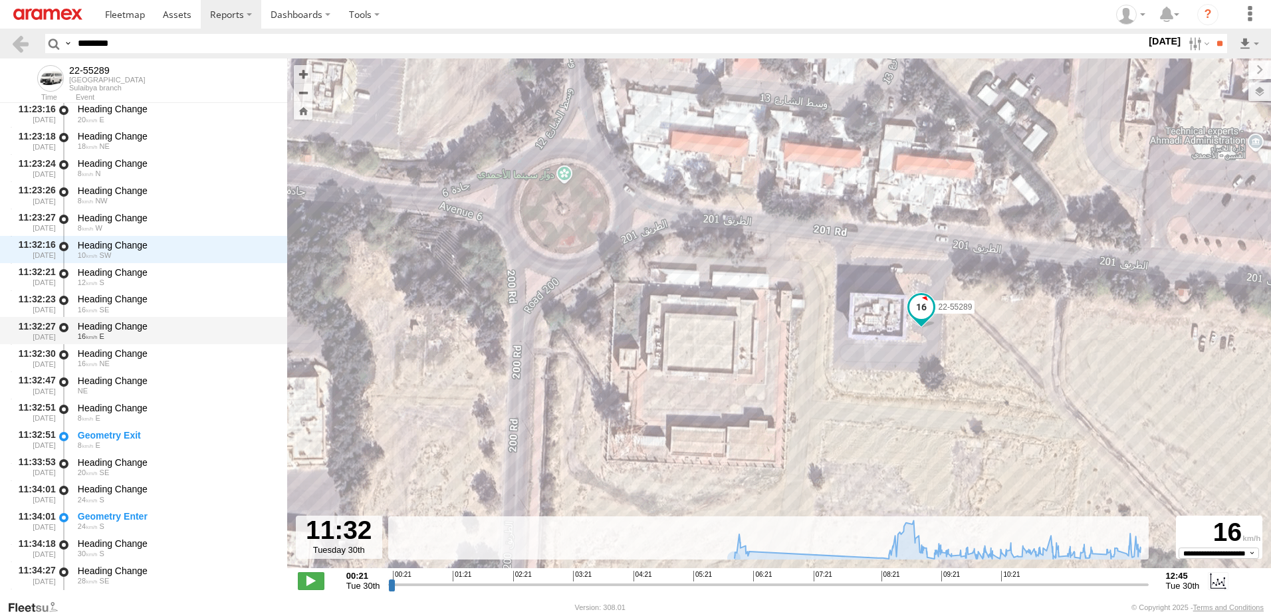
click at [108, 332] on div "Heading Change" at bounding box center [176, 327] width 197 height 12
click at [101, 307] on span "SE" at bounding box center [105, 310] width 10 height 8
click at [98, 280] on div "12 S" at bounding box center [176, 283] width 197 height 8
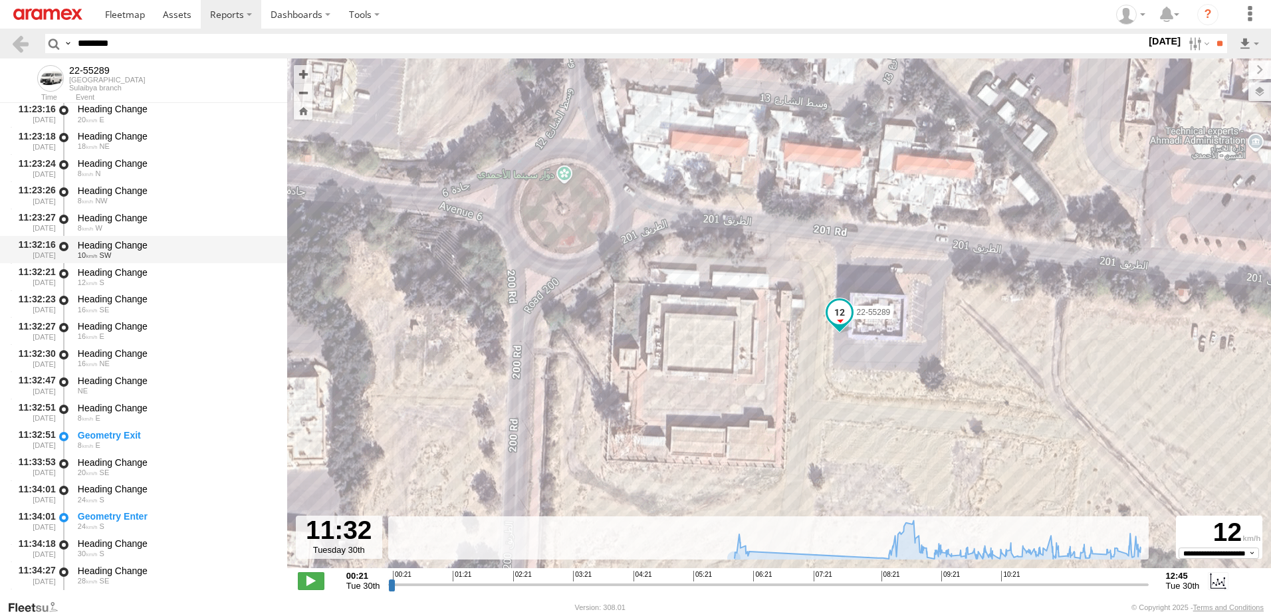
click at [107, 245] on div "Heading Change" at bounding box center [176, 245] width 197 height 12
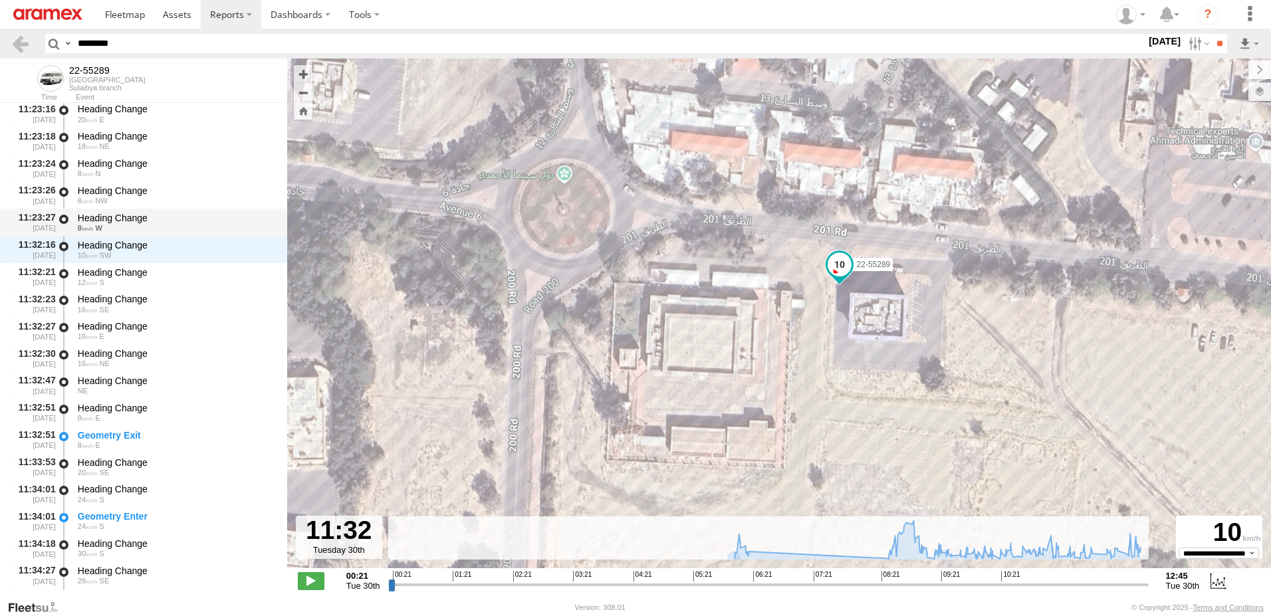
click at [109, 215] on div "Heading Change" at bounding box center [176, 218] width 197 height 12
click at [110, 199] on div "8 NW" at bounding box center [176, 201] width 197 height 8
click at [102, 190] on div "Heading Change" at bounding box center [176, 191] width 197 height 12
click at [106, 199] on span "NW" at bounding box center [101, 201] width 12 height 8
click at [103, 227] on div "8 W" at bounding box center [176, 228] width 197 height 8
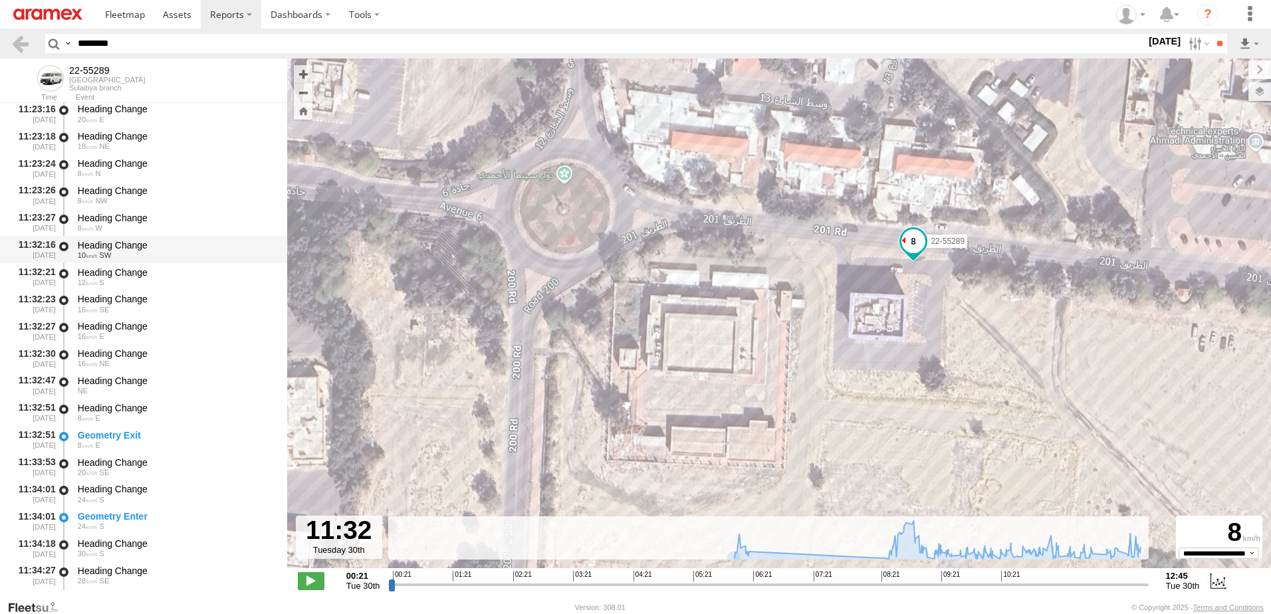
click at [102, 247] on div "Heading Change" at bounding box center [176, 245] width 197 height 12
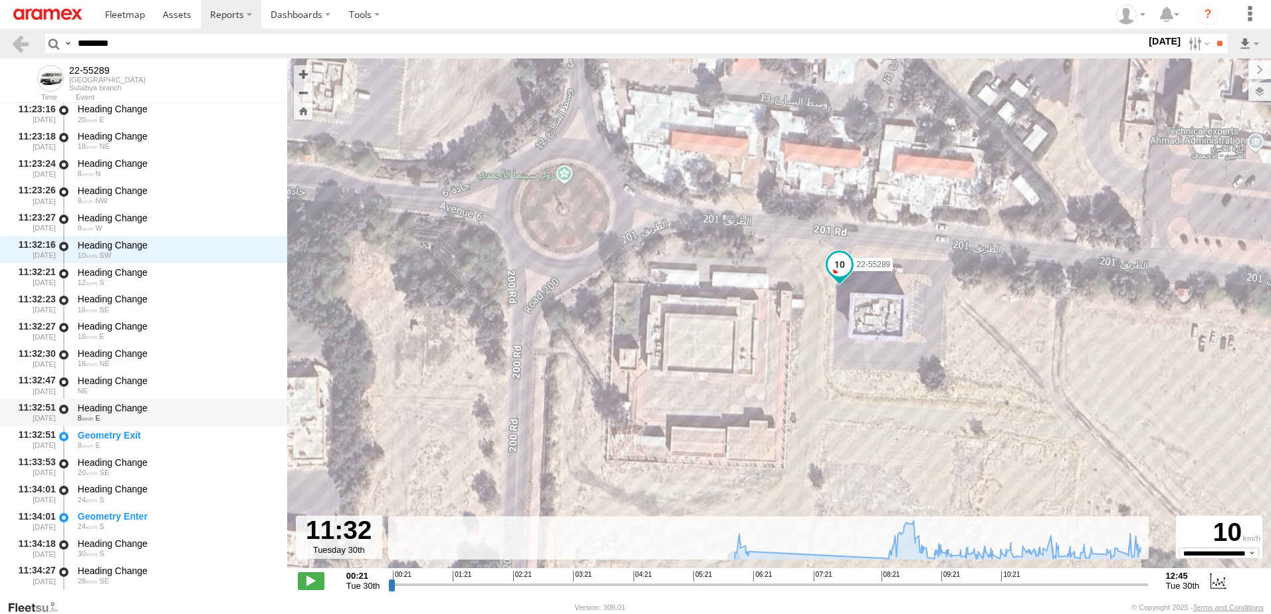
click at [94, 411] on div "Heading Change" at bounding box center [176, 408] width 197 height 12
click at [96, 393] on div "NE" at bounding box center [176, 391] width 197 height 8
click at [104, 351] on div "Heading Change" at bounding box center [176, 354] width 197 height 12
click at [104, 354] on div "Heading Change" at bounding box center [176, 354] width 197 height 12
click at [102, 328] on div "Heading Change" at bounding box center [176, 327] width 197 height 12
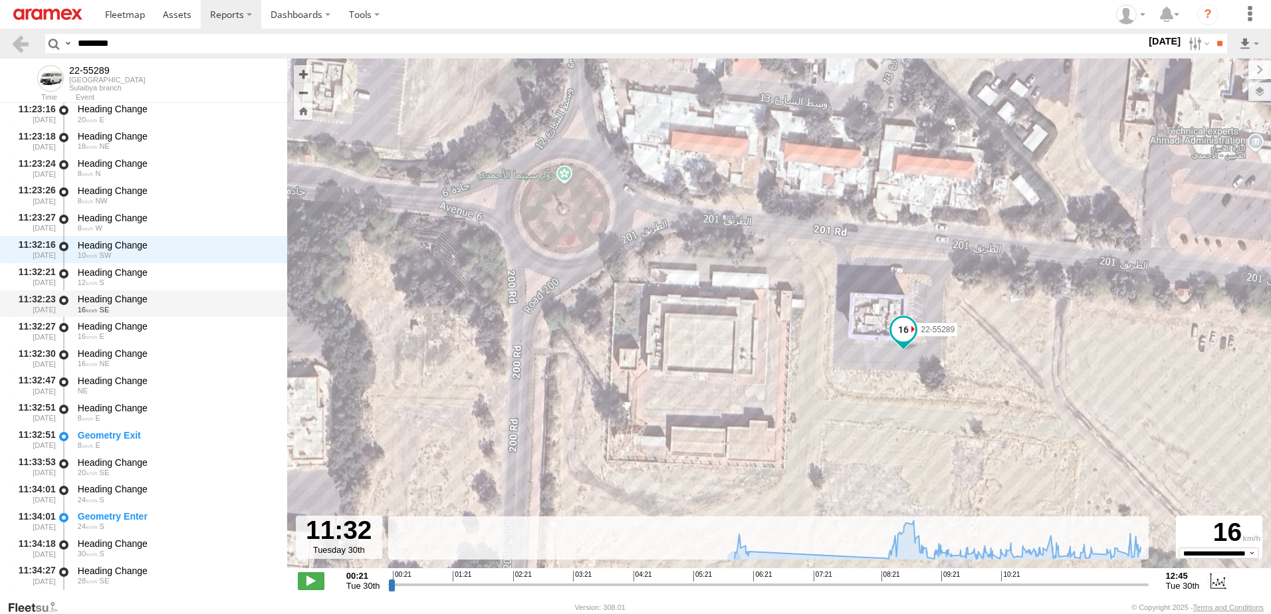
click at [105, 304] on div "Heading Change" at bounding box center [176, 299] width 197 height 12
click at [111, 271] on div "Heading Change" at bounding box center [176, 273] width 197 height 12
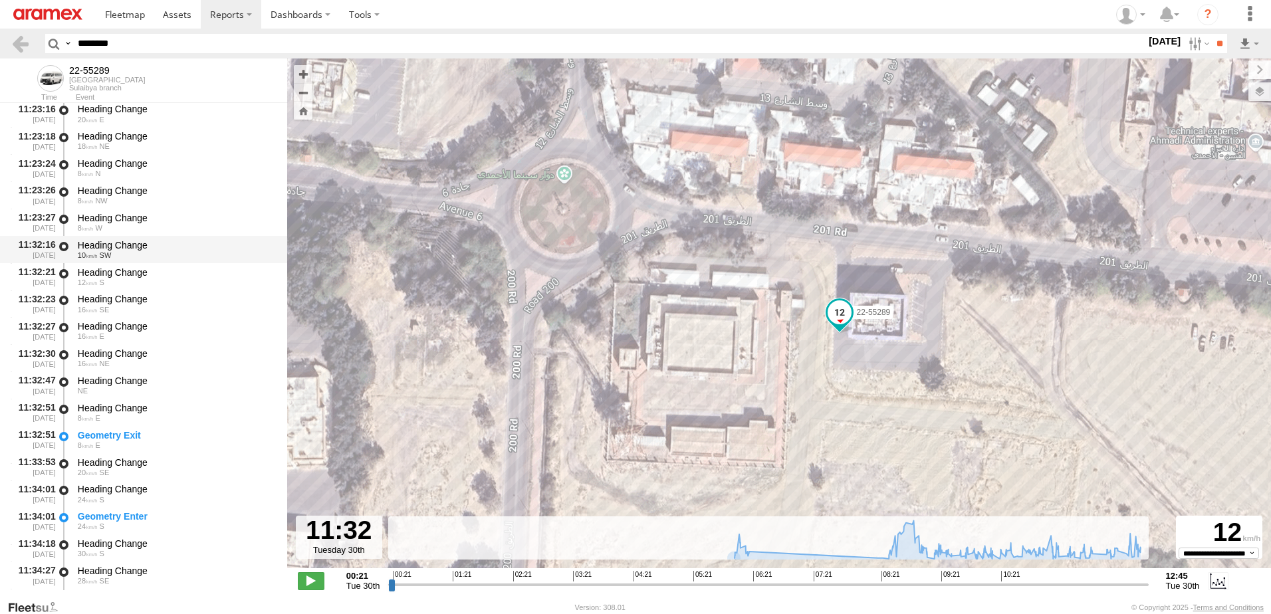
click at [116, 247] on div "Heading Change" at bounding box center [176, 245] width 197 height 12
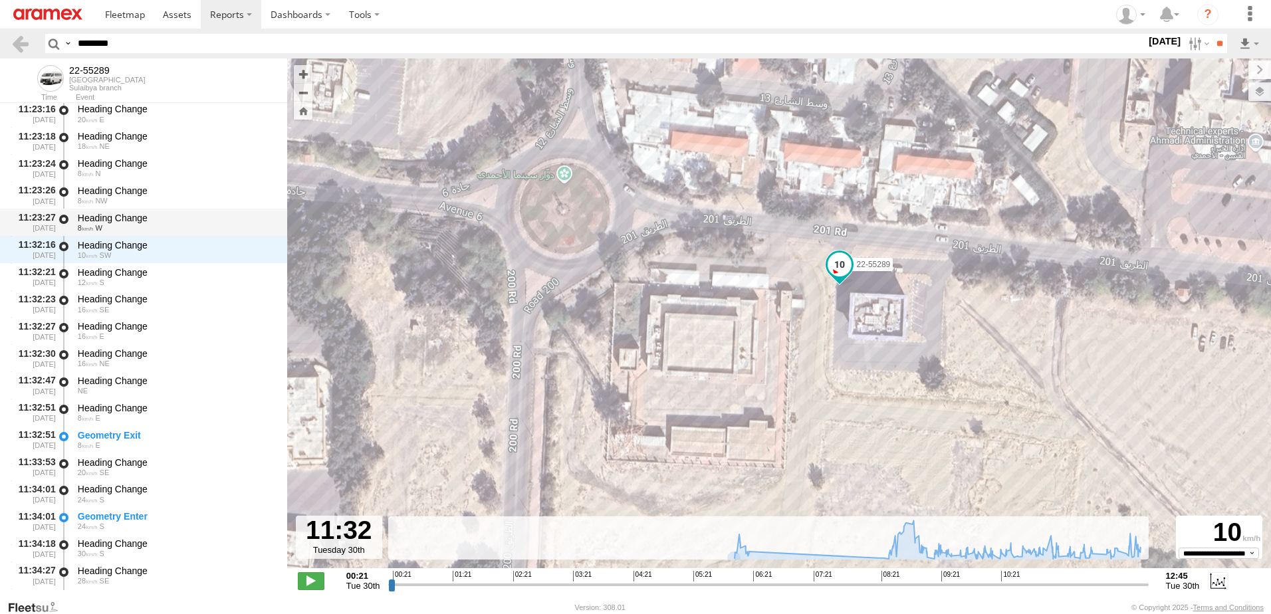
click at [120, 222] on div "Heading Change" at bounding box center [176, 218] width 197 height 12
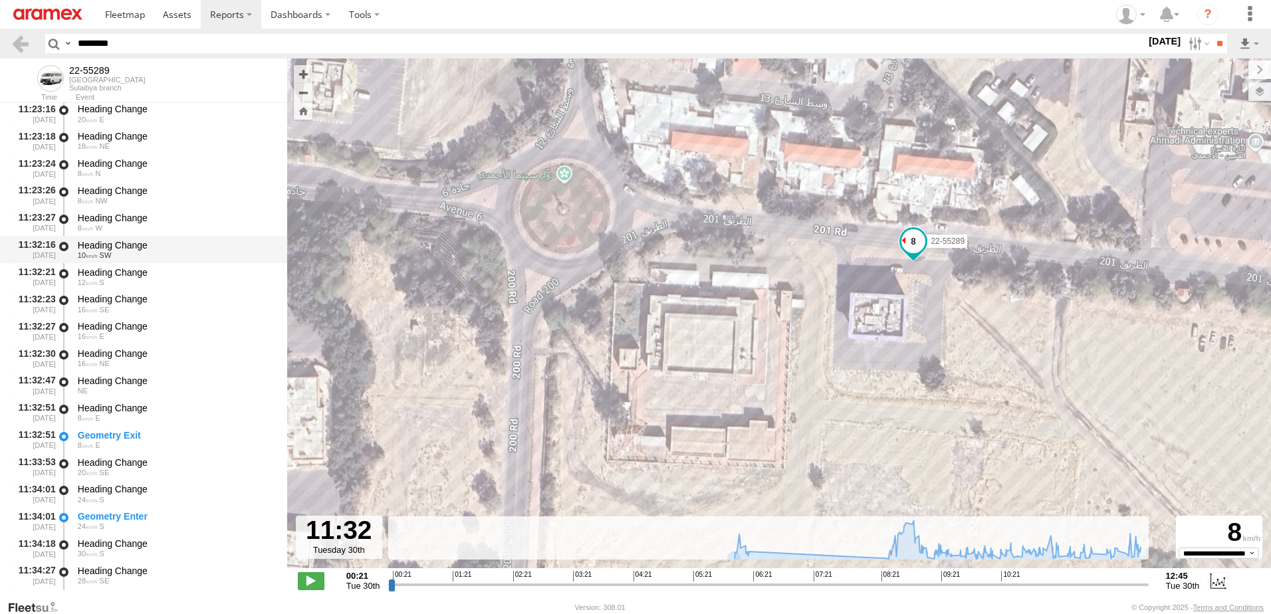
click at [106, 255] on span "SW" at bounding box center [106, 255] width 12 height 8
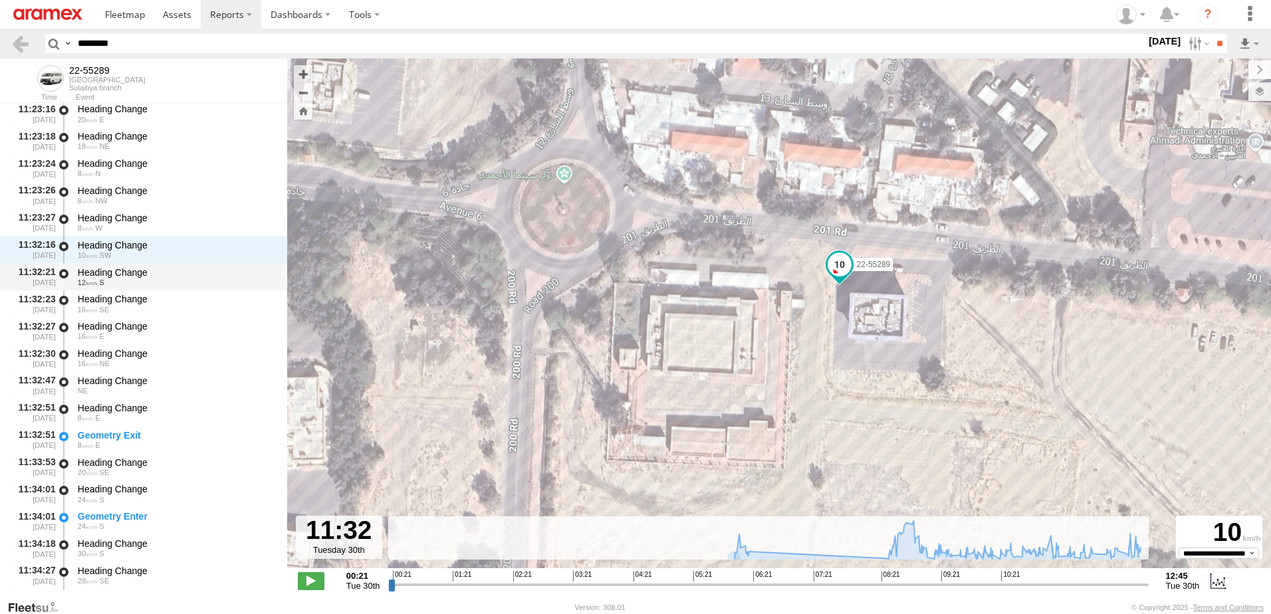
click at [108, 265] on div "Heading Change 12 S" at bounding box center [176, 277] width 201 height 25
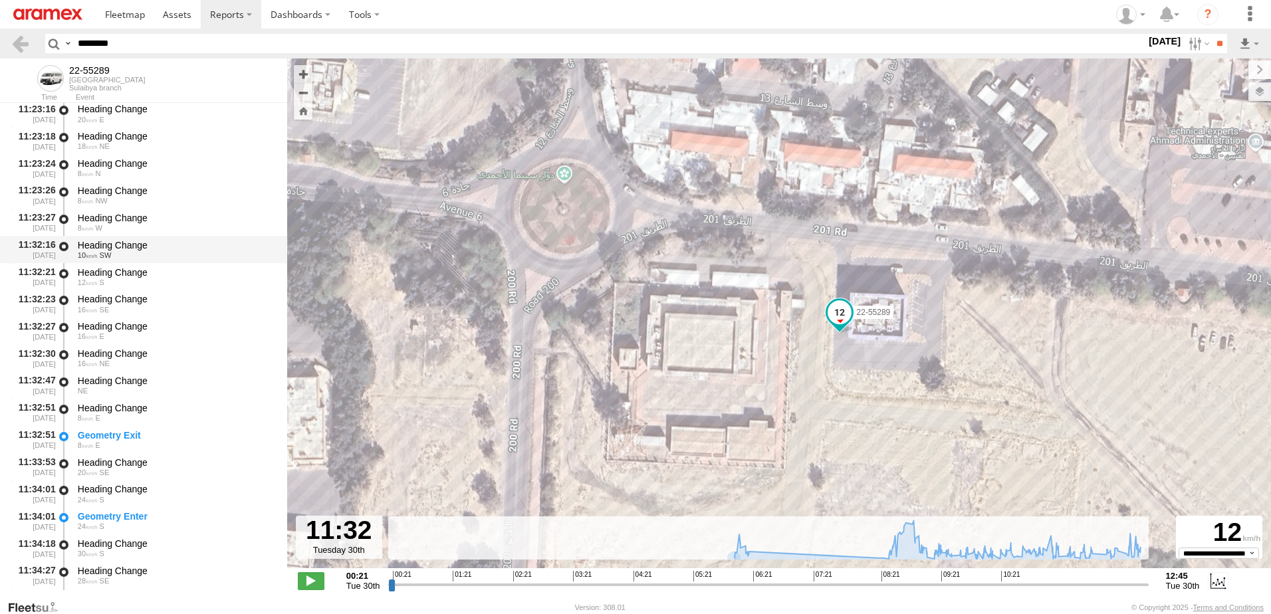
click at [106, 239] on div "Heading Change" at bounding box center [176, 245] width 197 height 12
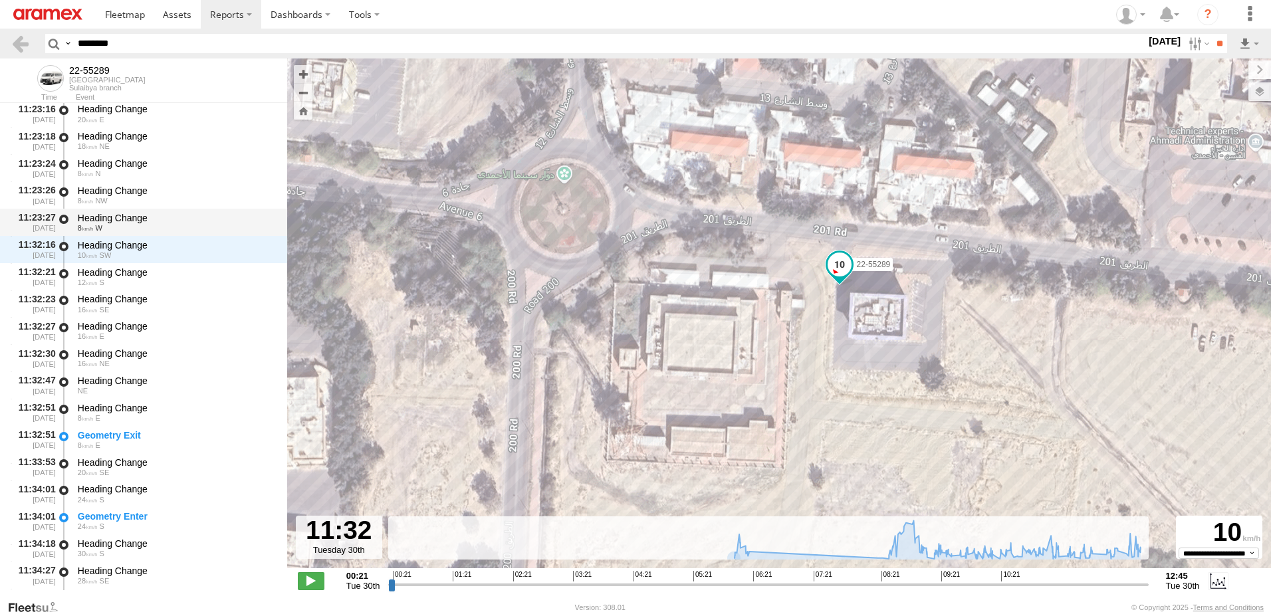
click at [108, 212] on div "Heading Change" at bounding box center [176, 218] width 197 height 12
click at [115, 195] on div "Heading Change" at bounding box center [176, 191] width 197 height 12
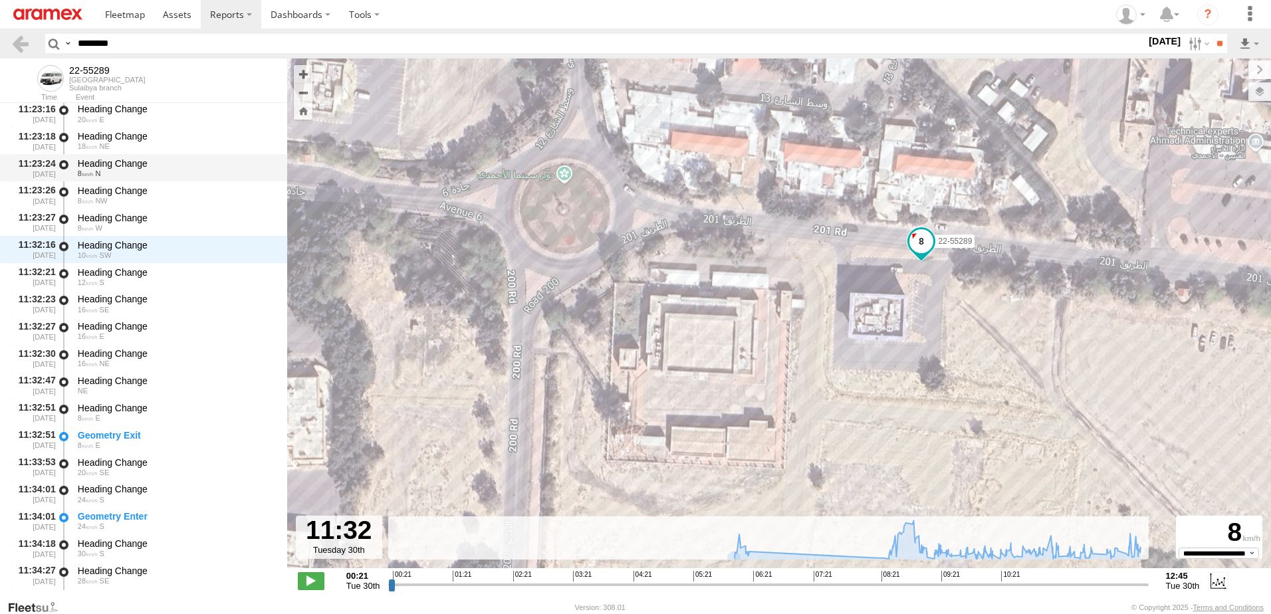
click at [114, 176] on div "8 N" at bounding box center [176, 174] width 197 height 8
click at [112, 151] on div "Heading Change 18 NE" at bounding box center [176, 140] width 201 height 25
click at [109, 130] on div "Heading Change 18 NE" at bounding box center [176, 140] width 201 height 25
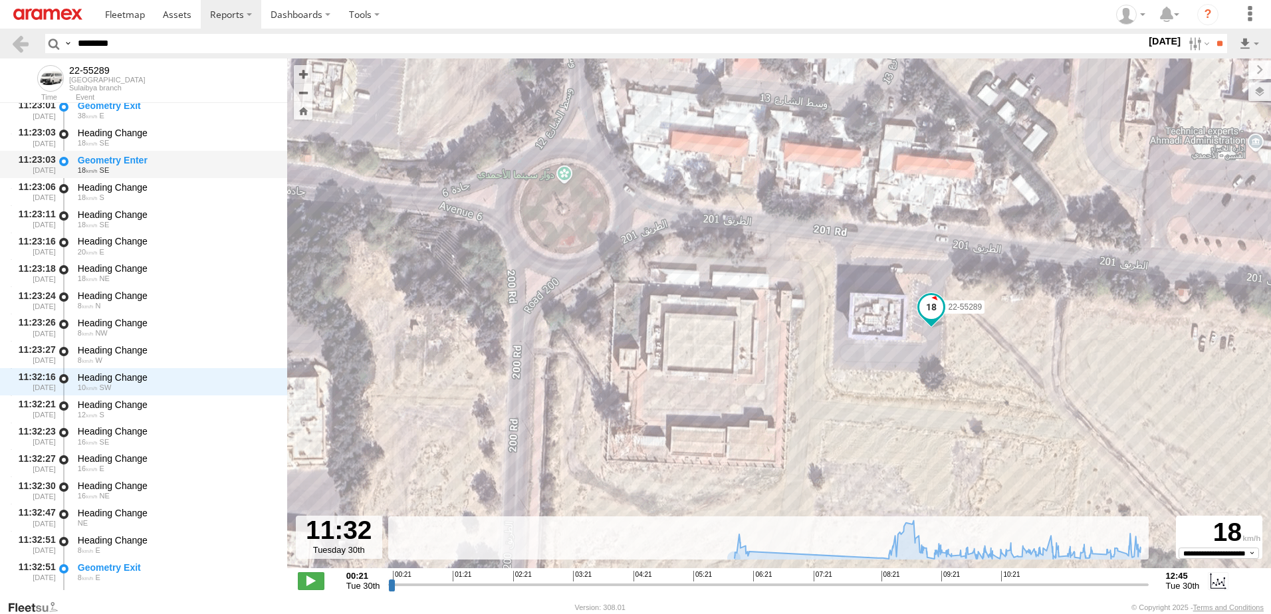
scroll to position [12614, 0]
click at [102, 348] on div "Heading Change" at bounding box center [176, 351] width 197 height 12
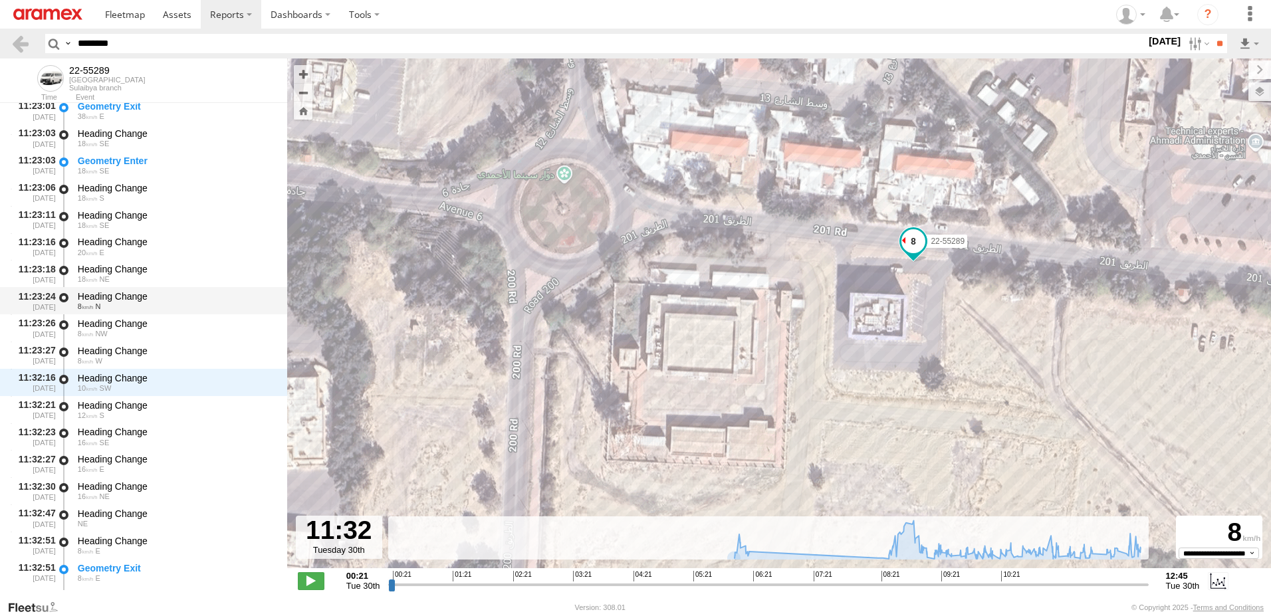
click at [124, 307] on div "8 N" at bounding box center [176, 307] width 197 height 8
click at [119, 278] on div "18 NE" at bounding box center [176, 279] width 197 height 8
click at [126, 239] on div "Heading Change" at bounding box center [176, 242] width 197 height 12
click at [128, 196] on div "18 S" at bounding box center [176, 198] width 197 height 8
click at [126, 179] on div "11:23:06 [DATE] Heading Change 18 S" at bounding box center [143, 192] width 287 height 27
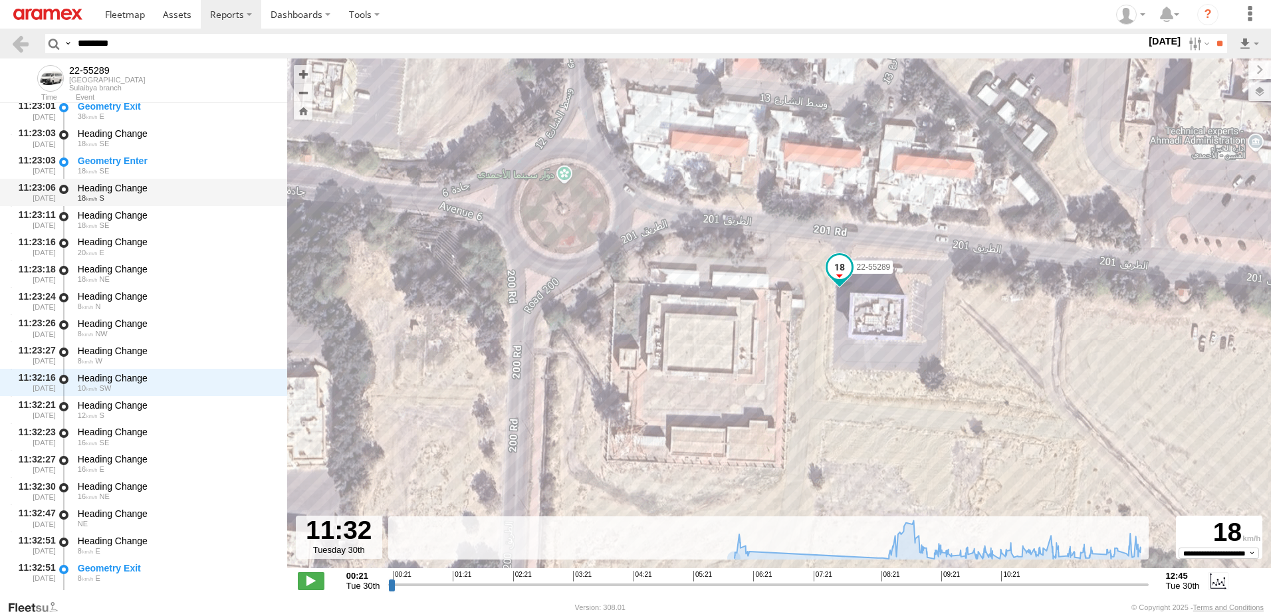
click at [118, 186] on div "Heading Change" at bounding box center [176, 188] width 197 height 12
click at [117, 162] on div "Geometry Enter" at bounding box center [176, 161] width 197 height 12
click at [97, 194] on div "18 S" at bounding box center [176, 198] width 197 height 8
click at [88, 352] on div "Heading Change" at bounding box center [176, 351] width 197 height 12
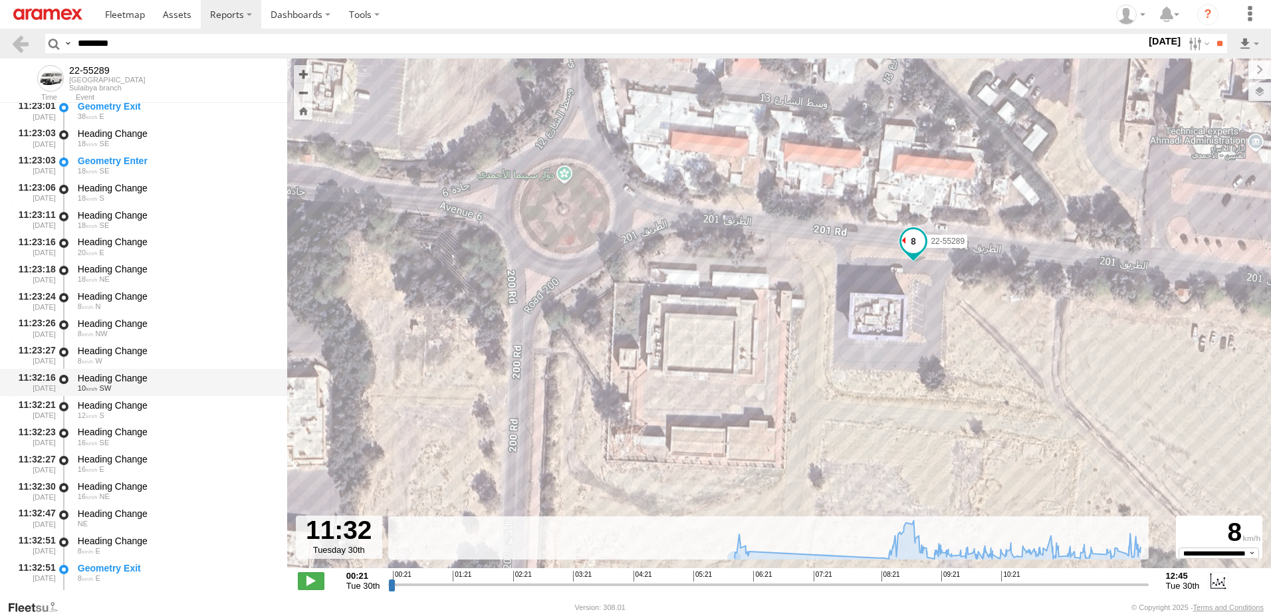
click at [90, 373] on div "Heading Change" at bounding box center [176, 378] width 197 height 12
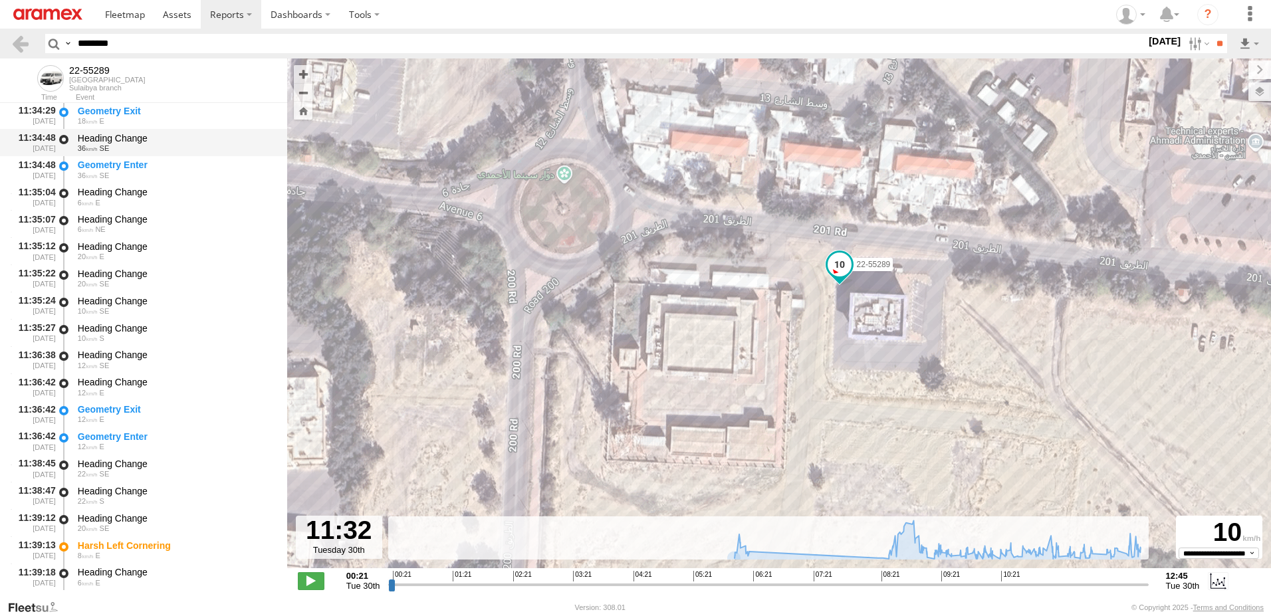
scroll to position [13279, 0]
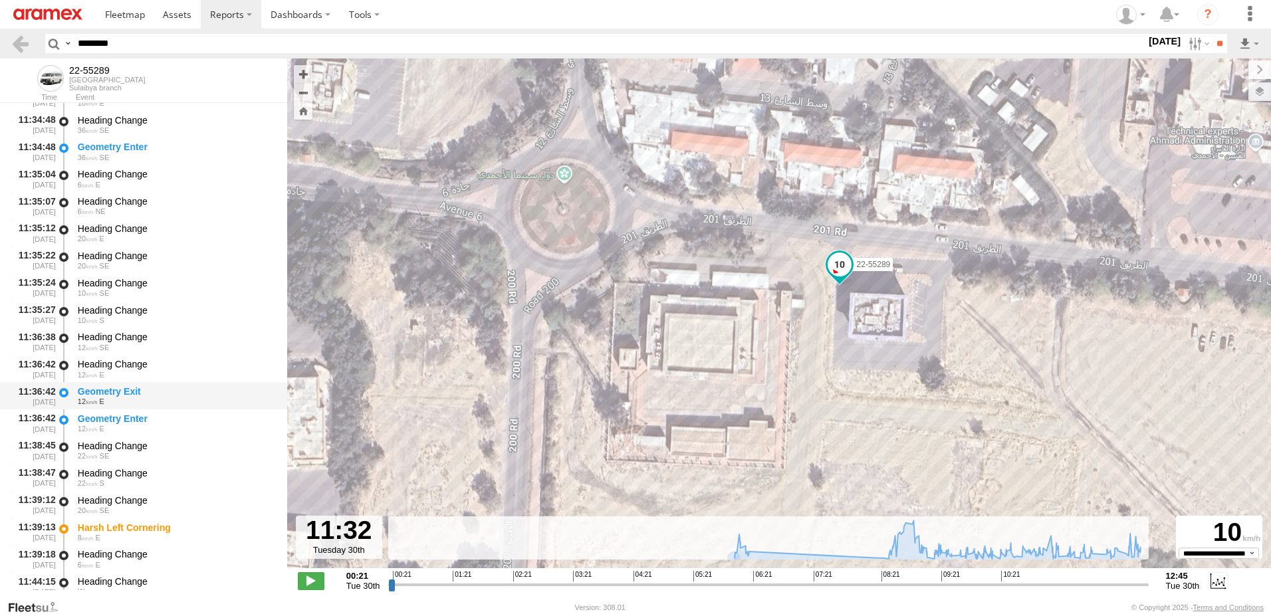
click at [122, 396] on div "Geometry Exit" at bounding box center [176, 392] width 197 height 12
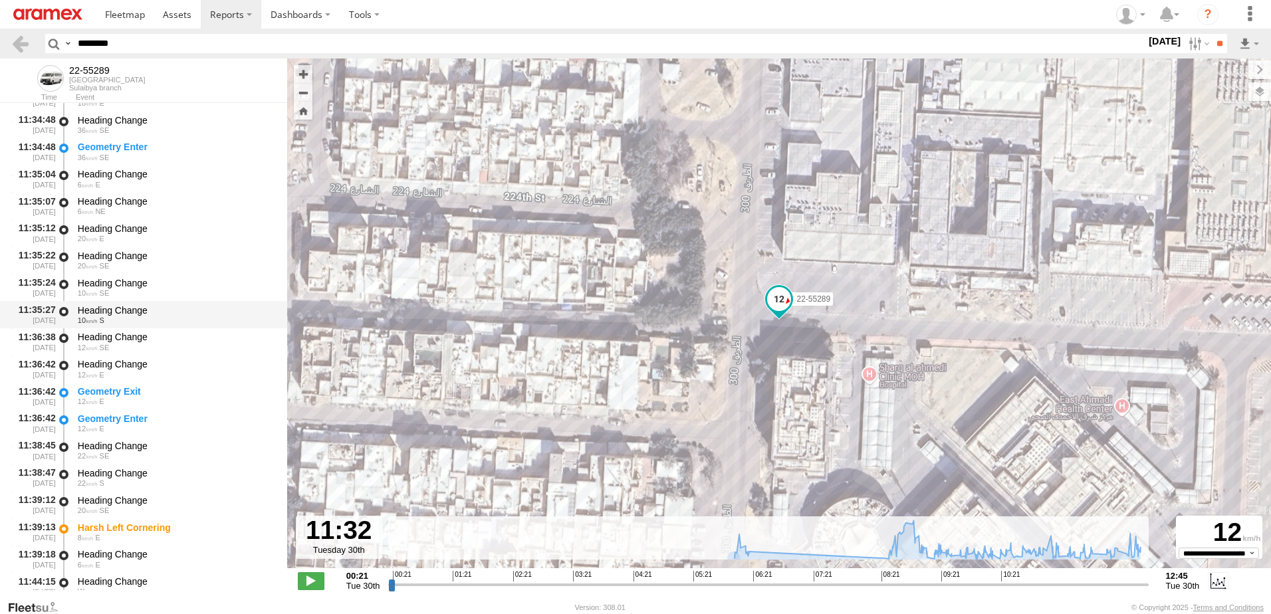
click at [110, 324] on div "10 S" at bounding box center [176, 321] width 197 height 8
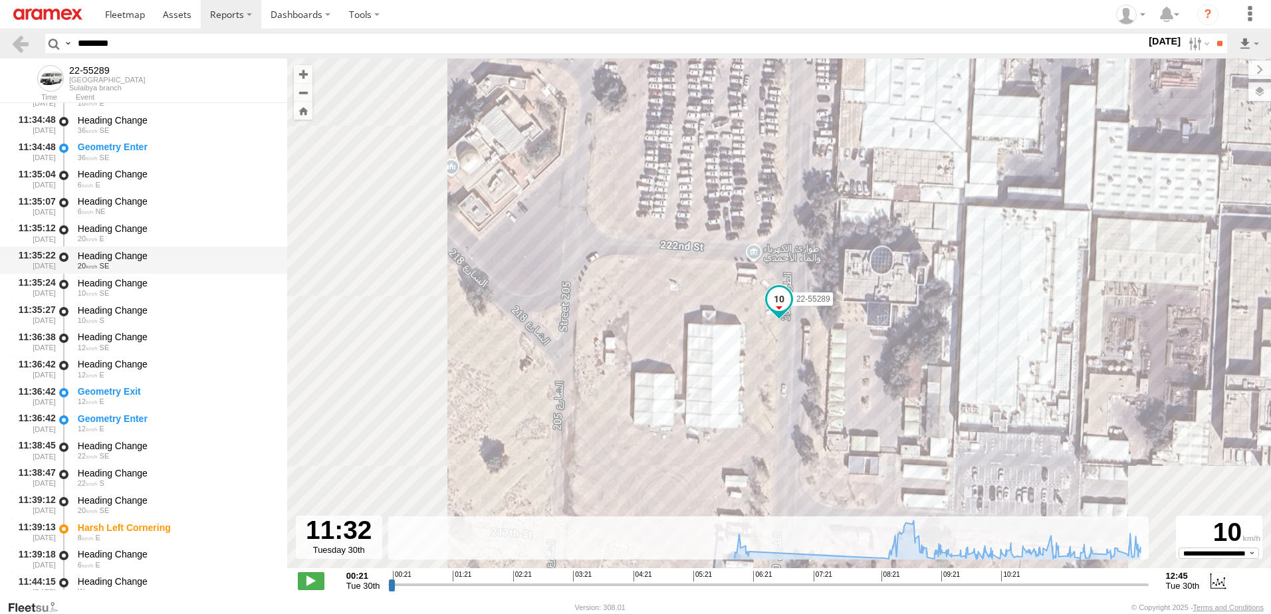
click at [118, 268] on div "20 SE" at bounding box center [176, 266] width 197 height 8
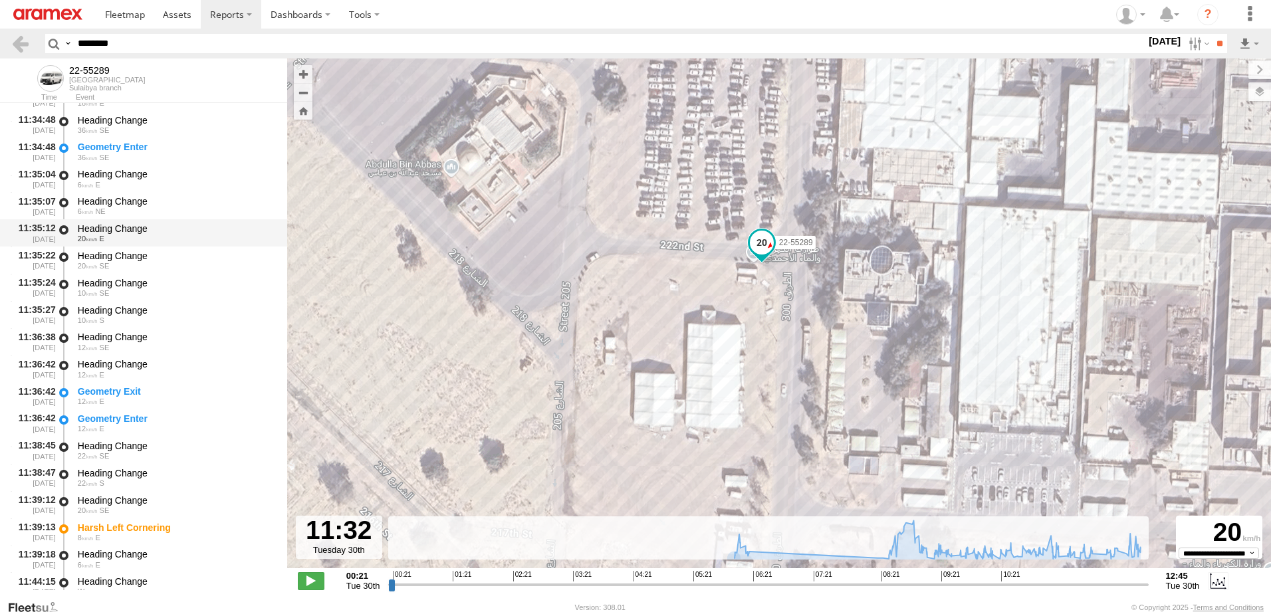
click at [114, 221] on div "Heading Change 20 E" at bounding box center [176, 233] width 201 height 25
click at [119, 184] on div "6 E" at bounding box center [176, 185] width 197 height 8
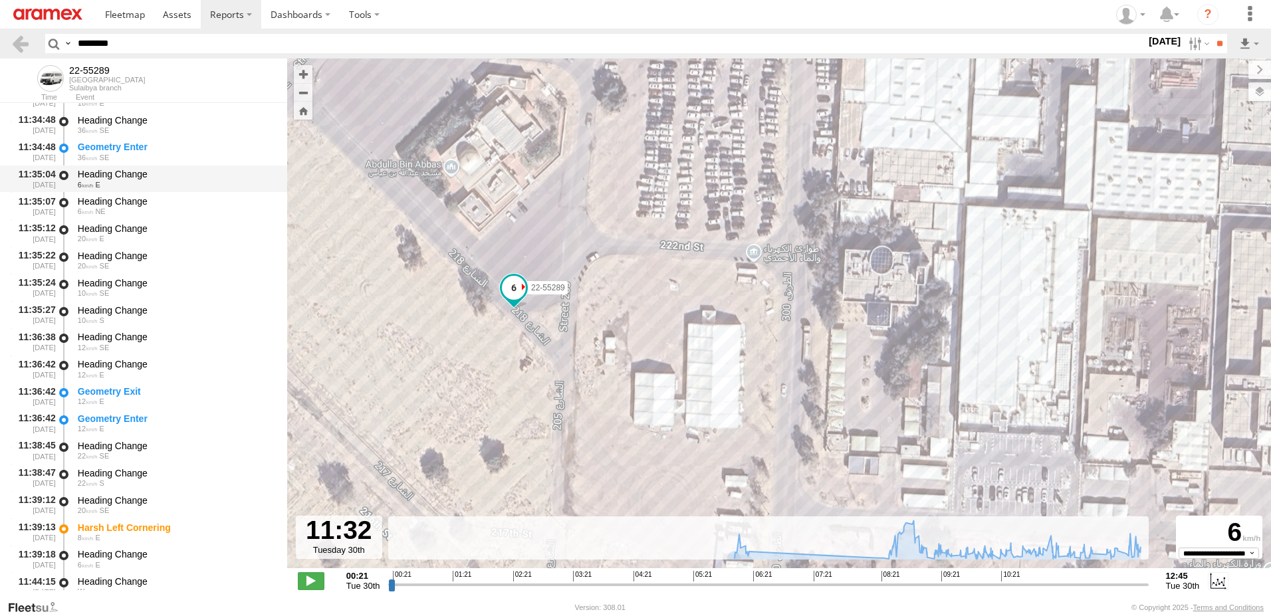
scroll to position [13080, 0]
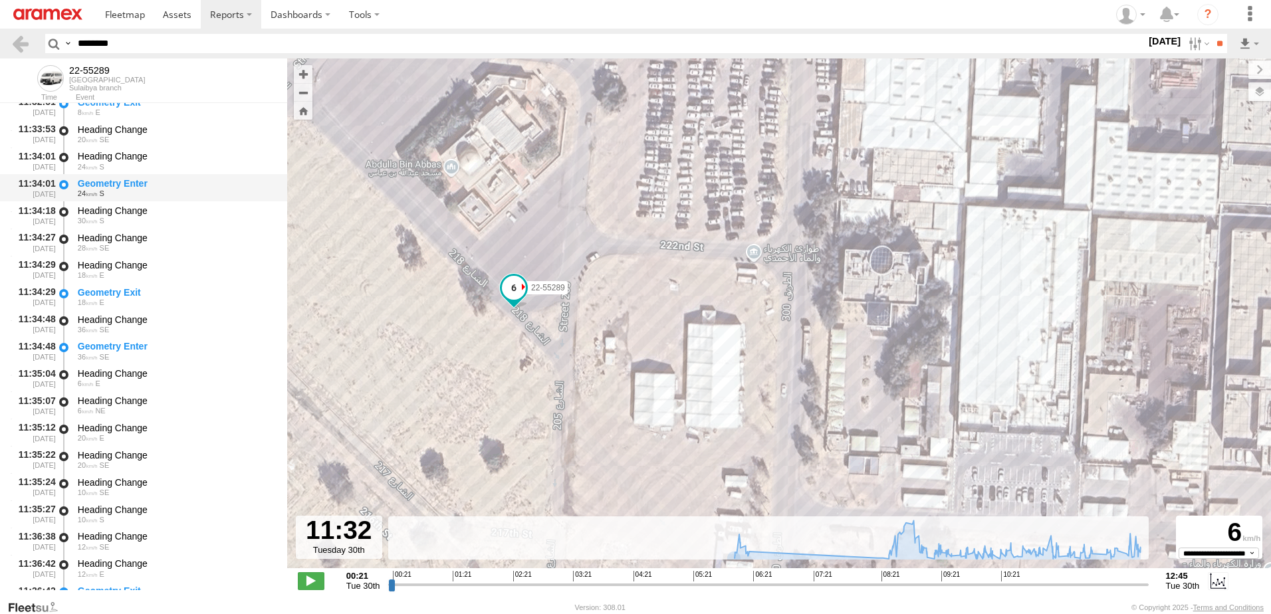
click at [113, 186] on div "Geometry Enter" at bounding box center [176, 184] width 197 height 12
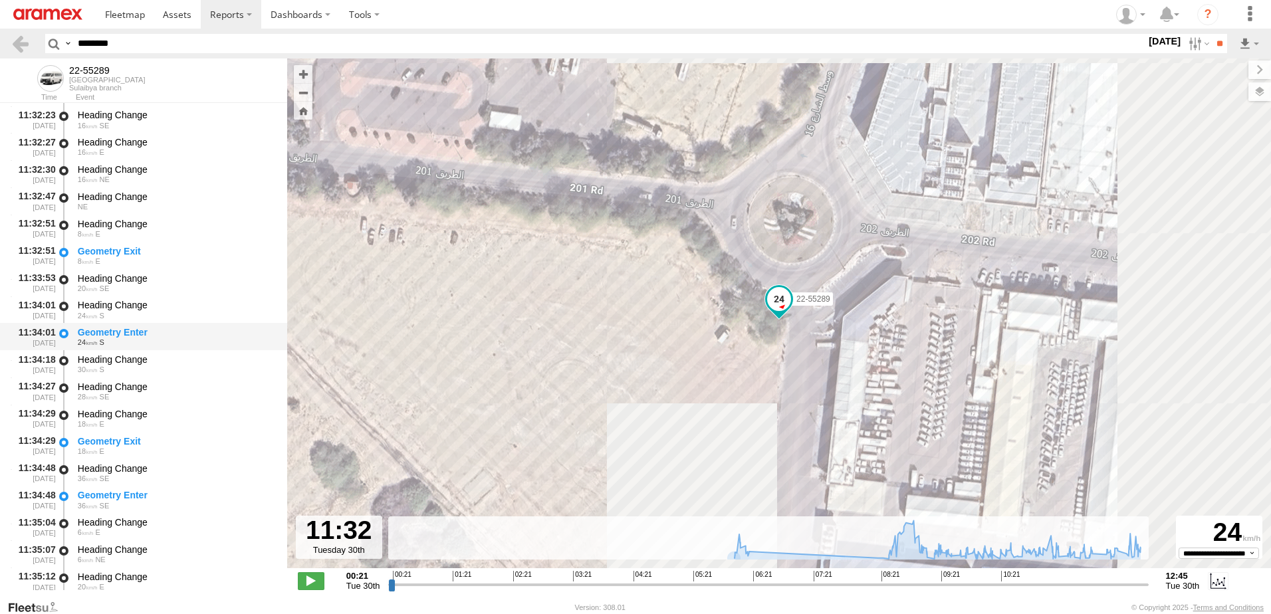
scroll to position [12814, 0]
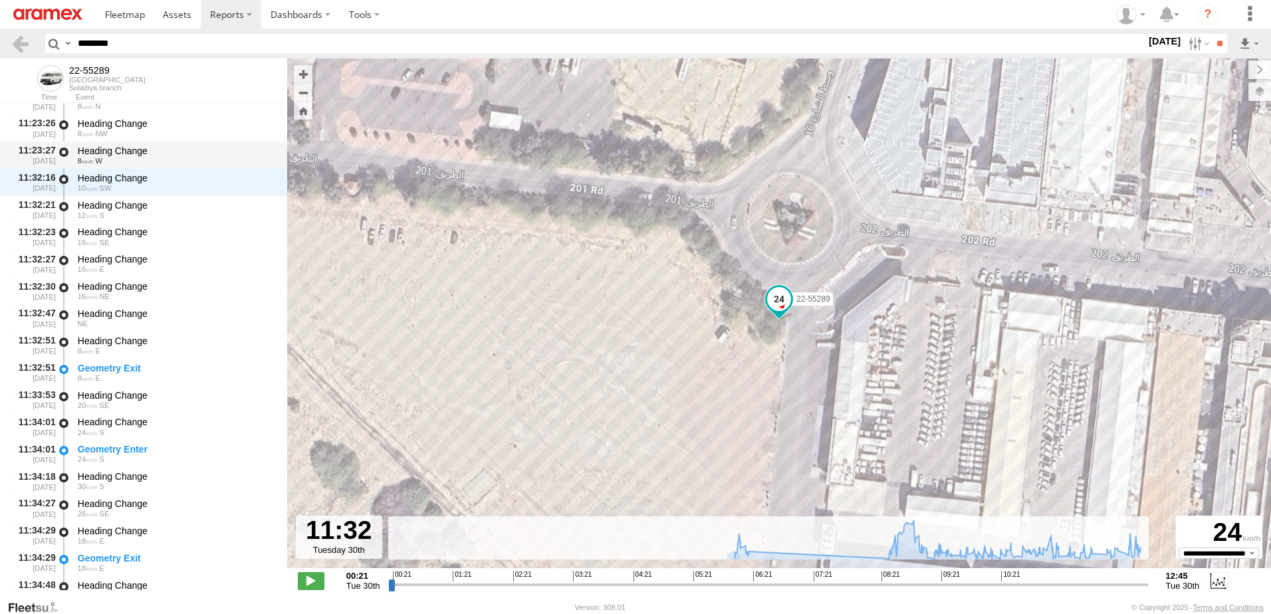
click at [118, 146] on div "Heading Change" at bounding box center [176, 151] width 197 height 12
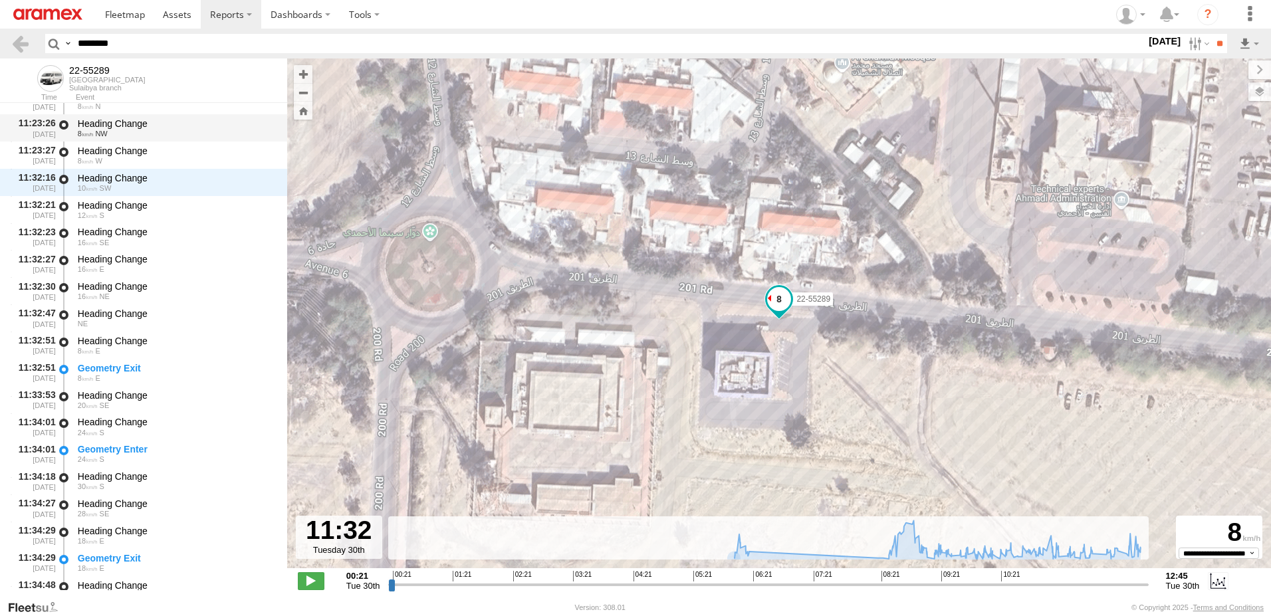
click at [119, 136] on div "8 NW" at bounding box center [176, 134] width 197 height 8
click at [124, 172] on div "Heading Change" at bounding box center [176, 178] width 197 height 12
click at [122, 155] on div "Heading Change" at bounding box center [176, 151] width 197 height 12
click at [97, 173] on div "Heading Change" at bounding box center [176, 178] width 197 height 12
